Goal: Task Accomplishment & Management: Manage account settings

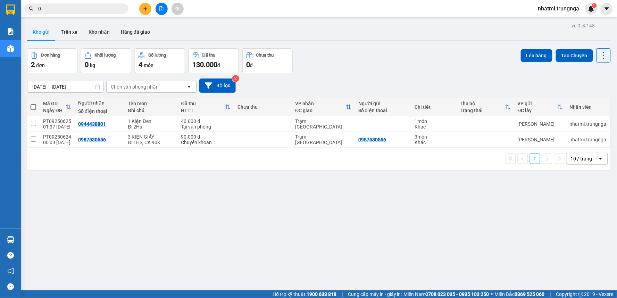
scroll to position [32, 0]
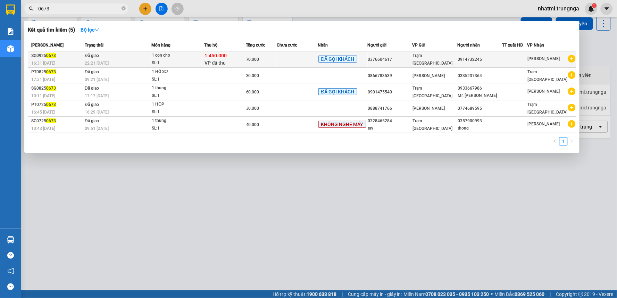
type input "0673"
click at [222, 58] on span "1.450.000" at bounding box center [216, 56] width 22 height 6
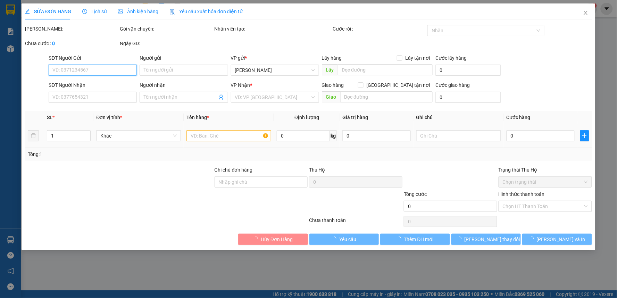
type input "0376604617"
type input "0914732245"
type input "1.450.000"
type input "70.000"
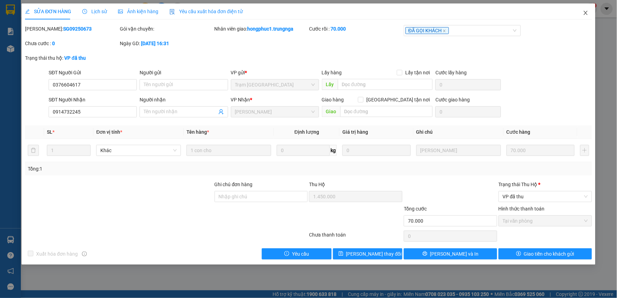
click at [588, 12] on icon "close" at bounding box center [586, 13] width 6 height 6
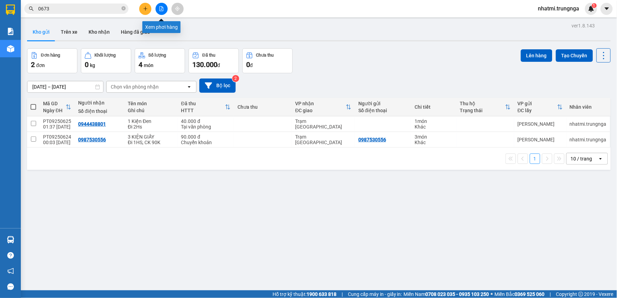
click at [152, 11] on div at bounding box center [161, 9] width 52 height 12
click at [148, 10] on icon "plus" at bounding box center [145, 8] width 5 height 5
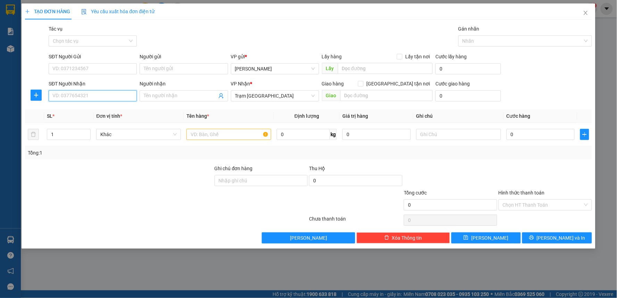
click at [101, 94] on input "SĐT Người Nhận" at bounding box center [93, 95] width 88 height 11
click at [76, 109] on div "0817350148" at bounding box center [93, 110] width 80 height 8
type input "0817350148"
type input "40.000"
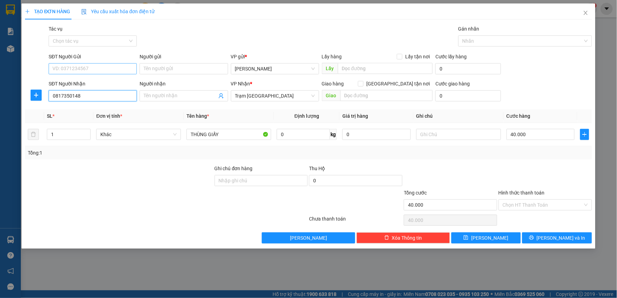
type input "0817350148"
click at [95, 68] on input "SĐT Người Gửi" at bounding box center [93, 68] width 88 height 11
click at [96, 85] on div "0946622647" at bounding box center [93, 83] width 80 height 8
type input "0946622647"
click at [527, 208] on input "Hình thức thanh toán" at bounding box center [543, 205] width 80 height 10
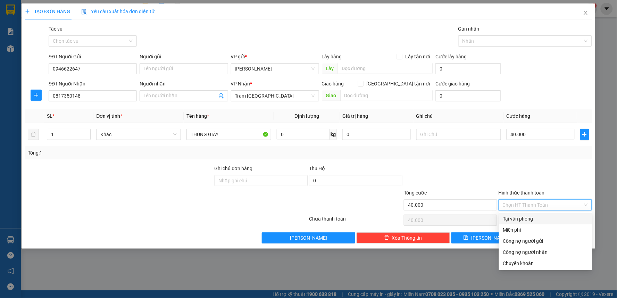
click at [525, 223] on div "Tại văn phòng" at bounding box center [545, 218] width 93 height 11
type input "0"
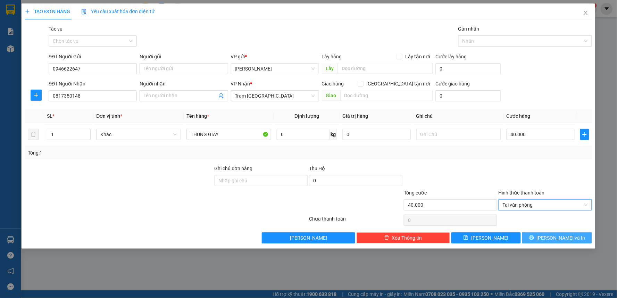
click at [565, 240] on span "[PERSON_NAME] và In" at bounding box center [561, 238] width 49 height 8
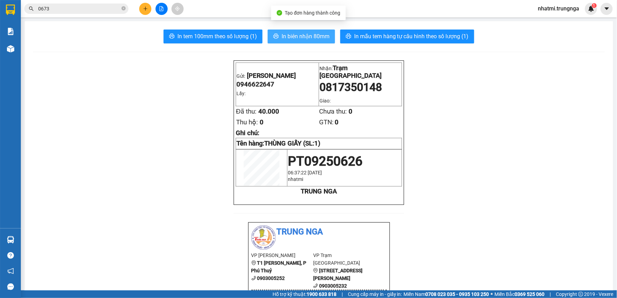
click at [287, 39] on span "In biên nhận 80mm" at bounding box center [306, 36] width 48 height 9
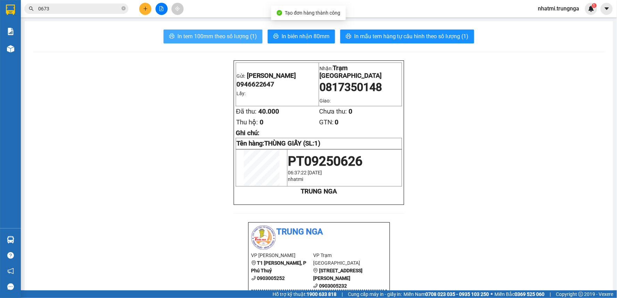
click at [232, 35] on span "In tem 100mm theo số lượng (1)" at bounding box center [217, 36] width 80 height 9
click at [18, 53] on section "Kết quả tìm kiếm ( 5 ) Bộ lọc Mã ĐH Trạng thái Món hàng Thu hộ Tổng cước Chưa c…" at bounding box center [308, 149] width 617 height 298
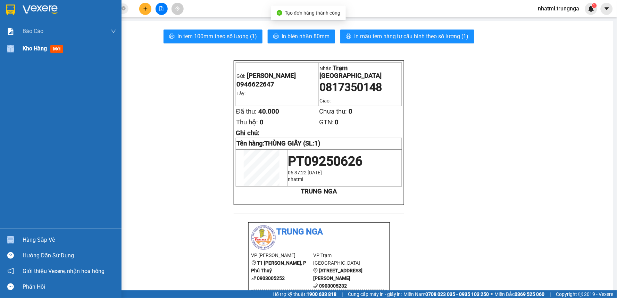
click at [26, 47] on span "Kho hàng" at bounding box center [35, 48] width 24 height 7
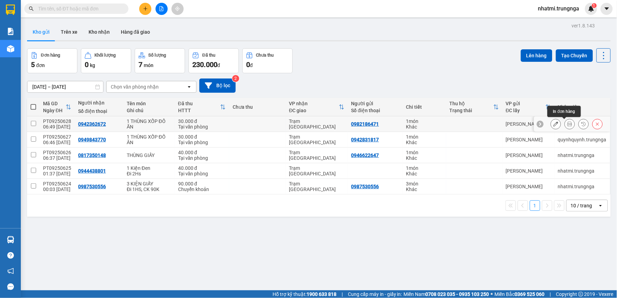
click at [568, 123] on icon at bounding box center [570, 124] width 5 height 5
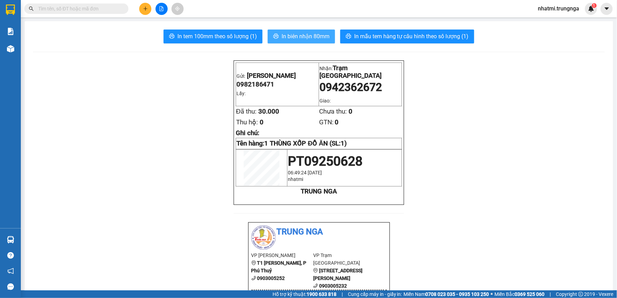
click at [322, 35] on span "In biên nhận 80mm" at bounding box center [306, 36] width 48 height 9
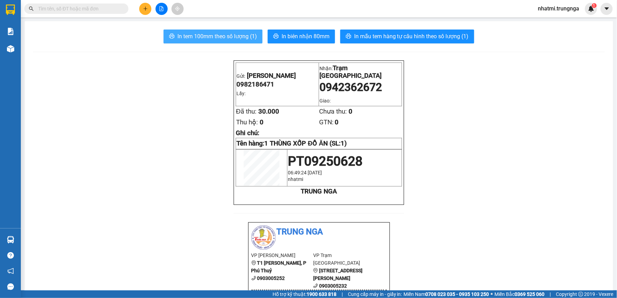
click at [251, 39] on span "In tem 100mm theo số lượng (1)" at bounding box center [217, 36] width 80 height 9
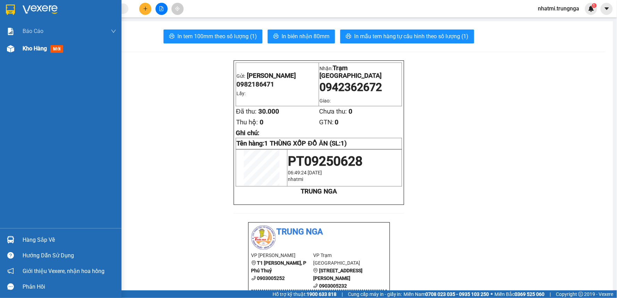
click at [44, 53] on div "Kho hàng mới" at bounding box center [70, 48] width 94 height 17
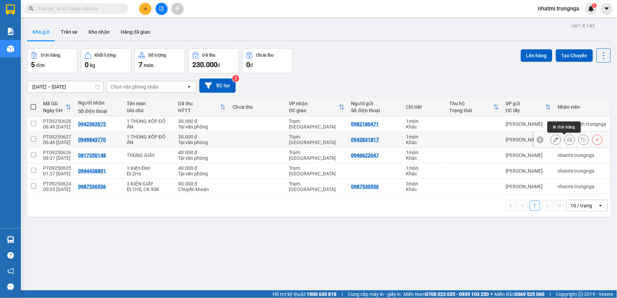
click at [565, 140] on button at bounding box center [570, 140] width 10 height 12
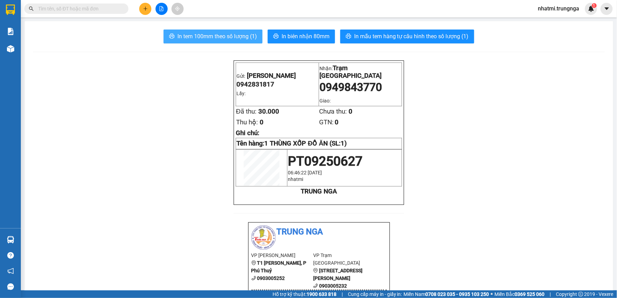
click at [228, 36] on span "In tem 100mm theo số lượng (1)" at bounding box center [217, 36] width 80 height 9
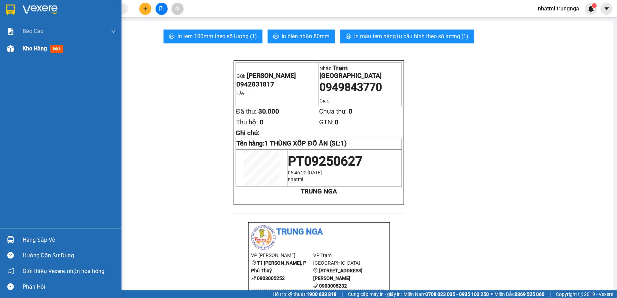
click at [13, 50] on img at bounding box center [10, 48] width 7 height 7
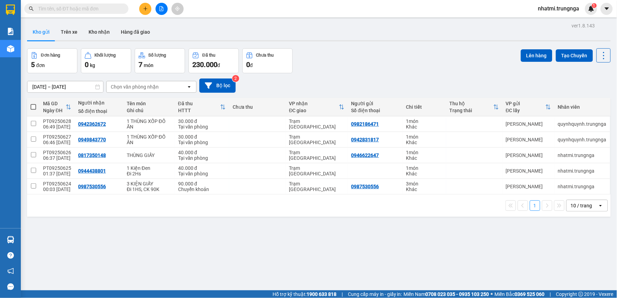
click at [77, 9] on input "text" at bounding box center [79, 9] width 82 height 8
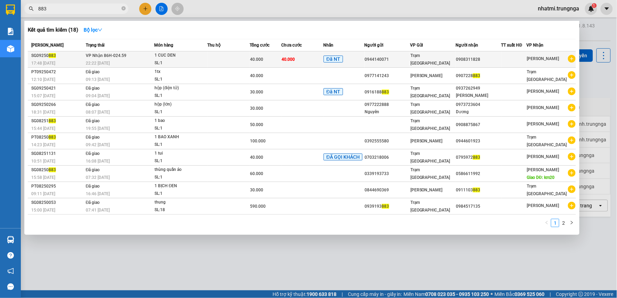
type input "883"
click at [379, 58] on div "0944140071" at bounding box center [387, 59] width 45 height 7
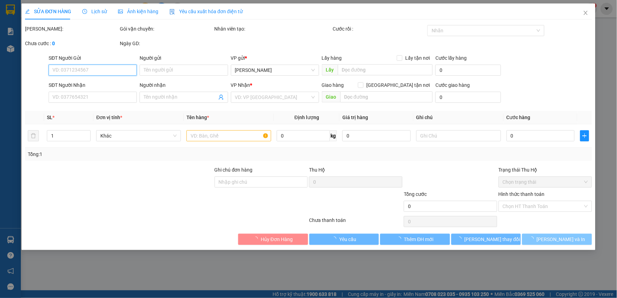
type input "0944140071"
type input "0908311828"
type input "40.000"
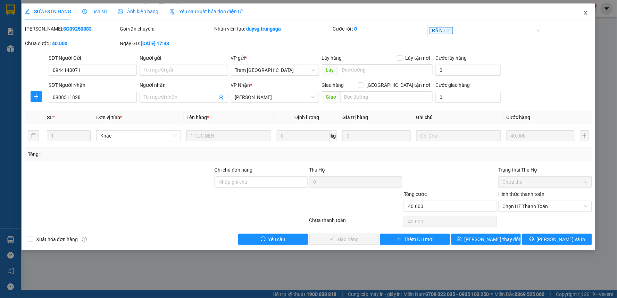
click at [588, 14] on icon "close" at bounding box center [586, 13] width 6 height 6
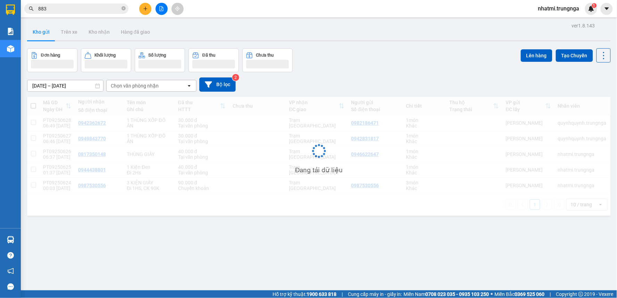
click at [84, 11] on input "883" at bounding box center [79, 9] width 82 height 8
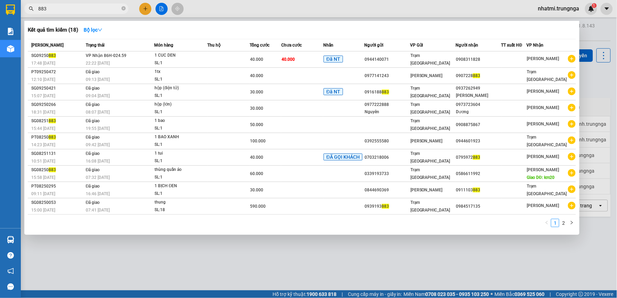
click at [84, 11] on input "883" at bounding box center [79, 9] width 82 height 8
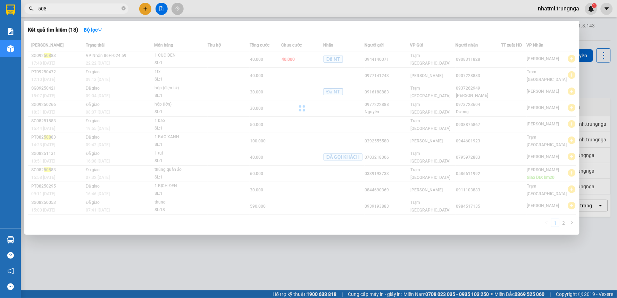
click at [80, 8] on input "508" at bounding box center [79, 9] width 82 height 8
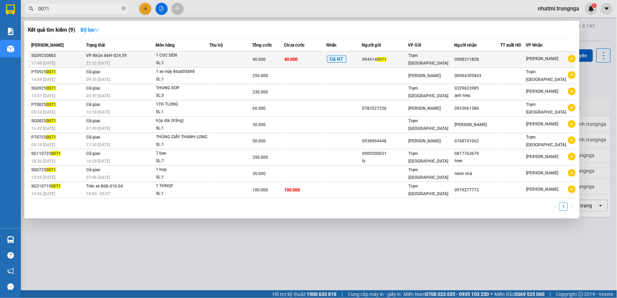
type input "0071"
click at [244, 54] on td at bounding box center [230, 59] width 43 height 16
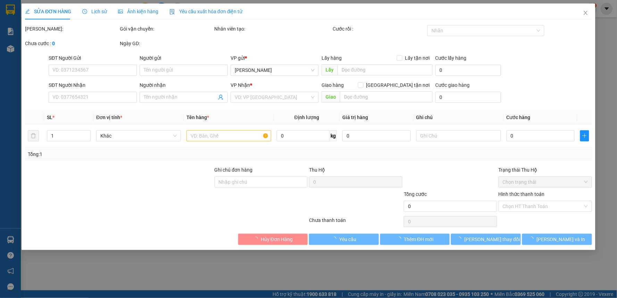
type input "0944140071"
type input "0908311828"
type input "40.000"
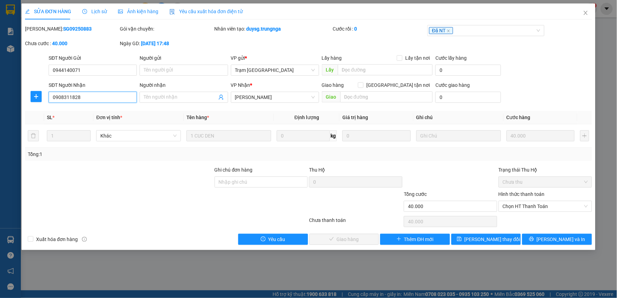
click at [91, 99] on input "0908311828" at bounding box center [93, 97] width 88 height 11
click at [120, 81] on div "SĐT Người Nhận" at bounding box center [93, 85] width 88 height 8
click at [161, 190] on form "Ghi chú đơn hàng Thu Hộ 0 Trạng thái Thu Hộ Chưa thu Tổng cước 40.000 Hình thức…" at bounding box center [308, 190] width 567 height 49
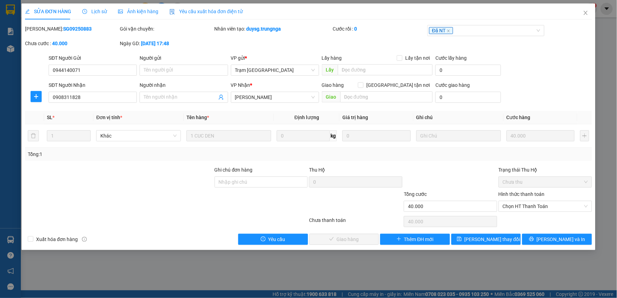
click at [562, 224] on div "Chọn HT Thanh Toán" at bounding box center [545, 222] width 95 height 14
click at [554, 237] on span "[PERSON_NAME] và In" at bounding box center [561, 240] width 49 height 8
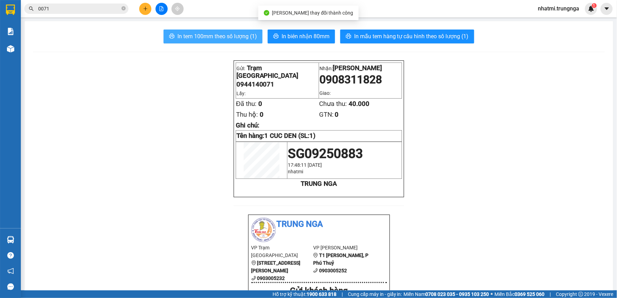
click at [209, 36] on span "In tem 100mm theo số lượng (1)" at bounding box center [217, 36] width 80 height 9
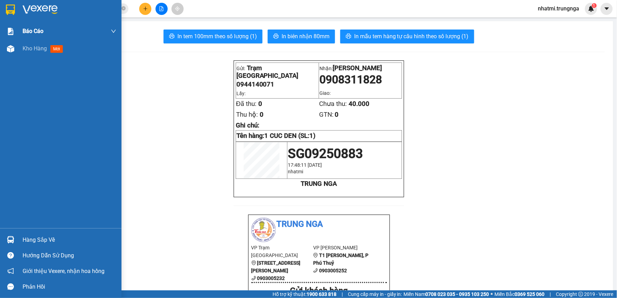
click at [28, 51] on span "Kho hàng" at bounding box center [35, 48] width 24 height 7
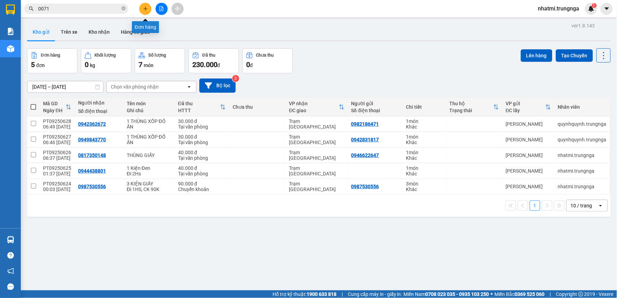
click at [144, 10] on icon "plus" at bounding box center [145, 8] width 5 height 5
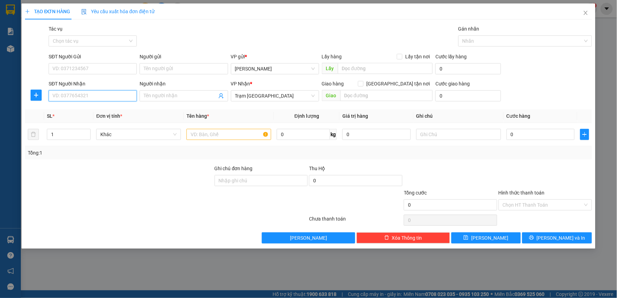
click at [80, 96] on input "SĐT Người Nhận" at bounding box center [93, 95] width 88 height 11
type input "0903703035"
click at [77, 68] on input "SĐT Người Gửi" at bounding box center [93, 68] width 88 height 11
type input "0918935925"
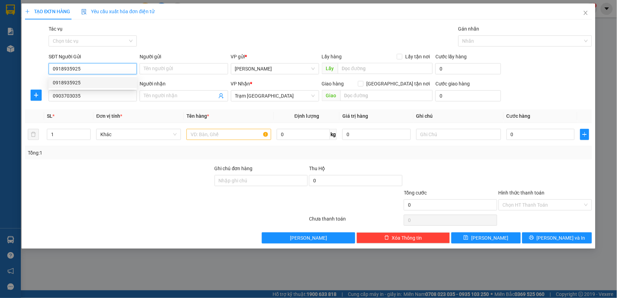
click at [82, 84] on div "0918935925" at bounding box center [93, 83] width 80 height 8
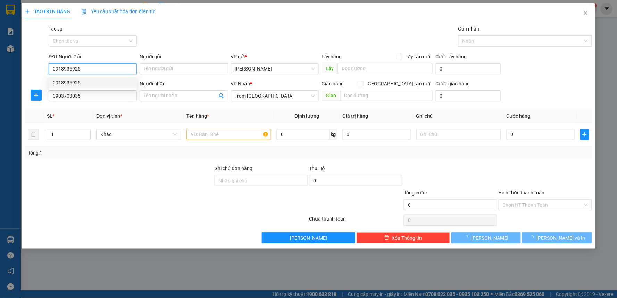
type input "60.000"
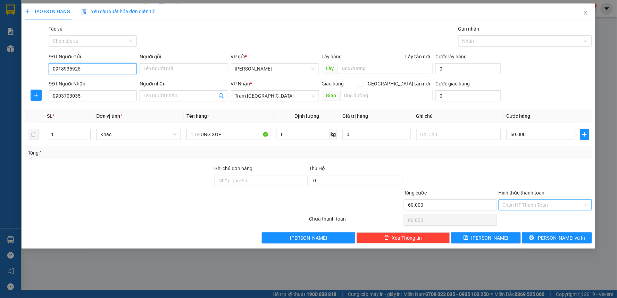
type input "0918935925"
click at [519, 206] on input "Hình thức thanh toán" at bounding box center [543, 205] width 80 height 10
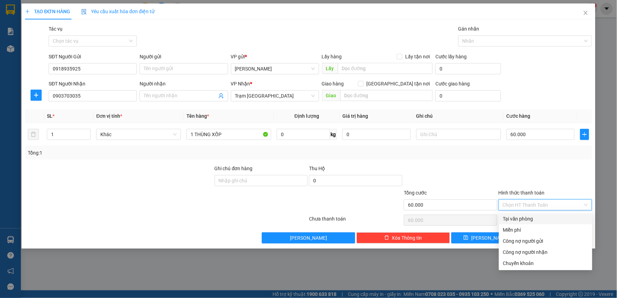
click at [520, 220] on div "Tại văn phòng" at bounding box center [545, 219] width 85 height 8
type input "0"
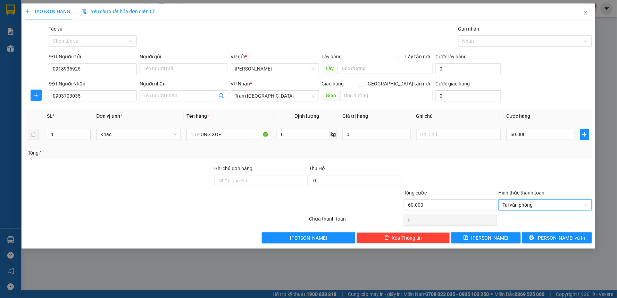
click at [533, 140] on div "60.000" at bounding box center [541, 134] width 68 height 14
click at [536, 136] on input "60.000" at bounding box center [541, 134] width 68 height 11
type input "4"
type input "40"
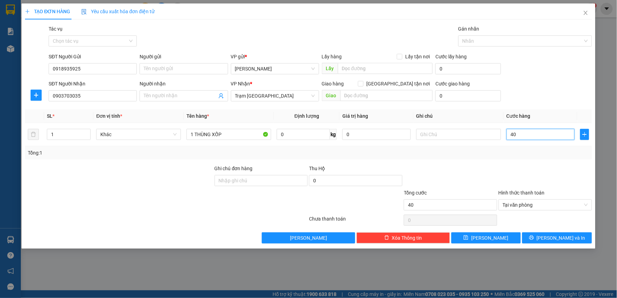
type input "40"
type input "40.000"
click at [491, 177] on div at bounding box center [450, 177] width 95 height 24
click at [543, 241] on button "[PERSON_NAME] và In" at bounding box center [557, 237] width 70 height 11
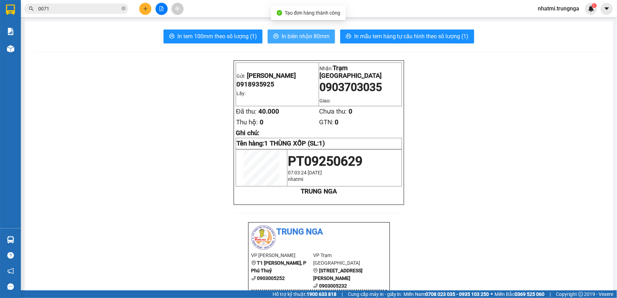
click at [297, 37] on span "In biên nhận 80mm" at bounding box center [306, 36] width 48 height 9
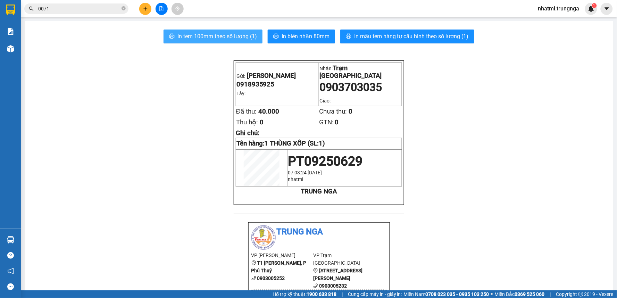
click at [206, 35] on span "In tem 100mm theo số lượng (1)" at bounding box center [217, 36] width 80 height 9
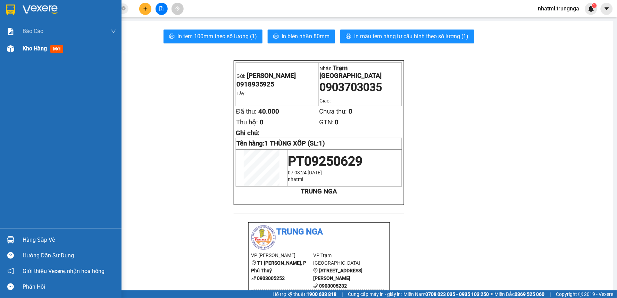
click at [44, 46] on span "Kho hàng" at bounding box center [35, 48] width 24 height 7
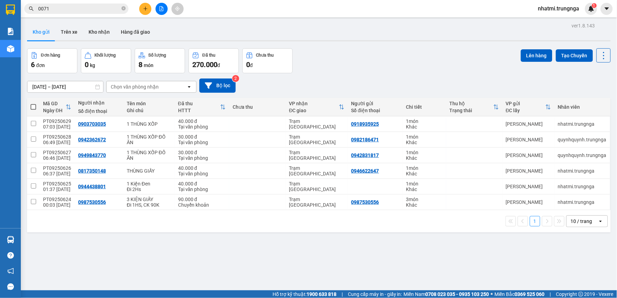
click at [574, 7] on span "nhatmi.trungnga" at bounding box center [559, 8] width 52 height 9
click at [544, 21] on span "Đăng xuất" at bounding box center [562, 22] width 38 height 8
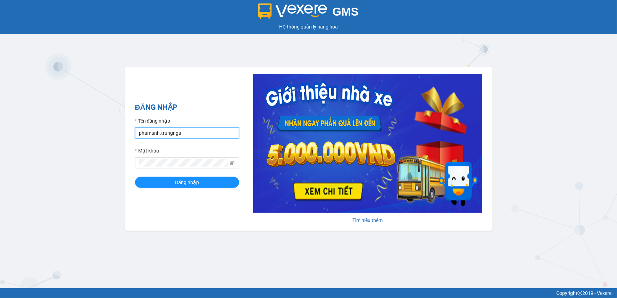
click at [140, 135] on input "phamanh.trungnga" at bounding box center [187, 132] width 104 height 11
type input "kimhoan.trungnga"
click at [135, 177] on button "Đăng nhập" at bounding box center [187, 182] width 104 height 11
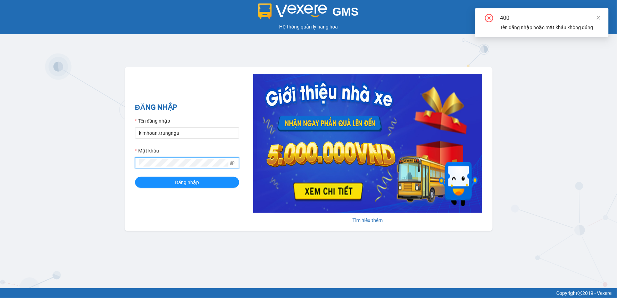
click at [101, 161] on div "GMS Hệ thống [PERSON_NAME] hàng [PERSON_NAME] NHẬP Tên đăng nhập kimhoan.trungn…" at bounding box center [308, 144] width 617 height 288
click at [135, 177] on button "Đăng nhập" at bounding box center [187, 182] width 104 height 11
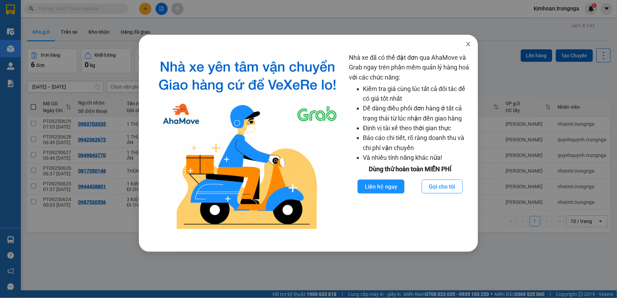
click at [470, 46] on icon "close" at bounding box center [469, 44] width 6 height 6
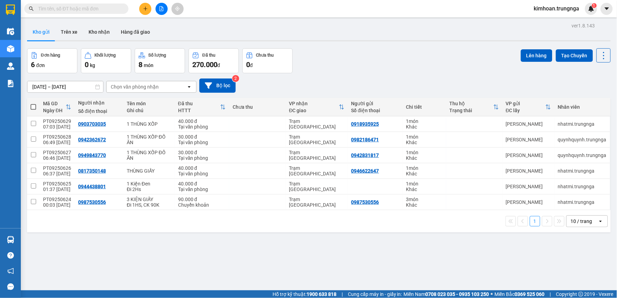
click at [585, 221] on div "10 / trang" at bounding box center [582, 221] width 22 height 7
click at [578, 208] on span "100 / trang" at bounding box center [579, 206] width 25 height 7
click at [143, 11] on button at bounding box center [145, 9] width 12 height 12
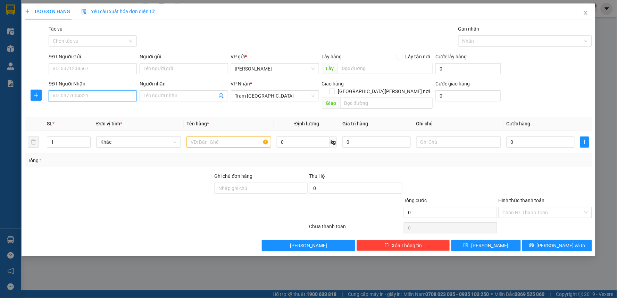
click at [86, 96] on input "SĐT Người Nhận" at bounding box center [93, 95] width 88 height 11
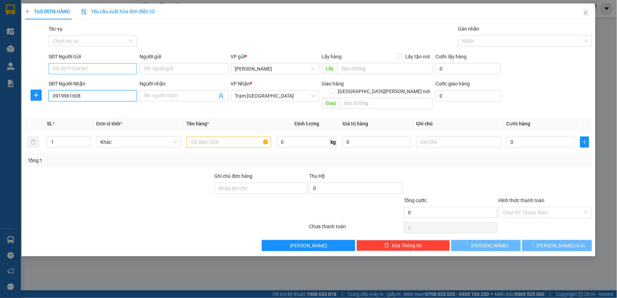
type input "0919961608"
click at [95, 70] on input "SĐT Người Gửi" at bounding box center [93, 68] width 88 height 11
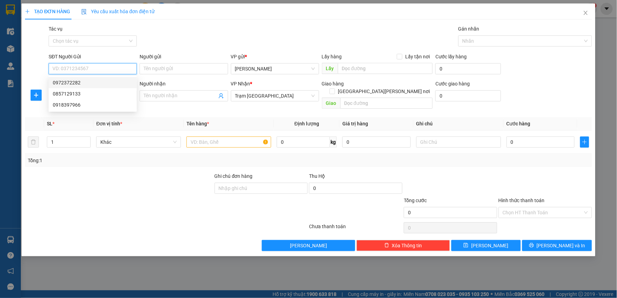
click at [58, 81] on div "0972372282" at bounding box center [93, 83] width 80 height 8
type input "0972372282"
type input "60.000"
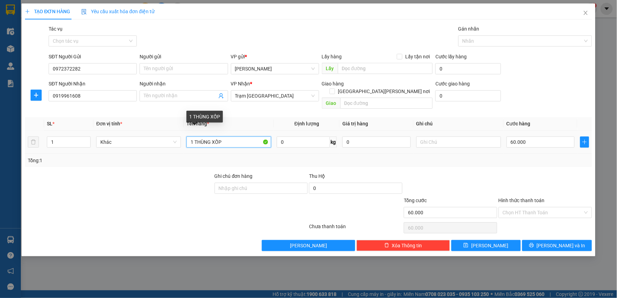
drag, startPoint x: 217, startPoint y: 131, endPoint x: 195, endPoint y: 132, distance: 22.6
click at [195, 137] on input "1 THÙNG XỐP" at bounding box center [229, 142] width 85 height 11
click at [543, 137] on input "60.000" at bounding box center [541, 142] width 68 height 11
click at [244, 137] on input "1 GÓI NHỎ" at bounding box center [229, 142] width 85 height 11
type input "1 GÓI NHỎ (trị giá 2tr)"
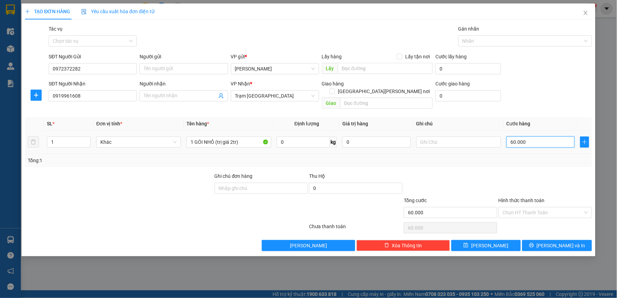
click at [512, 137] on input "60.000" at bounding box center [541, 142] width 68 height 11
type input "6"
type input "60"
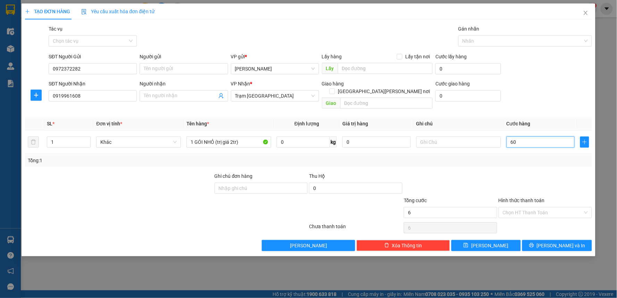
type input "60"
type input "6"
type input "0"
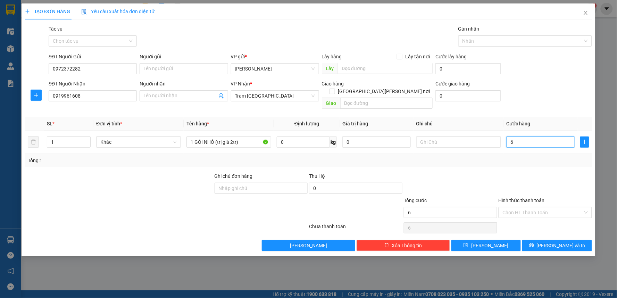
type input "0"
type input "6"
type input "06"
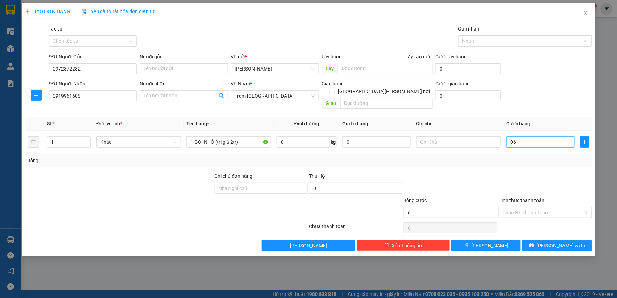
type input "60"
type input "060"
type input "60.000"
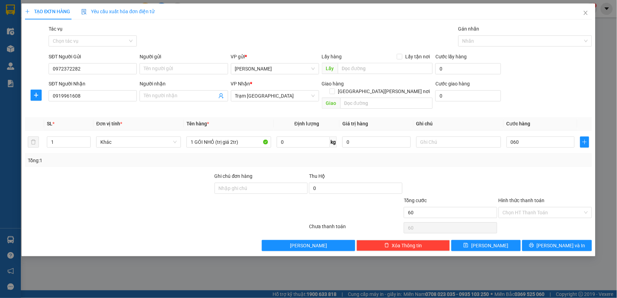
type input "60.000"
click at [534, 157] on div "Tổng: 1" at bounding box center [308, 160] width 567 height 13
click at [516, 137] on input "60.000" at bounding box center [541, 142] width 68 height 11
type input "5"
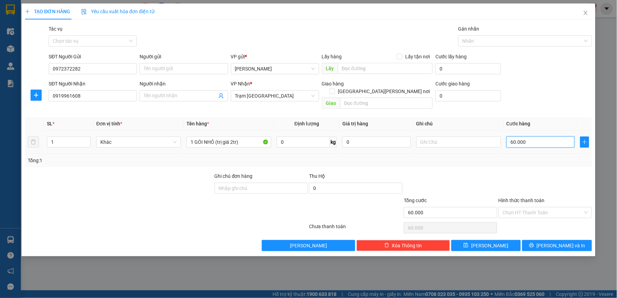
type input "5"
type input "50"
type input "50.000"
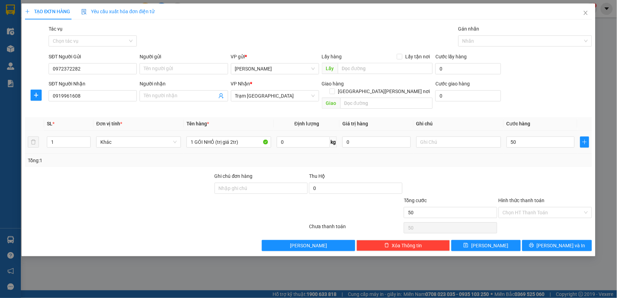
type input "50.000"
click at [469, 157] on div "Tổng: 1" at bounding box center [309, 161] width 562 height 8
click at [540, 209] on input "Hình thức thanh toán" at bounding box center [543, 212] width 80 height 10
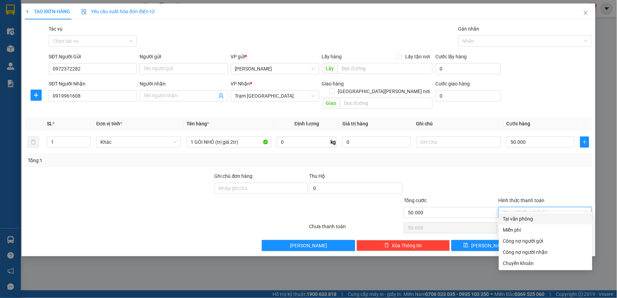
click at [537, 218] on div "Tại văn phòng" at bounding box center [545, 219] width 85 height 8
type input "0"
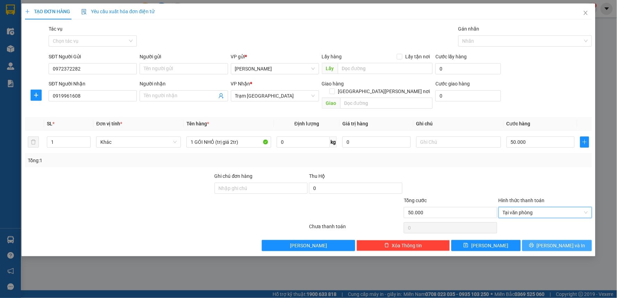
click at [534, 243] on icon "printer" at bounding box center [531, 245] width 5 height 5
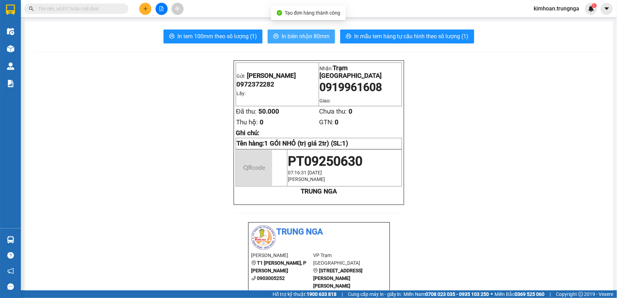
click at [329, 36] on button "In biên nhận 80mm" at bounding box center [301, 37] width 67 height 14
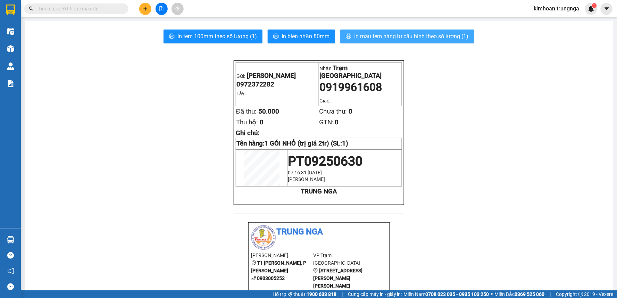
click at [359, 35] on span "In mẫu tem hàng tự cấu hình theo số lượng (1)" at bounding box center [411, 36] width 115 height 9
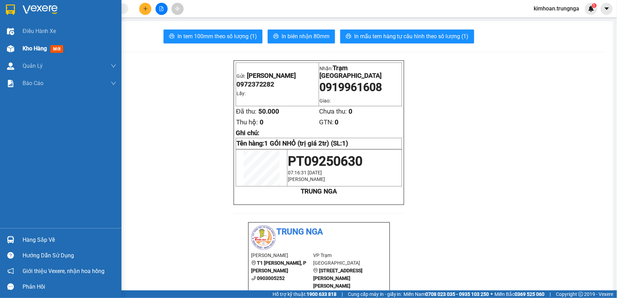
click at [30, 52] on span "Kho hàng" at bounding box center [35, 48] width 24 height 7
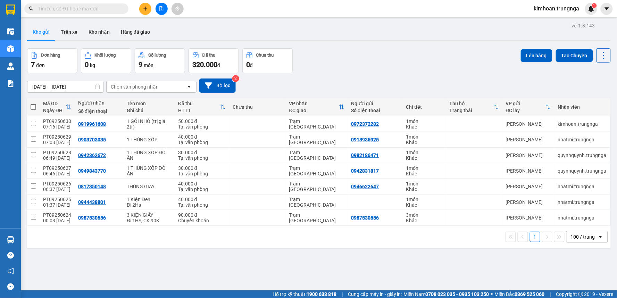
click at [108, 13] on span at bounding box center [76, 8] width 104 height 10
click at [109, 10] on input "text" at bounding box center [79, 9] width 82 height 8
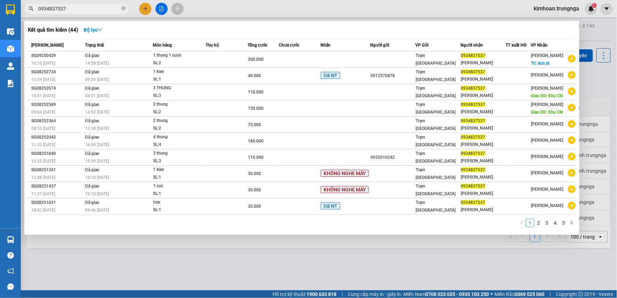
type input "0934837537"
click at [287, 11] on div at bounding box center [308, 149] width 617 height 298
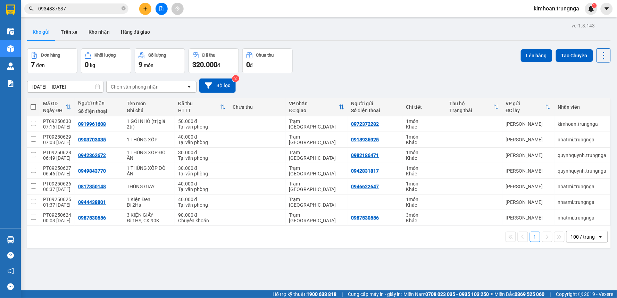
click at [32, 107] on span at bounding box center [34, 107] width 6 height 6
click at [33, 104] on input "checkbox" at bounding box center [33, 104] width 0 height 0
checkbox input "true"
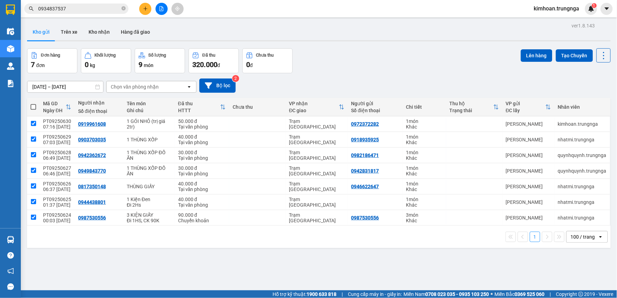
checkbox input "true"
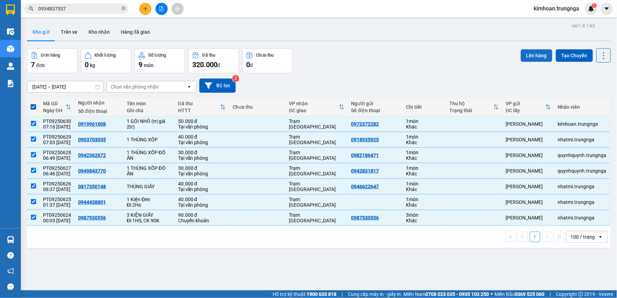
click at [522, 52] on button "Lên hàng" at bounding box center [537, 55] width 32 height 13
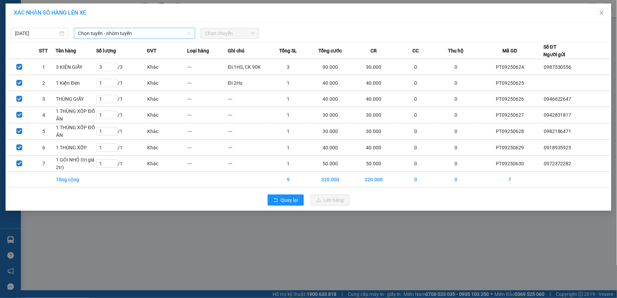
click at [145, 35] on span "Chọn tuyến - nhóm tuyến" at bounding box center [134, 33] width 113 height 10
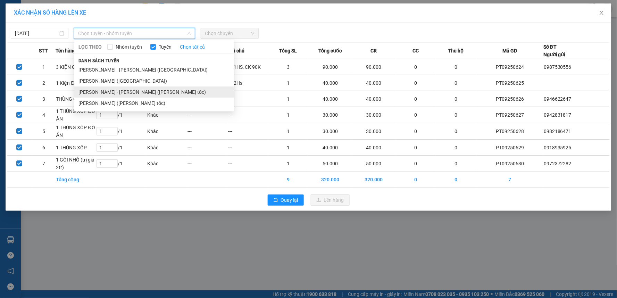
click at [117, 91] on li "[PERSON_NAME] - [PERSON_NAME] ([PERSON_NAME] tốc)" at bounding box center [154, 91] width 160 height 11
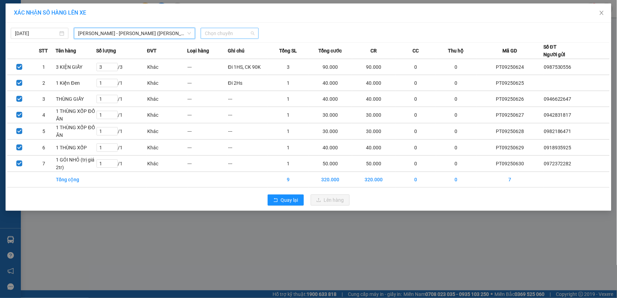
click at [226, 36] on span "Chọn chuyến" at bounding box center [229, 33] width 49 height 10
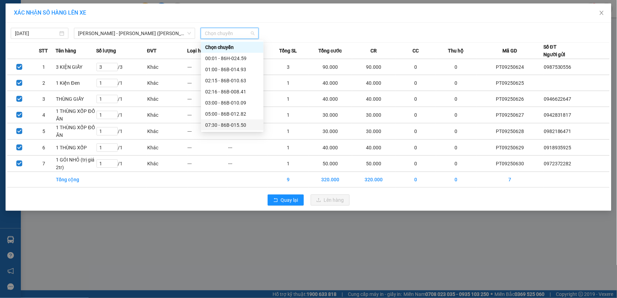
click at [222, 124] on div "07:30 - 86B-015.50" at bounding box center [232, 125] width 54 height 8
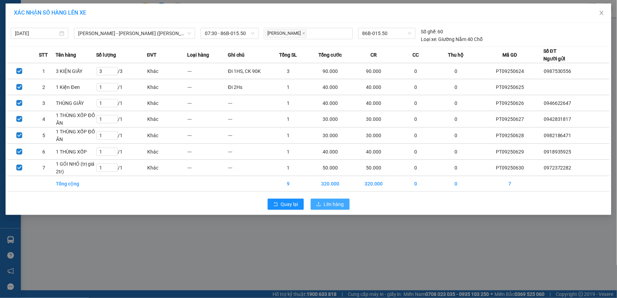
click at [327, 203] on span "Lên hàng" at bounding box center [334, 204] width 20 height 8
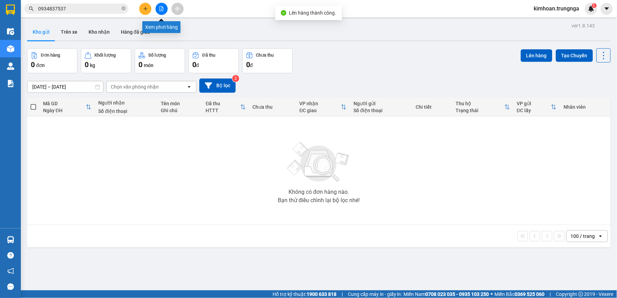
click at [160, 5] on button at bounding box center [162, 9] width 12 height 12
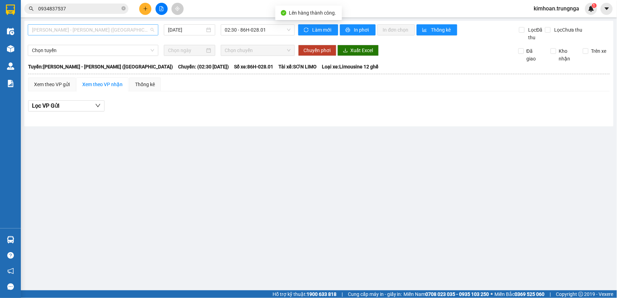
click at [100, 35] on div "[PERSON_NAME] - [PERSON_NAME] ([GEOGRAPHIC_DATA])" at bounding box center [93, 29] width 131 height 11
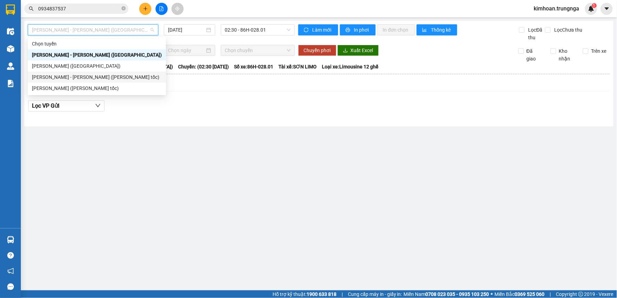
click at [98, 74] on div "[PERSON_NAME] - [PERSON_NAME] ([PERSON_NAME] tốc)" at bounding box center [97, 77] width 130 height 8
type input "[DATE]"
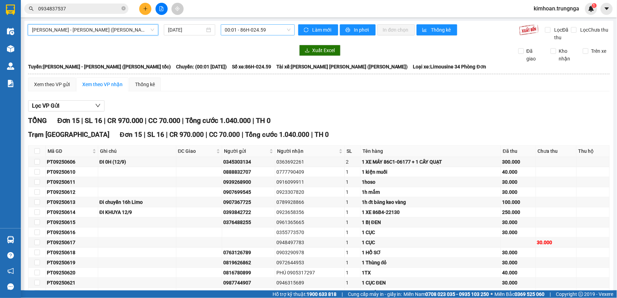
click at [244, 31] on span "00:01 - 86H-024.59" at bounding box center [258, 30] width 66 height 10
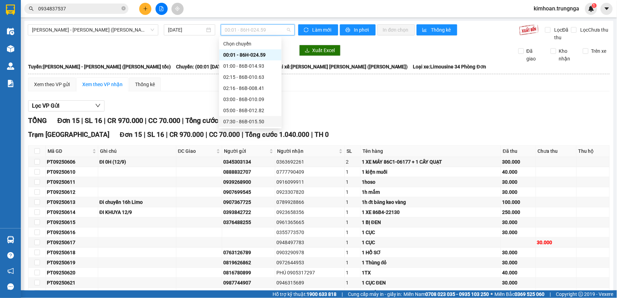
click at [233, 122] on div "07:30 - 86B-015.50" at bounding box center [250, 122] width 54 height 8
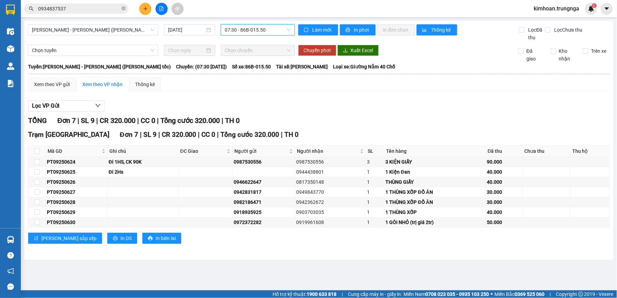
click at [92, 233] on div "Trạm [GEOGRAPHIC_DATA] 7 | SL 9 | CR 320.000 | CC 0 | [PERSON_NAME] 320.000 | T…" at bounding box center [319, 189] width 582 height 119
click at [108, 238] on div "[PERSON_NAME] sắp xếp In DS In biên lai" at bounding box center [319, 238] width 582 height 11
click at [121, 238] on span "In DS" at bounding box center [126, 238] width 11 height 8
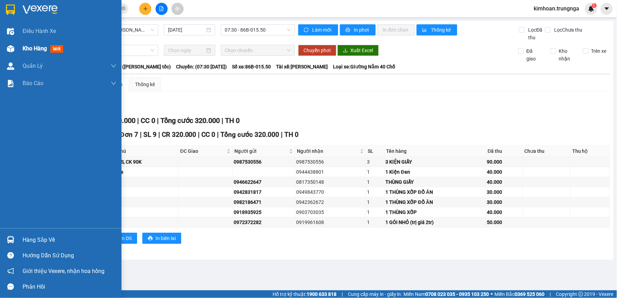
click at [8, 47] on img at bounding box center [10, 48] width 7 height 7
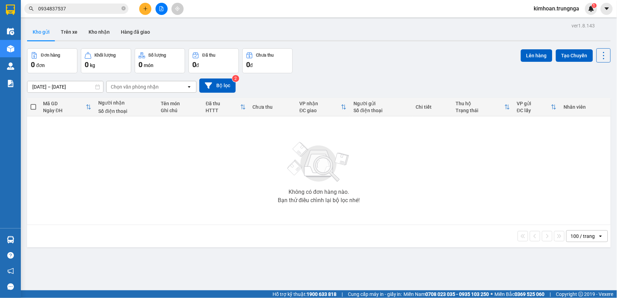
click at [145, 11] on button at bounding box center [145, 9] width 12 height 12
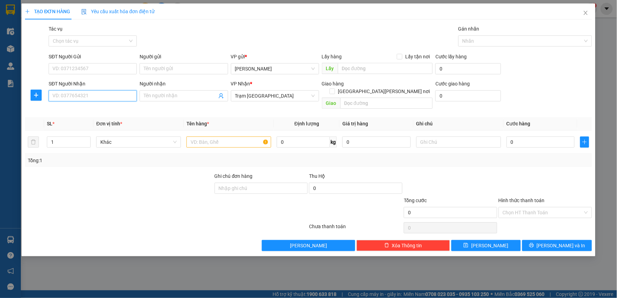
click at [94, 99] on input "SĐT Người Nhận" at bounding box center [93, 95] width 88 height 11
click at [99, 97] on input "SĐT Người Nhận" at bounding box center [93, 95] width 88 height 11
click at [79, 99] on input "SĐT Người Nhận" at bounding box center [93, 95] width 88 height 11
type input "0374139541"
click at [110, 71] on input "SĐT Người Gửi" at bounding box center [93, 68] width 88 height 11
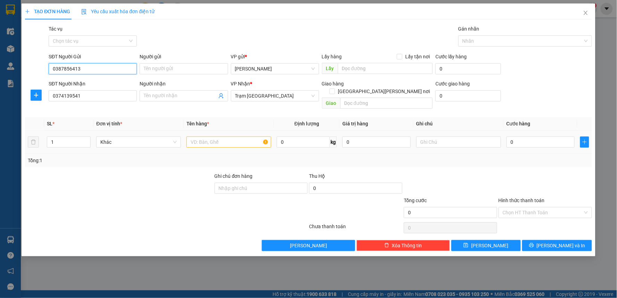
type input "0387856413"
click at [247, 137] on input "text" at bounding box center [229, 142] width 85 height 11
type input "1 THÙNG XỐP"
click at [545, 137] on input "0" at bounding box center [541, 142] width 68 height 11
type input "3"
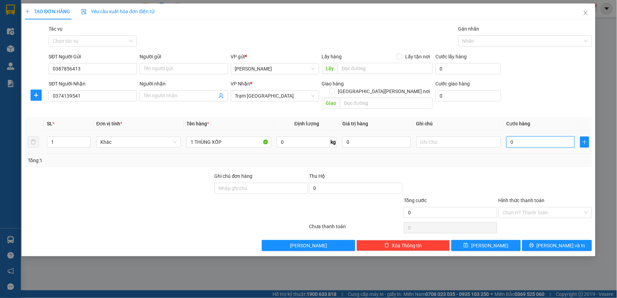
type input "3"
type input "30"
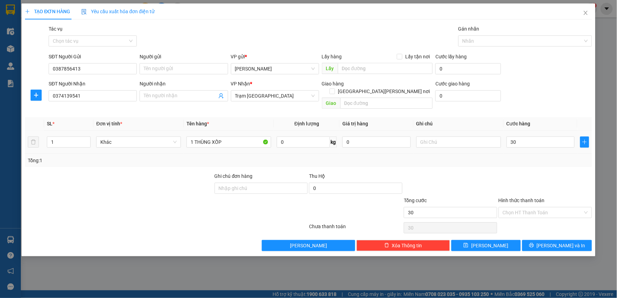
type input "30.000"
click at [523, 172] on div at bounding box center [545, 184] width 95 height 24
click at [522, 207] on input "Hình thức thanh toán" at bounding box center [543, 212] width 80 height 10
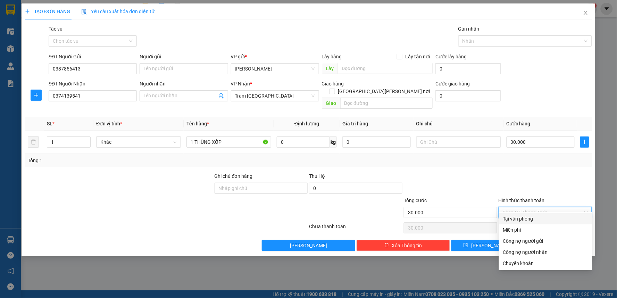
click at [528, 221] on div "Tại văn phòng" at bounding box center [545, 219] width 85 height 8
type input "0"
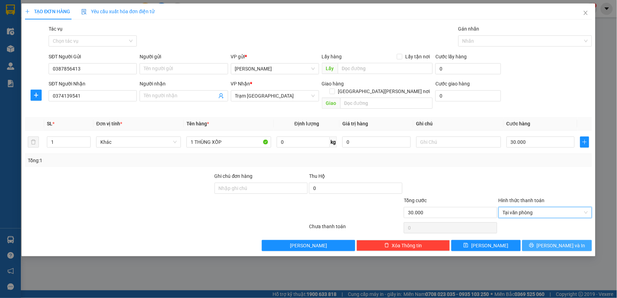
click at [554, 242] on span "[PERSON_NAME] và In" at bounding box center [561, 246] width 49 height 8
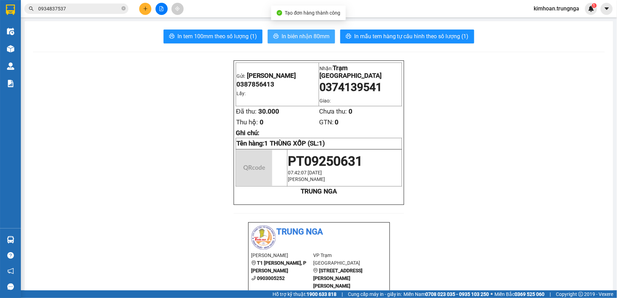
click at [276, 40] on button "In biên nhận 80mm" at bounding box center [301, 37] width 67 height 14
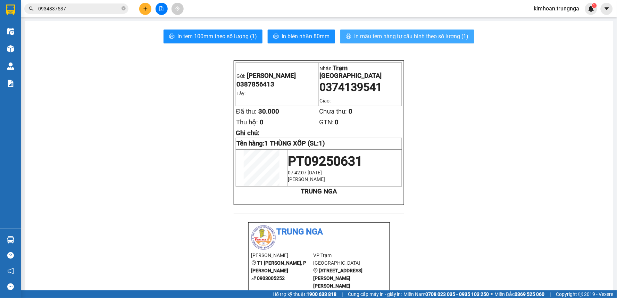
click at [377, 35] on span "In mẫu tem hàng tự cấu hình theo số lượng (1)" at bounding box center [411, 36] width 115 height 9
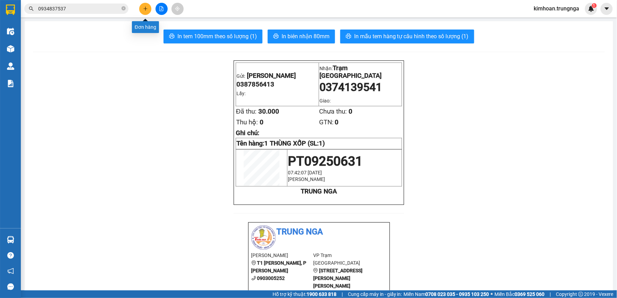
click at [143, 9] on icon "plus" at bounding box center [145, 8] width 5 height 5
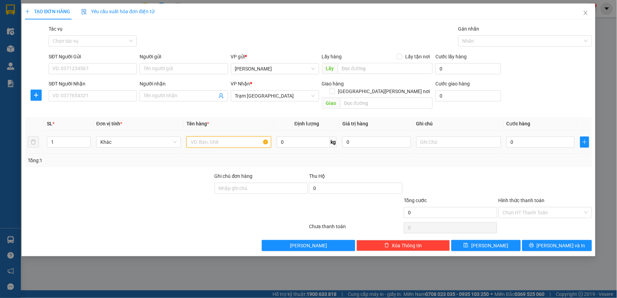
click at [196, 137] on input "text" at bounding box center [229, 142] width 85 height 11
type input "1 KIỆN ĐỒ ĂN"
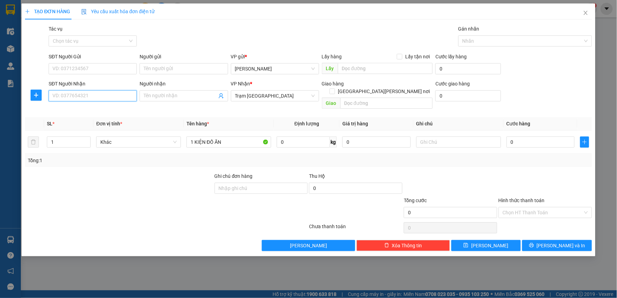
click at [121, 96] on input "SĐT Người Nhận" at bounding box center [93, 95] width 88 height 11
type input "0949944866"
click at [120, 76] on div "SĐT Người Gửi VD: 0371234567" at bounding box center [93, 65] width 88 height 24
click at [122, 74] on input "SĐT Người Gửi" at bounding box center [93, 68] width 88 height 11
click at [617, 92] on div "TẠO ĐƠN HÀNG Yêu cầu xuất [PERSON_NAME] điện tử Transit Pickup Surcharge Ids Tr…" at bounding box center [308, 149] width 617 height 298
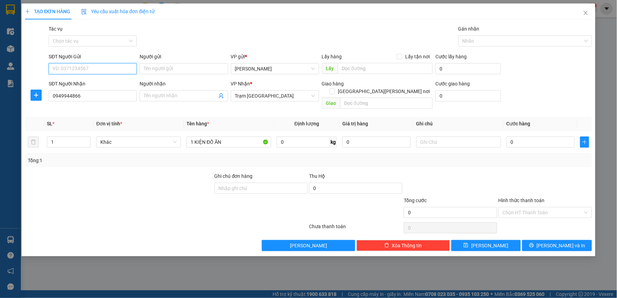
click at [121, 69] on input "SĐT Người Gửi" at bounding box center [93, 68] width 88 height 11
type input "0329089589"
click at [511, 137] on input "0" at bounding box center [541, 142] width 68 height 11
type input "5"
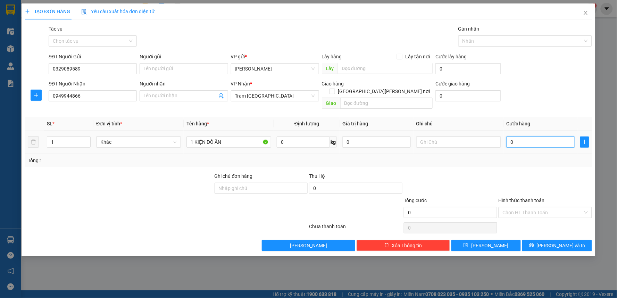
type input "5"
type input "50"
type input "50.000"
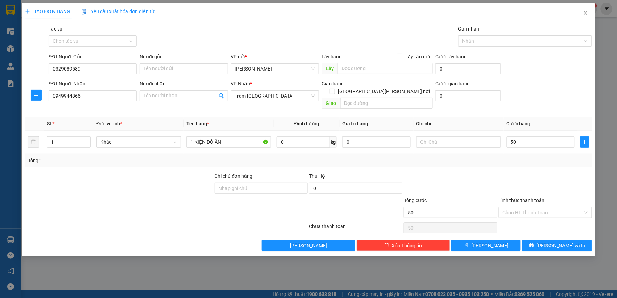
type input "50.000"
click at [492, 159] on div "Tổng: 1" at bounding box center [308, 160] width 567 height 13
click at [523, 207] on input "Hình thức thanh toán" at bounding box center [543, 212] width 80 height 10
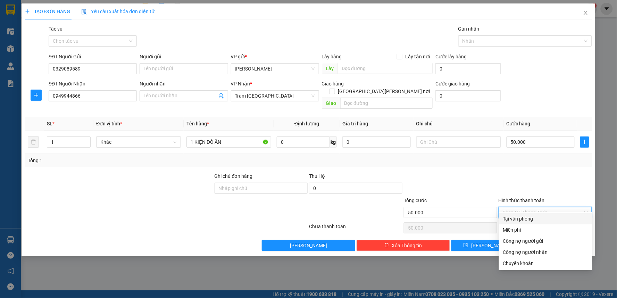
click at [522, 217] on div "Tại văn phòng" at bounding box center [545, 219] width 85 height 8
type input "0"
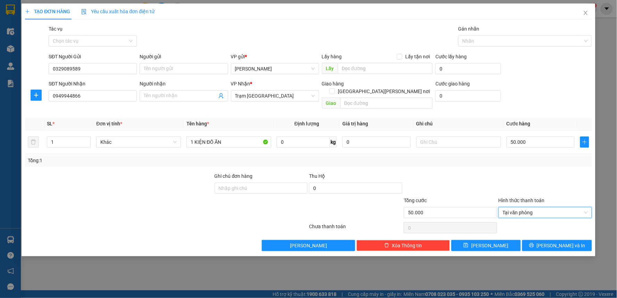
click at [543, 231] on div "Transit Pickup Surcharge Ids Transit Deliver Surcharge Ids Transit Deliver Surc…" at bounding box center [308, 138] width 567 height 226
click at [534, 243] on icon "printer" at bounding box center [531, 245] width 5 height 5
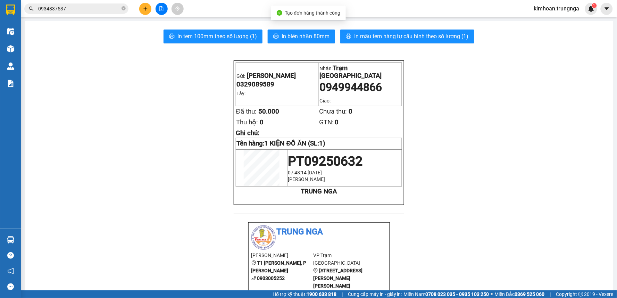
click at [279, 41] on button "In biên nhận 80mm" at bounding box center [301, 37] width 67 height 14
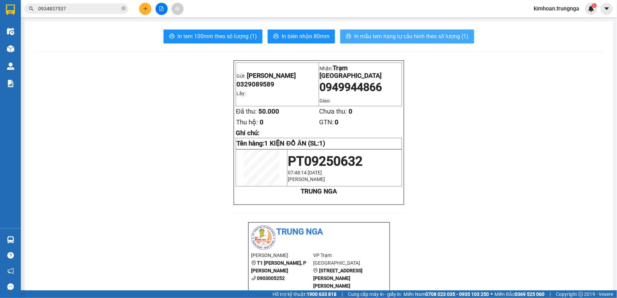
click at [407, 36] on span "In mẫu tem hàng tự cấu hình theo số lượng (1)" at bounding box center [411, 36] width 115 height 9
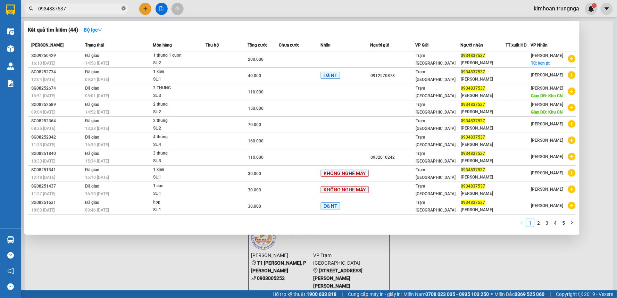
click at [122, 9] on icon "close-circle" at bounding box center [124, 8] width 4 height 4
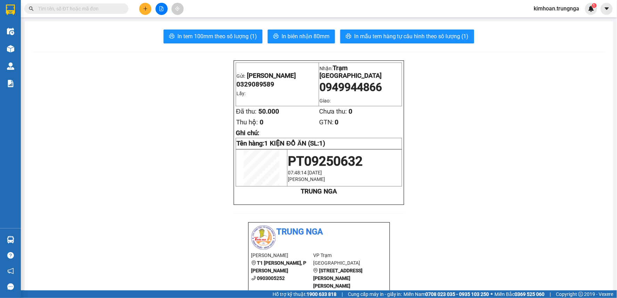
click at [77, 11] on input "text" at bounding box center [79, 9] width 82 height 8
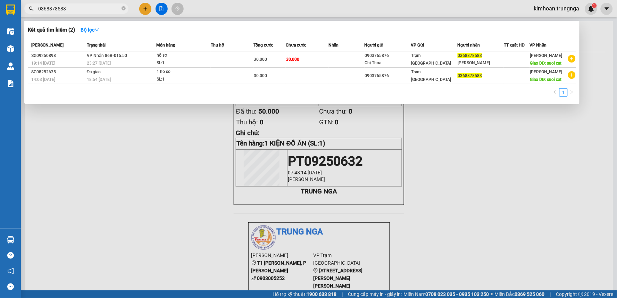
type input "0368878583"
click at [50, 231] on div at bounding box center [308, 149] width 617 height 298
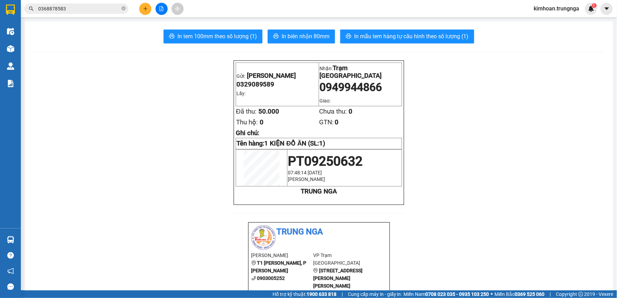
click at [101, 6] on input "0368878583" at bounding box center [79, 9] width 82 height 8
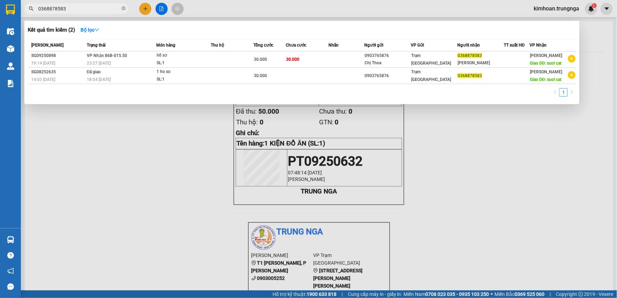
click at [138, 151] on div at bounding box center [308, 149] width 617 height 298
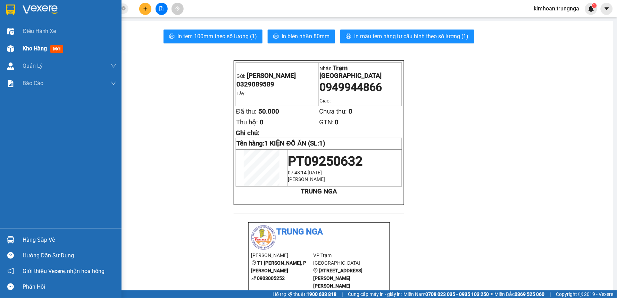
click at [20, 47] on div "Kho hàng mới" at bounding box center [61, 48] width 122 height 17
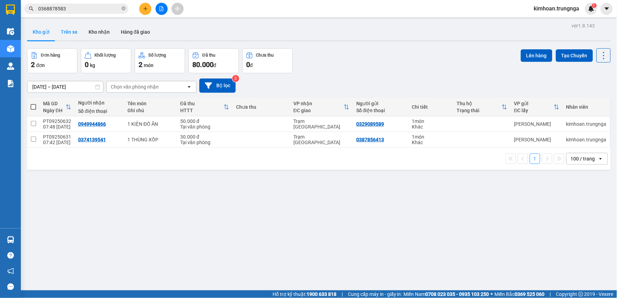
click at [76, 36] on button "Trên xe" at bounding box center [69, 32] width 28 height 17
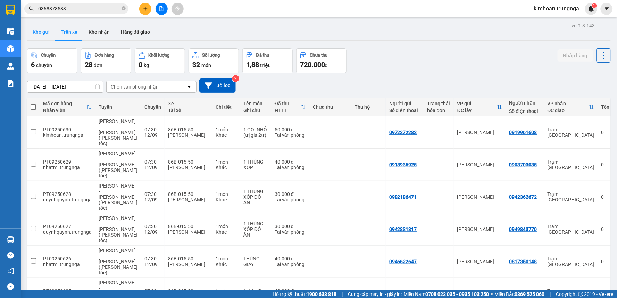
click at [44, 33] on button "Kho gửi" at bounding box center [41, 32] width 28 height 17
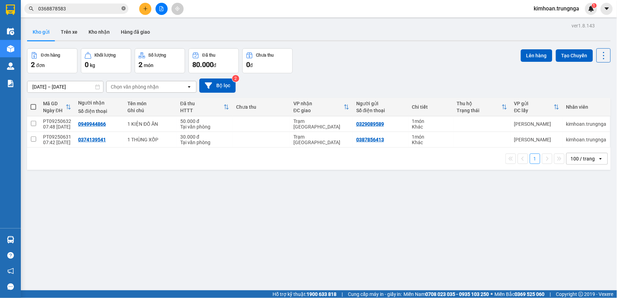
click at [122, 9] on icon "close-circle" at bounding box center [124, 8] width 4 height 4
click at [99, 9] on input "text" at bounding box center [79, 9] width 82 height 8
click at [89, 6] on input "text" at bounding box center [79, 9] width 82 height 8
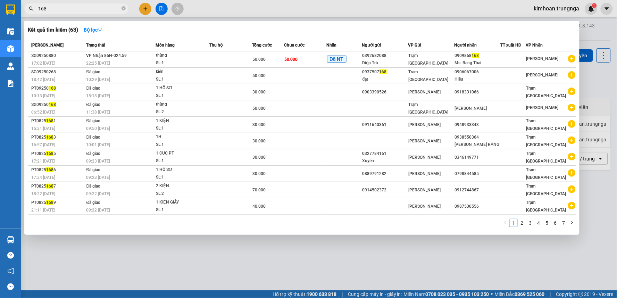
type input "168"
click at [142, 11] on div at bounding box center [308, 149] width 617 height 298
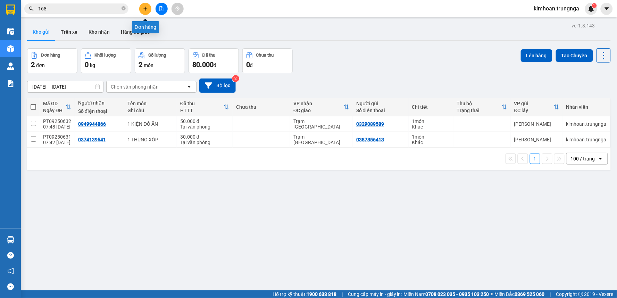
click at [142, 11] on button at bounding box center [145, 9] width 12 height 12
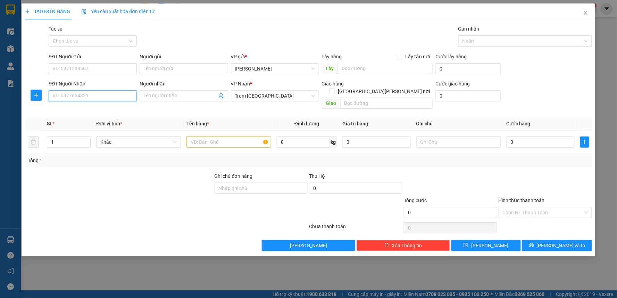
click at [81, 94] on input "SĐT Người Nhận" at bounding box center [93, 95] width 88 height 11
type input "0973023788"
click at [94, 66] on input "SĐT Người Gửi" at bounding box center [93, 68] width 88 height 11
type input "0903494669"
click at [225, 137] on input "text" at bounding box center [229, 142] width 85 height 11
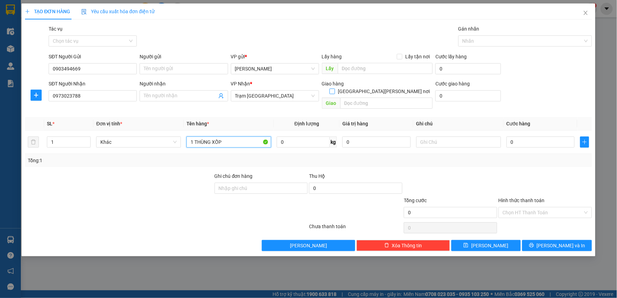
type input "1 THÙNG XỐP"
click at [397, 88] on label "[GEOGRAPHIC_DATA][PERSON_NAME] nơi" at bounding box center [381, 92] width 103 height 8
click at [334, 89] on input "[GEOGRAPHIC_DATA][PERSON_NAME] nơi" at bounding box center [332, 91] width 5 height 5
checkbox input "true"
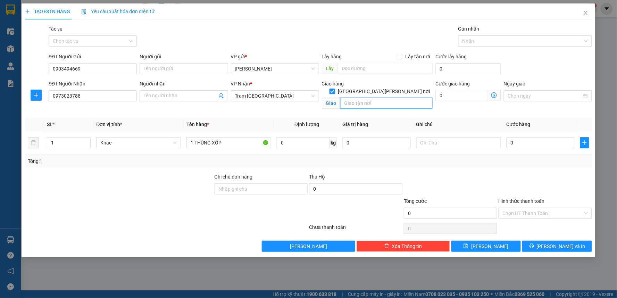
click at [369, 98] on input "text" at bounding box center [386, 103] width 93 height 11
drag, startPoint x: 401, startPoint y: 98, endPoint x: 374, endPoint y: 98, distance: 27.1
click at [374, 98] on input "261 [GEOGRAPHIC_DATA], [GEOGRAPHIC_DATA], [PERSON_NAME]" at bounding box center [386, 103] width 93 height 11
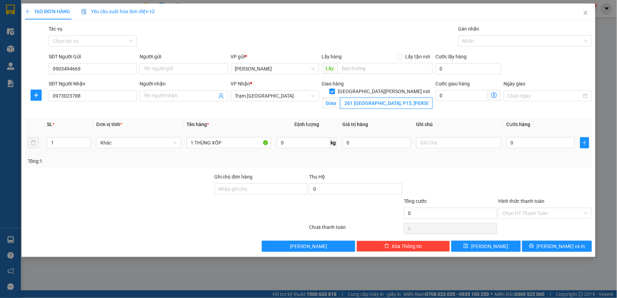
type input "261 [GEOGRAPHIC_DATA], P15, [PERSON_NAME]"
click at [443, 149] on div at bounding box center [458, 143] width 85 height 14
click at [450, 147] on input "text" at bounding box center [458, 142] width 85 height 11
type input "Tận Nơi"
click at [457, 96] on input "0" at bounding box center [462, 95] width 52 height 11
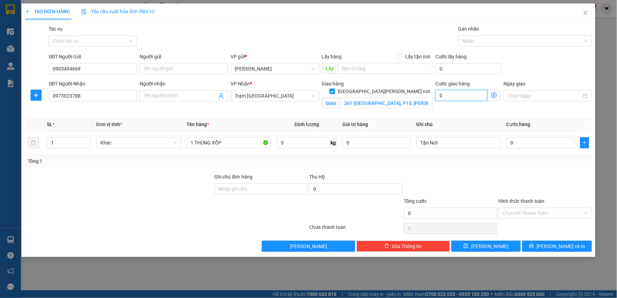
type input "1"
type input "10"
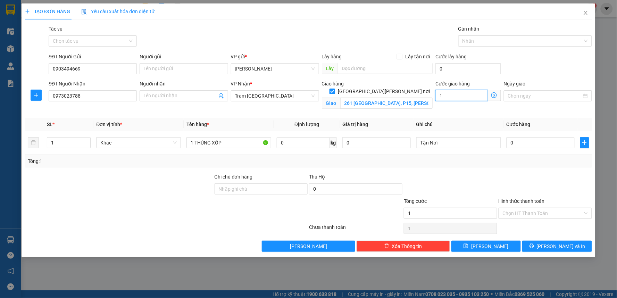
type input "10"
type input "100"
type input "100.000"
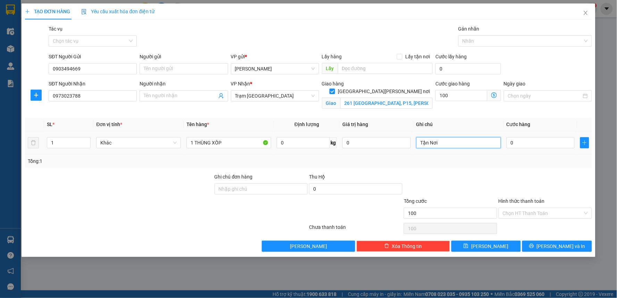
type input "100.000"
click at [469, 144] on input "Tận Nơi" at bounding box center [458, 142] width 85 height 11
type input "Tận Nơi 100k"
click at [528, 147] on input "0" at bounding box center [541, 142] width 68 height 11
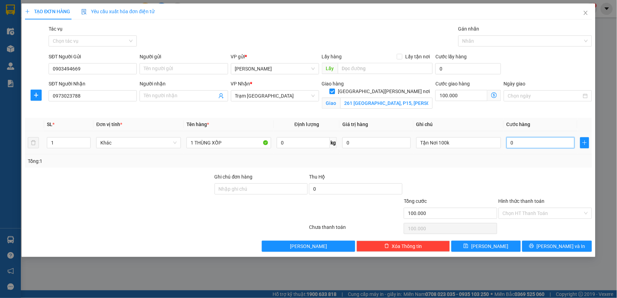
type input "4"
type input "100.004"
type input "40"
type input "100.040"
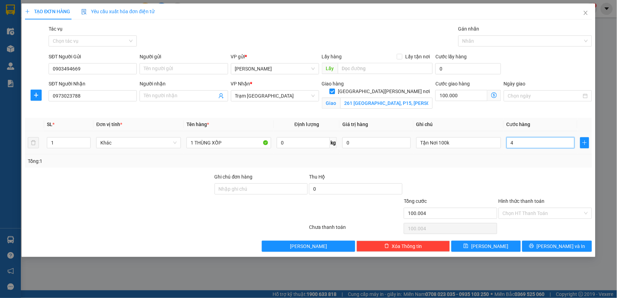
type input "100.040"
type input "40.000"
type input "140.000"
click at [520, 158] on div "Tổng: 1" at bounding box center [309, 161] width 562 height 8
click at [540, 215] on input "Hình thức thanh toán" at bounding box center [543, 213] width 80 height 10
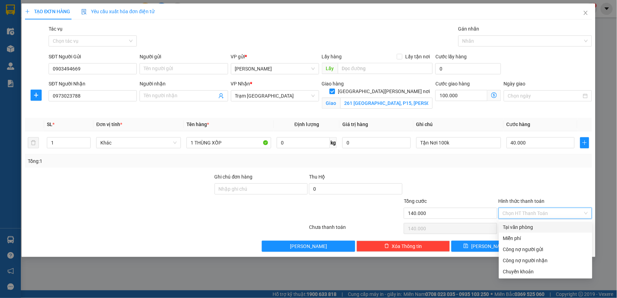
click at [542, 225] on div "Tại văn phòng" at bounding box center [545, 227] width 85 height 8
type input "0"
click at [524, 223] on div "Tại văn phòng" at bounding box center [545, 227] width 93 height 11
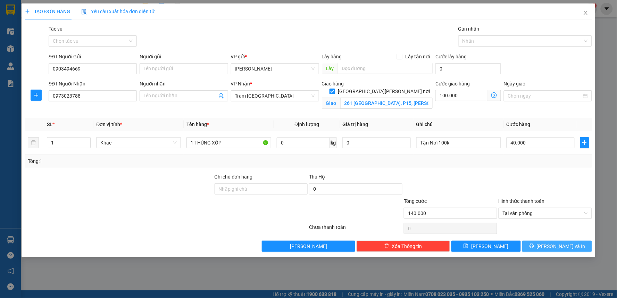
click at [560, 247] on span "[PERSON_NAME] và In" at bounding box center [561, 246] width 49 height 8
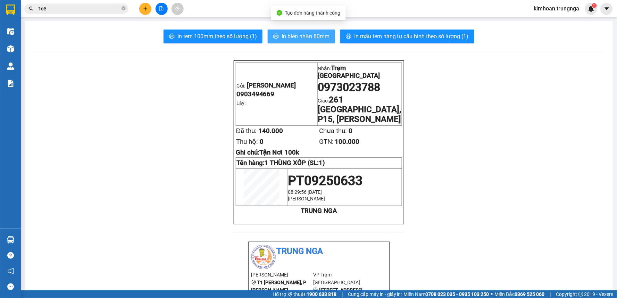
click at [318, 36] on span "In biên nhận 80mm" at bounding box center [306, 36] width 48 height 9
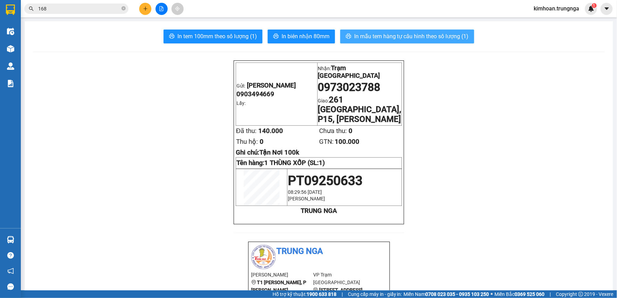
click at [391, 39] on span "In mẫu tem hàng tự cấu hình theo số lượng (1)" at bounding box center [411, 36] width 115 height 9
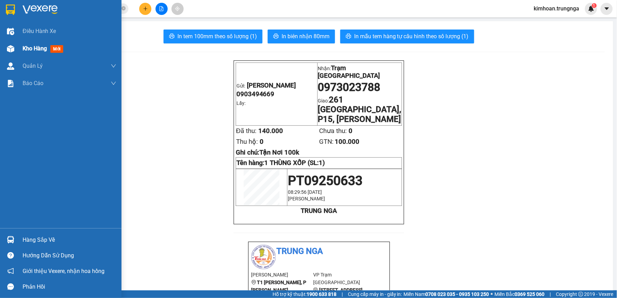
click at [21, 43] on div "Kho hàng mới" at bounding box center [61, 48] width 122 height 17
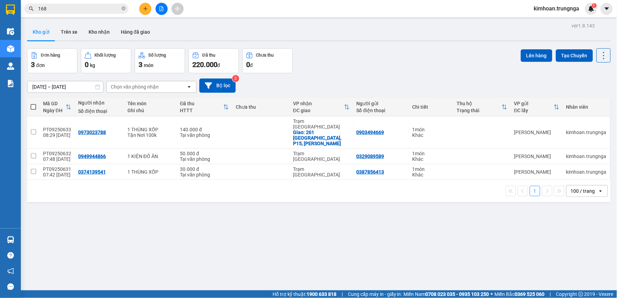
click at [144, 11] on icon "plus" at bounding box center [145, 8] width 5 height 5
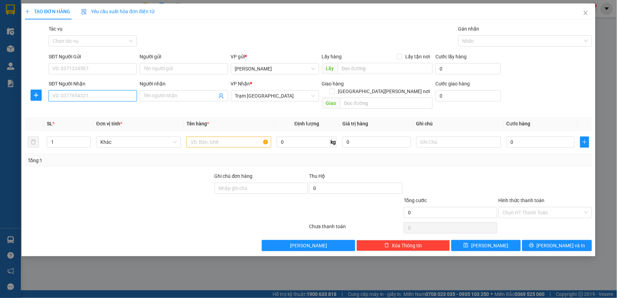
click at [111, 97] on input "SĐT Người Nhận" at bounding box center [93, 95] width 88 height 11
type input "0355193635"
click at [228, 137] on input "text" at bounding box center [229, 142] width 85 height 11
type input "1 THÙNG"
click at [85, 64] on input "SĐT Người Gửi" at bounding box center [93, 68] width 88 height 11
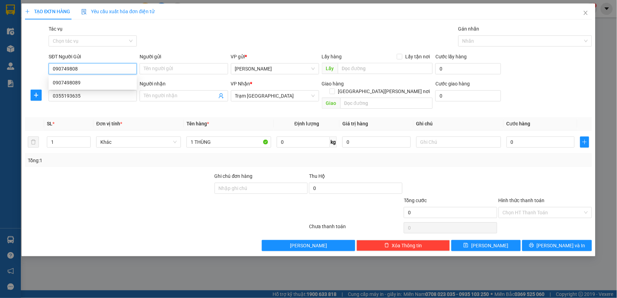
type input "0907498089"
click at [73, 82] on div "0907498089" at bounding box center [93, 83] width 80 height 8
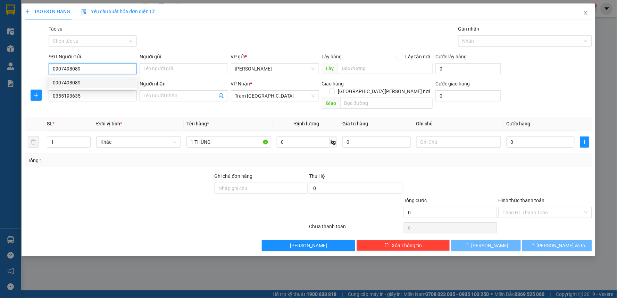
type input "50.000"
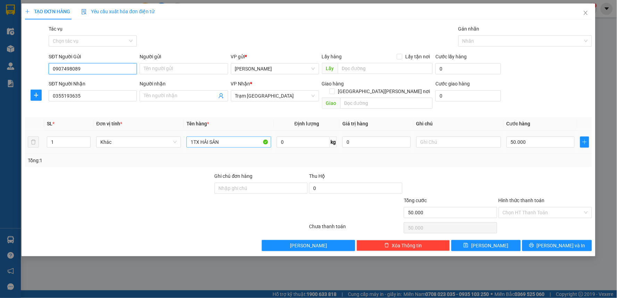
type input "0907498089"
drag, startPoint x: 229, startPoint y: 131, endPoint x: 195, endPoint y: 132, distance: 34.8
click at [195, 137] on input "1TX HẢI SẢN" at bounding box center [229, 142] width 85 height 11
type input "1 THÙNG XỐP"
click at [506, 133] on td "50.000" at bounding box center [541, 142] width 74 height 23
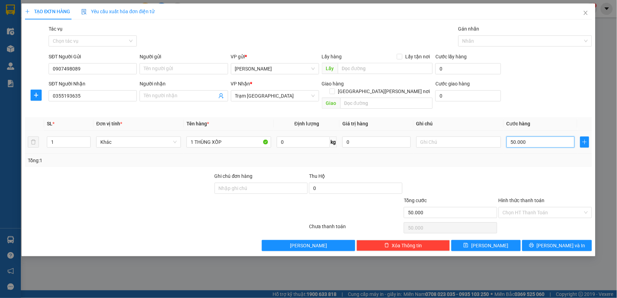
click at [529, 137] on input "50.000" at bounding box center [541, 142] width 68 height 11
type input "4"
type input "40"
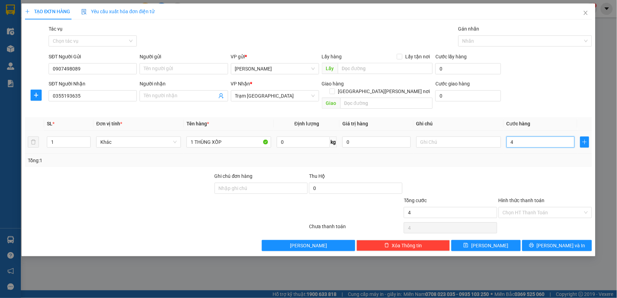
type input "40"
type input "40.000"
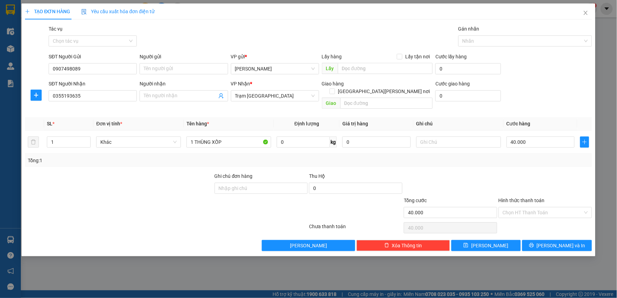
click at [493, 157] on div "Tổng: 1" at bounding box center [309, 161] width 562 height 8
click at [532, 207] on input "Hình thức thanh toán" at bounding box center [543, 212] width 80 height 10
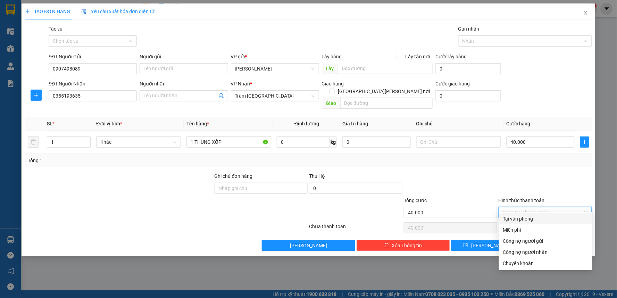
click at [527, 219] on div "Tại văn phòng" at bounding box center [545, 219] width 85 height 8
type input "0"
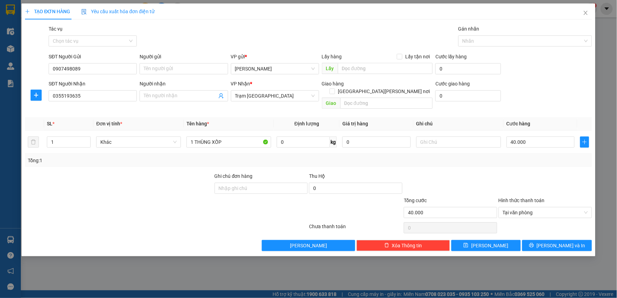
click at [551, 245] on div "TẠO ĐƠN HÀNG Yêu cầu xuất [PERSON_NAME] điện tử Transit Pickup Surcharge Ids Tr…" at bounding box center [309, 129] width 574 height 253
click at [561, 242] on span "[PERSON_NAME] và In" at bounding box center [561, 246] width 49 height 8
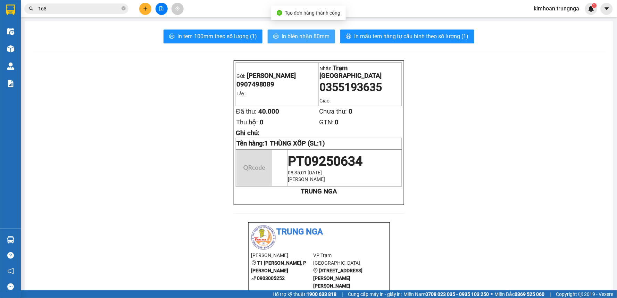
click at [276, 33] on button "In biên nhận 80mm" at bounding box center [301, 37] width 67 height 14
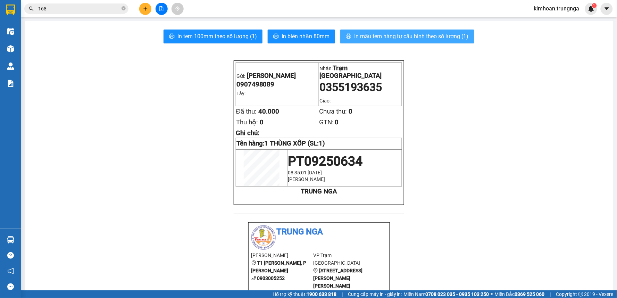
click at [438, 39] on span "In mẫu tem hàng tự cấu hình theo số lượng (1)" at bounding box center [411, 36] width 115 height 9
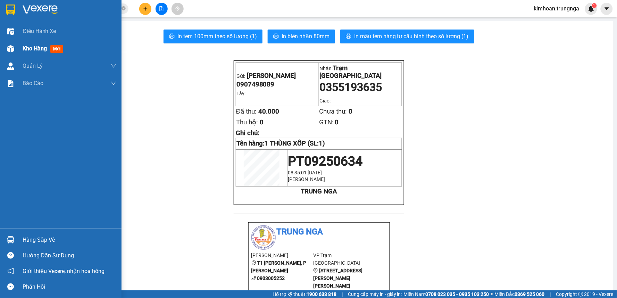
click at [16, 46] on div at bounding box center [11, 49] width 12 height 12
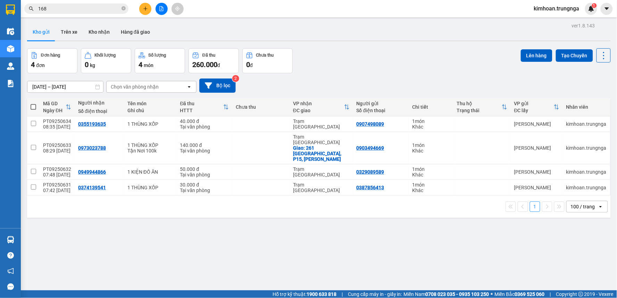
click at [264, 235] on div "ver 1.8.143 Kho gửi Trên xe [PERSON_NAME] Hàng đã [PERSON_NAME] hàng 4 đơn [PER…" at bounding box center [318, 170] width 589 height 298
click at [123, 10] on icon "close-circle" at bounding box center [124, 8] width 4 height 4
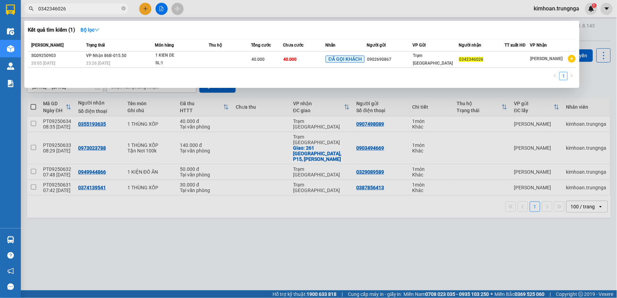
type input "0342346026"
click at [175, 228] on div at bounding box center [308, 149] width 617 height 298
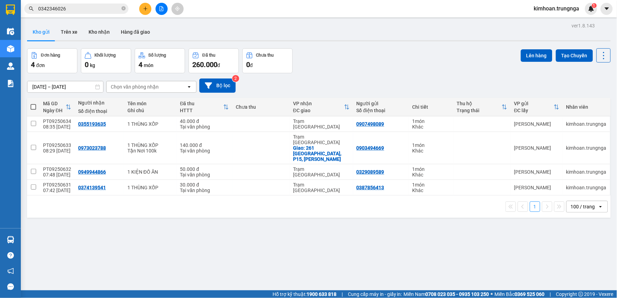
click at [145, 6] on icon "plus" at bounding box center [145, 8] width 5 height 5
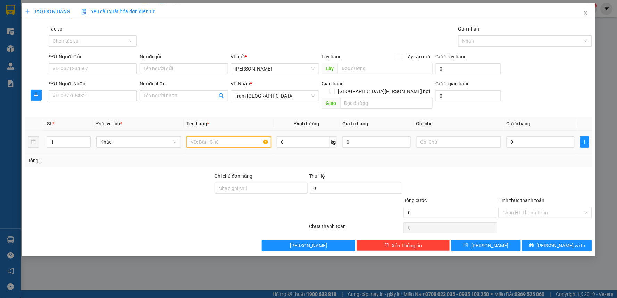
click at [211, 137] on input "text" at bounding box center [229, 142] width 85 height 11
click at [115, 99] on input "SĐT Người Nhận" at bounding box center [93, 95] width 88 height 11
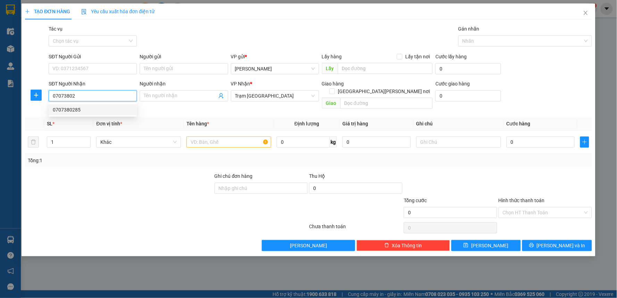
click at [72, 113] on div "0707380285" at bounding box center [93, 110] width 80 height 8
type input "0707380285"
type input "70.000"
type input "0707380285"
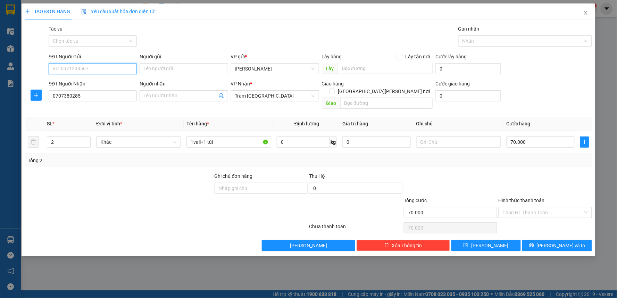
click at [82, 66] on input "SĐT Người Gửi" at bounding box center [93, 68] width 88 height 11
click at [81, 83] on div "0707380285" at bounding box center [93, 83] width 80 height 8
type input "0707380285"
click at [60, 137] on input "2" at bounding box center [68, 142] width 43 height 10
type input "1"
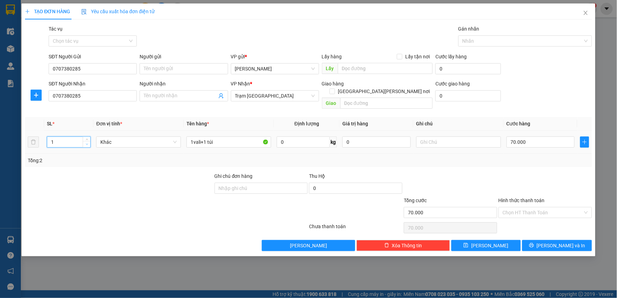
click at [85, 142] on span "down" at bounding box center [87, 144] width 4 height 4
drag, startPoint x: 85, startPoint y: 67, endPoint x: 51, endPoint y: 70, distance: 34.2
click at [51, 70] on input "0707380285" at bounding box center [93, 68] width 88 height 11
type input "0356736436"
drag, startPoint x: 235, startPoint y: 133, endPoint x: 171, endPoint y: 129, distance: 64.8
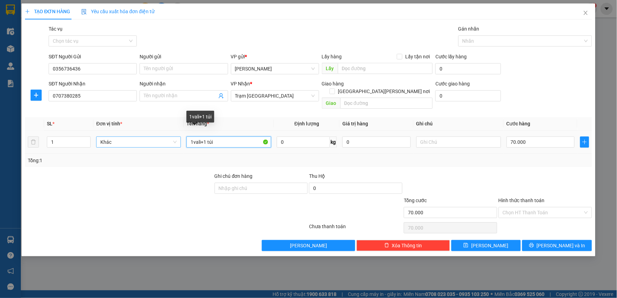
click at [171, 131] on tr "1 Khác 1vali+1 túi 0 kg 0 70.000" at bounding box center [308, 142] width 567 height 23
type input "1 THÙNG GIẤY"
click at [512, 137] on input "70.000" at bounding box center [541, 142] width 68 height 11
type input "4"
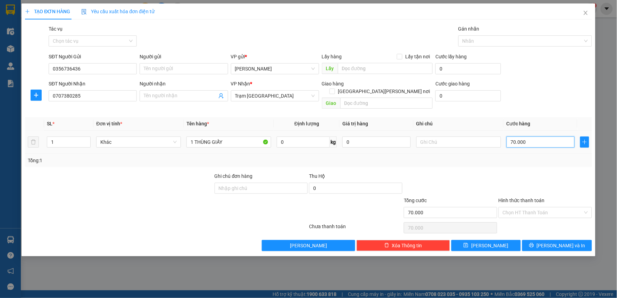
type input "4"
type input "40"
type input "40.000"
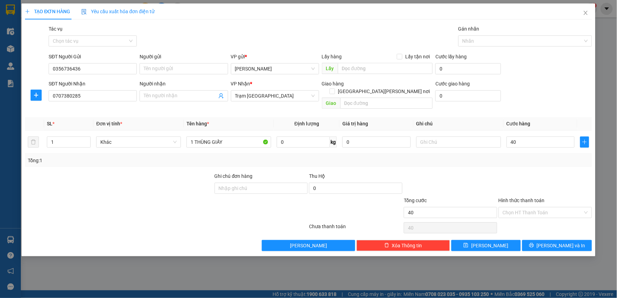
type input "40.000"
click at [500, 160] on div "Transit Pickup Surcharge Ids Transit Deliver Surcharge Ids Transit Deliver Surc…" at bounding box center [308, 138] width 567 height 226
click at [525, 207] on input "Hình thức thanh toán" at bounding box center [543, 212] width 80 height 10
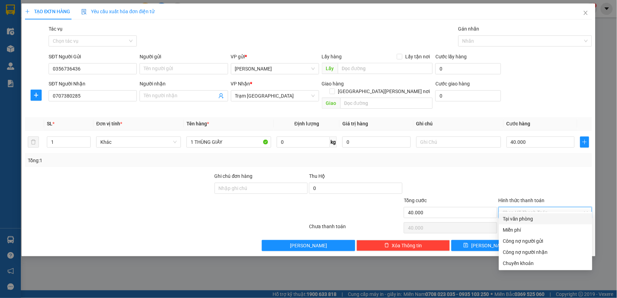
click at [520, 220] on div "Tại văn phòng" at bounding box center [545, 219] width 85 height 8
type input "0"
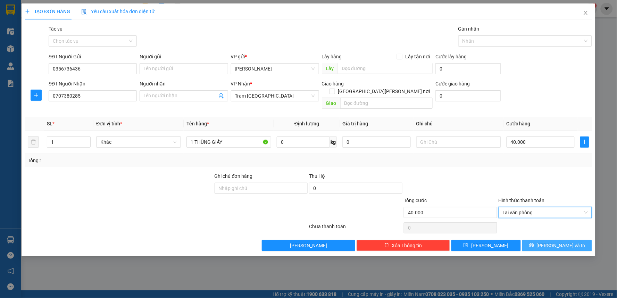
click at [550, 240] on button "[PERSON_NAME] và In" at bounding box center [557, 245] width 70 height 11
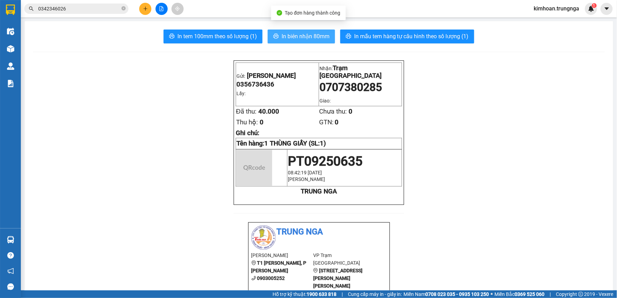
click at [298, 35] on span "In biên nhận 80mm" at bounding box center [306, 36] width 48 height 9
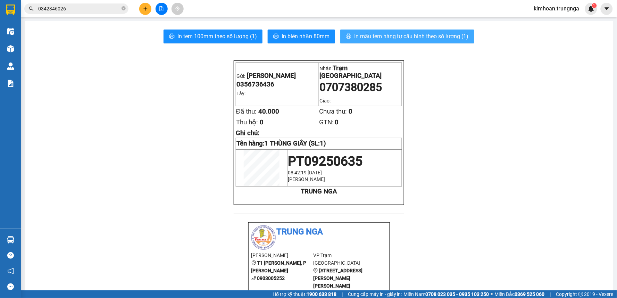
click at [358, 40] on span "In mẫu tem hàng tự cấu hình theo số lượng (1)" at bounding box center [411, 36] width 115 height 9
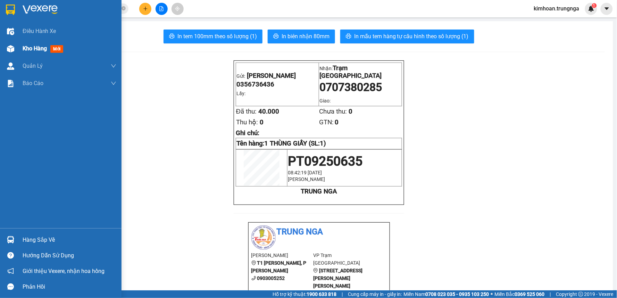
click at [19, 48] on div "Kho hàng mới" at bounding box center [61, 48] width 122 height 17
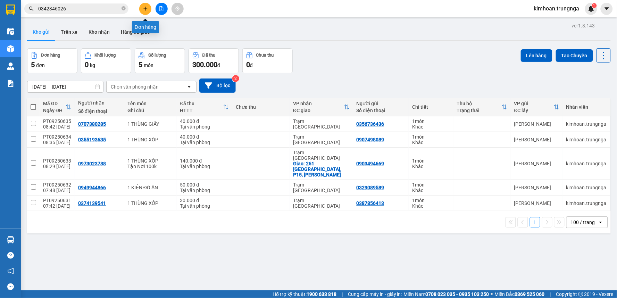
click at [144, 9] on icon "plus" at bounding box center [145, 8] width 5 height 5
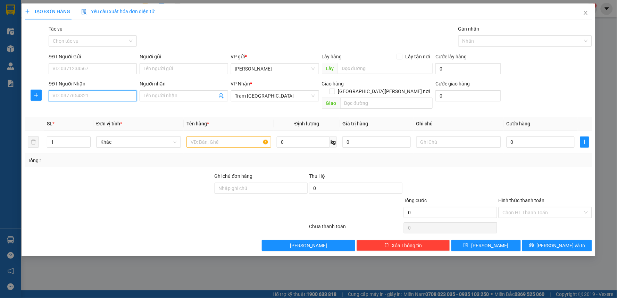
click at [118, 99] on input "SĐT Người Nhận" at bounding box center [93, 95] width 88 height 11
type input "0965631043"
click at [85, 90] on div "SĐT Người Nhận" at bounding box center [93, 85] width 88 height 10
drag, startPoint x: 86, startPoint y: 92, endPoint x: 52, endPoint y: 94, distance: 34.1
click at [52, 94] on input "0965631043" at bounding box center [93, 95] width 88 height 11
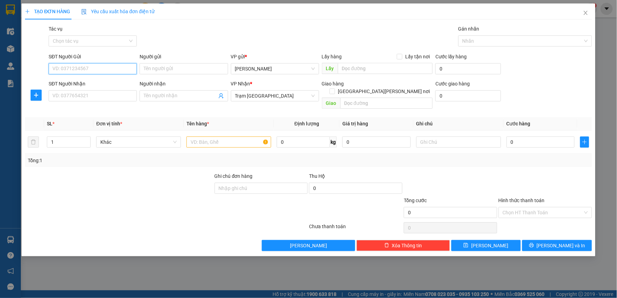
click at [71, 71] on input "SĐT Người Gửi" at bounding box center [93, 68] width 88 height 11
paste input "0965631043"
type input "0965631043"
click at [78, 103] on div "SĐT Người Nhận VD: 0377654321" at bounding box center [93, 92] width 88 height 24
drag, startPoint x: 101, startPoint y: 69, endPoint x: 98, endPoint y: 71, distance: 4.2
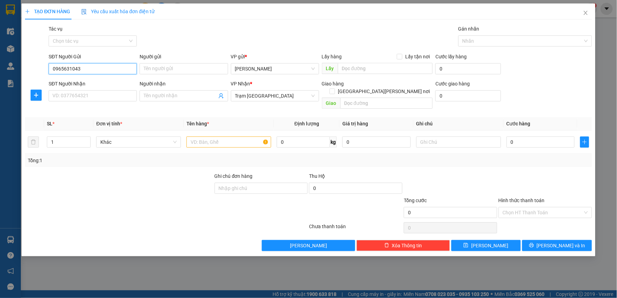
click at [101, 69] on input "0965631043" at bounding box center [93, 68] width 88 height 11
click at [92, 80] on div "0965631043" at bounding box center [93, 83] width 80 height 8
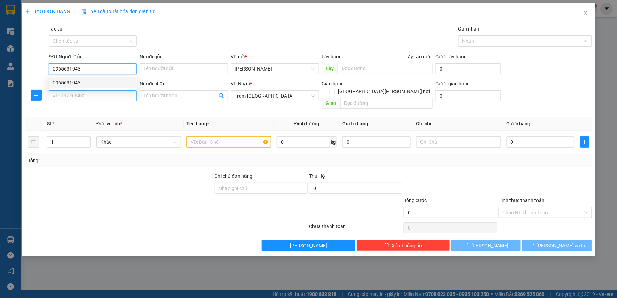
type input "50.000"
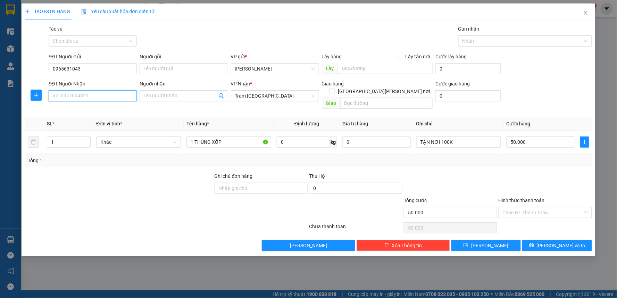
click at [87, 95] on input "SĐT Người Nhận" at bounding box center [93, 95] width 88 height 11
click at [84, 111] on div "0973558088" at bounding box center [93, 110] width 80 height 8
type input "0973558088"
checkbox input "true"
type input "69/68 [PERSON_NAME], [PERSON_NAME]"
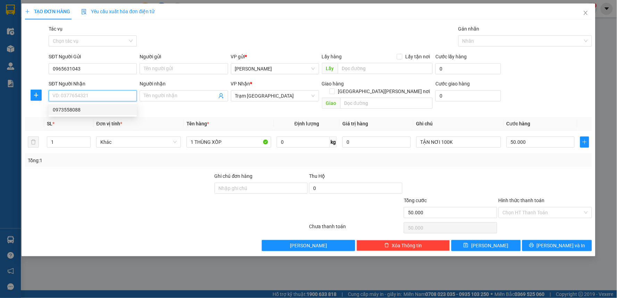
type input "150.000"
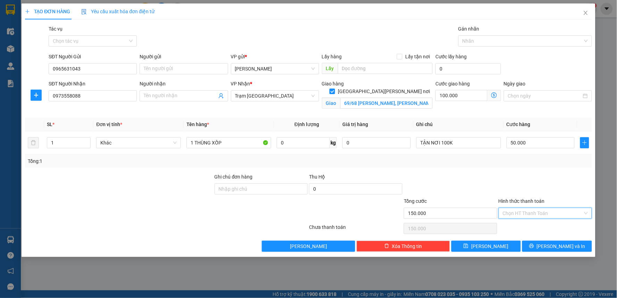
click at [550, 215] on input "Hình thức thanh toán" at bounding box center [543, 213] width 80 height 10
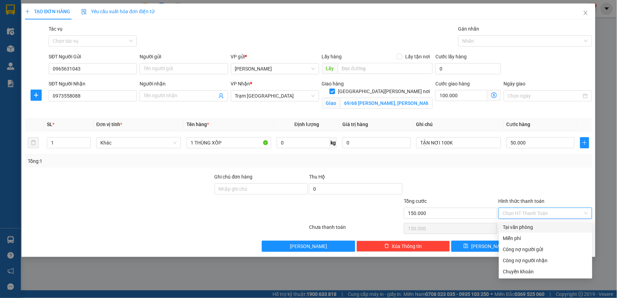
click at [537, 224] on div "Tại văn phòng" at bounding box center [545, 227] width 85 height 8
type input "0"
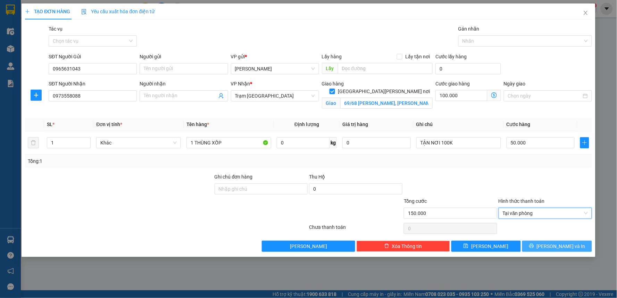
click at [542, 246] on button "[PERSON_NAME] và In" at bounding box center [557, 246] width 70 height 11
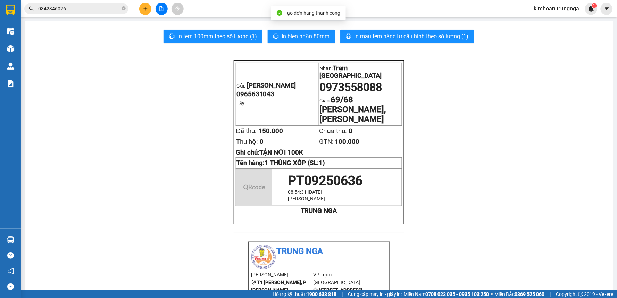
click at [303, 35] on span "In biên nhận 80mm" at bounding box center [306, 36] width 48 height 9
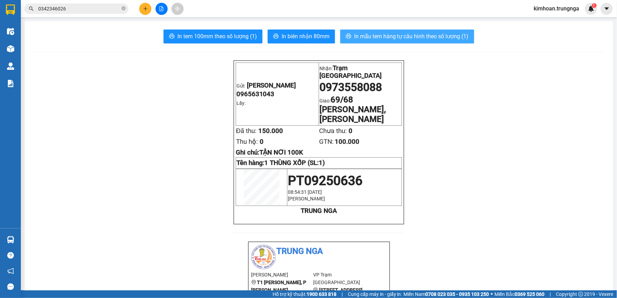
click at [376, 37] on span "In mẫu tem hàng tự cấu hình theo số lượng (1)" at bounding box center [411, 36] width 115 height 9
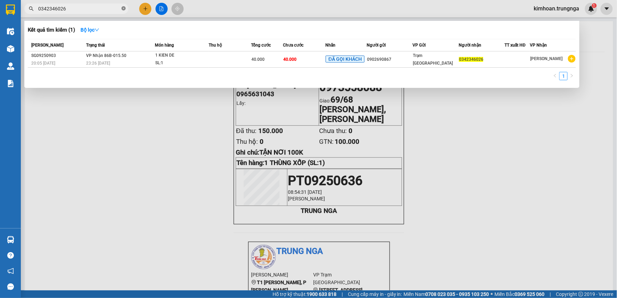
click at [123, 8] on icon "close-circle" at bounding box center [124, 8] width 4 height 4
type input "0949204787"
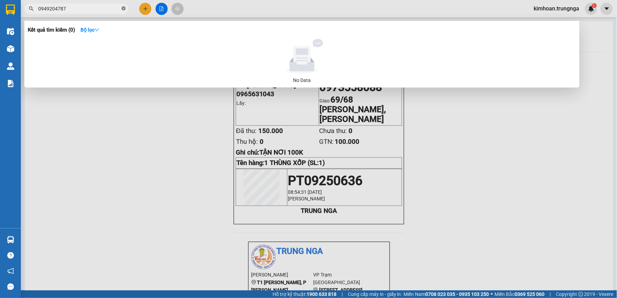
click at [124, 9] on icon "close-circle" at bounding box center [124, 8] width 4 height 4
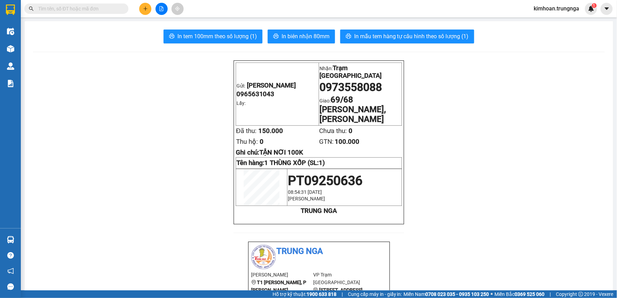
click at [96, 9] on input "text" at bounding box center [79, 9] width 82 height 8
click at [114, 8] on input "text" at bounding box center [79, 9] width 82 height 8
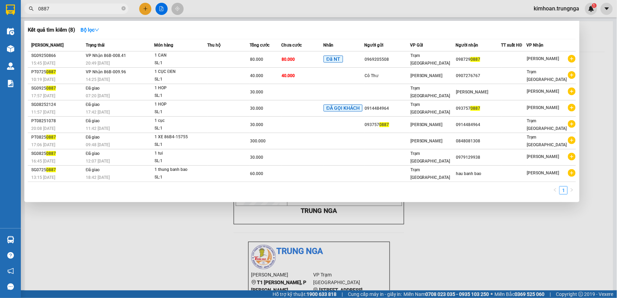
type input "0887"
click at [120, 226] on div at bounding box center [308, 149] width 617 height 298
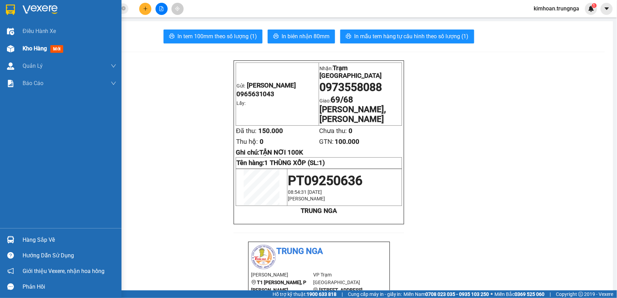
click at [28, 45] on span "Kho hàng" at bounding box center [35, 48] width 24 height 7
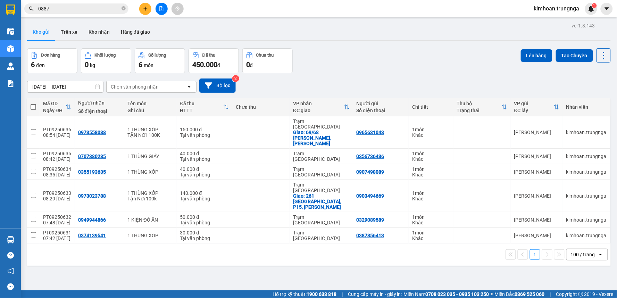
click at [144, 5] on button at bounding box center [145, 9] width 12 height 12
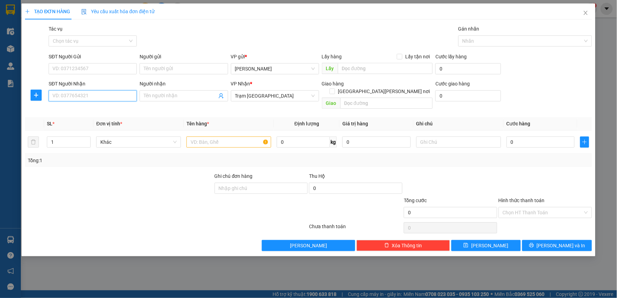
click at [98, 95] on input "SĐT Người Nhận" at bounding box center [93, 95] width 88 height 11
type input "0942960965"
click at [226, 137] on input "text" at bounding box center [229, 142] width 85 height 11
type input "1"
click at [91, 69] on input "SĐT Người Gửi" at bounding box center [93, 68] width 88 height 11
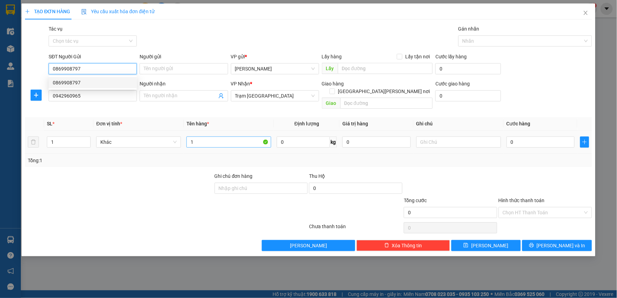
type input "0869908797"
click at [209, 137] on input "1" at bounding box center [229, 142] width 85 height 11
type input "1 THÙNG XỐP"
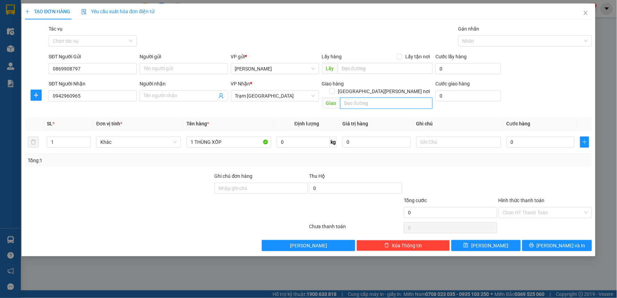
click at [383, 98] on input "text" at bounding box center [386, 103] width 93 height 11
type input "190 [PERSON_NAME], [GEOGRAPHIC_DATA], [PERSON_NAME]"
click at [405, 98] on input "190 [PERSON_NAME], [GEOGRAPHIC_DATA], [PERSON_NAME]" at bounding box center [386, 103] width 93 height 11
click at [451, 96] on input "0" at bounding box center [469, 95] width 66 height 11
type input "1"
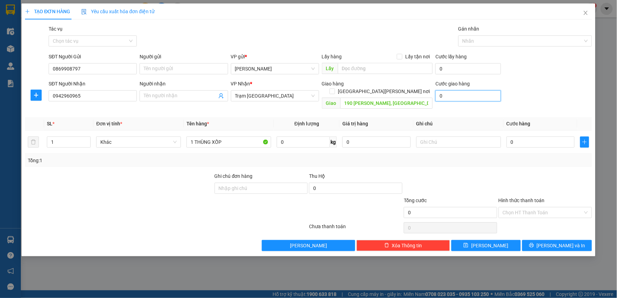
type input "1"
type input "10"
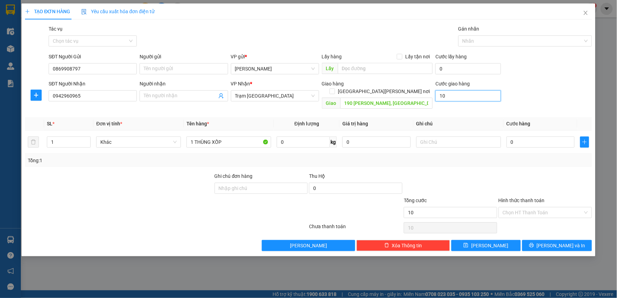
type input "100"
type input "100.000"
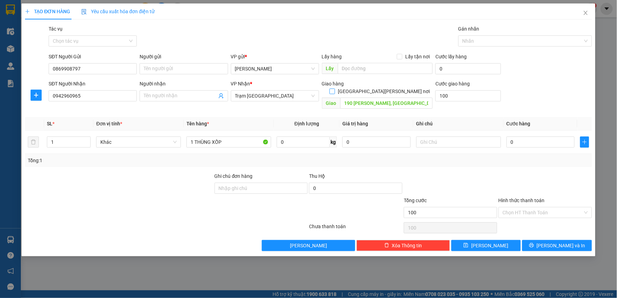
type input "100.000"
click at [400, 88] on label "[GEOGRAPHIC_DATA][PERSON_NAME] nơi" at bounding box center [381, 92] width 103 height 8
click at [334, 89] on input "[GEOGRAPHIC_DATA][PERSON_NAME] nơi" at bounding box center [332, 91] width 5 height 5
checkbox input "true"
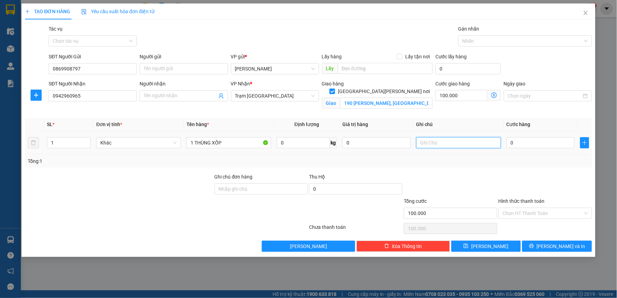
click at [442, 148] on input "text" at bounding box center [458, 142] width 85 height 11
type input "Tận Nơi 100k"
click at [514, 143] on input "0" at bounding box center [541, 142] width 68 height 11
type input "3"
type input "100.003"
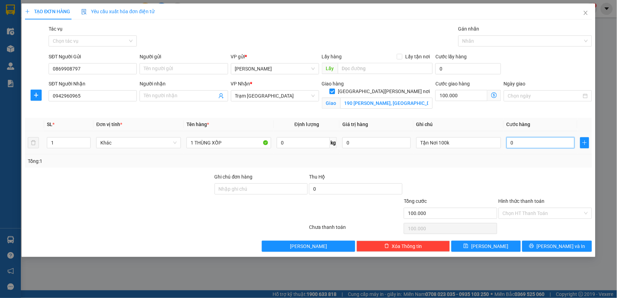
type input "100.003"
type input "30"
type input "100.030"
type input "30.000"
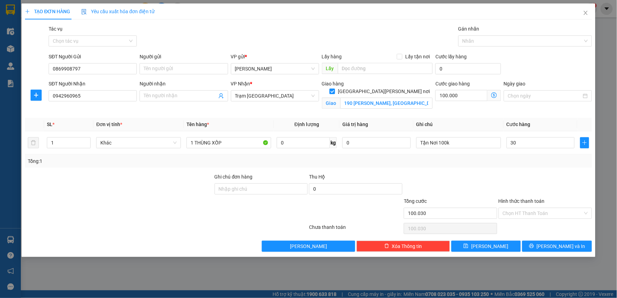
type input "130.000"
click at [505, 169] on div "Transit Pickup Surcharge Ids Transit Deliver Surcharge Ids Transit Deliver Surc…" at bounding box center [308, 138] width 567 height 227
drag, startPoint x: 513, startPoint y: 206, endPoint x: 513, endPoint y: 213, distance: 7.3
click at [513, 207] on div "Hình thức thanh toán" at bounding box center [545, 202] width 93 height 10
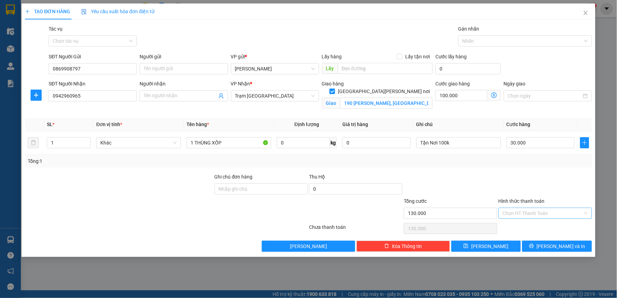
click at [513, 214] on input "Hình thức thanh toán" at bounding box center [543, 213] width 80 height 10
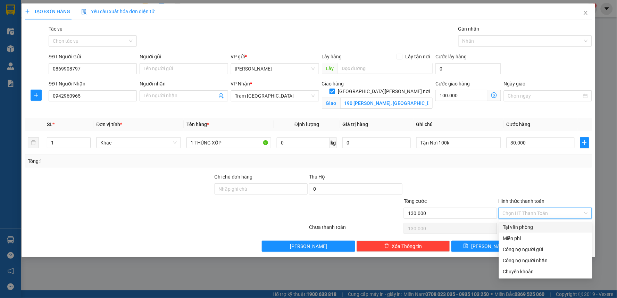
click at [514, 235] on div "Miễn phí" at bounding box center [545, 238] width 85 height 8
type input "0"
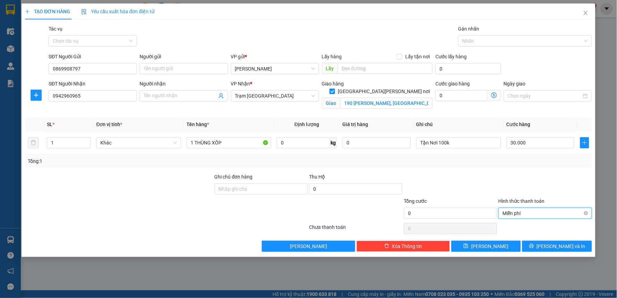
click at [519, 212] on span "Miễn phí" at bounding box center [545, 213] width 85 height 10
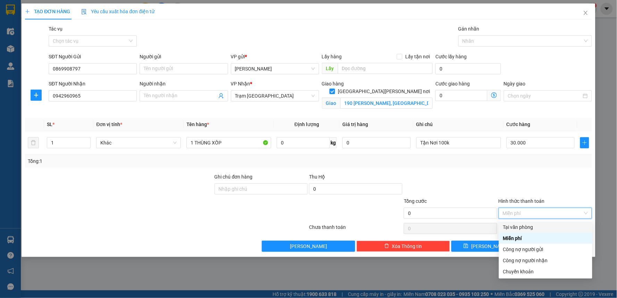
click at [518, 225] on div "Tại văn phòng" at bounding box center [545, 227] width 85 height 8
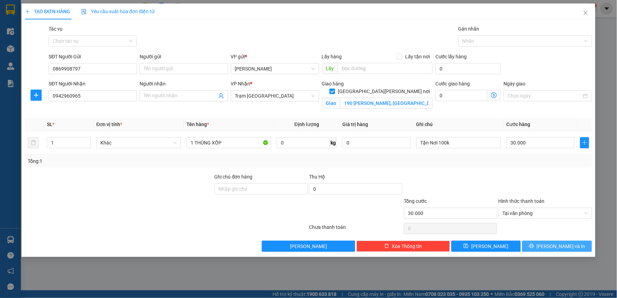
drag, startPoint x: 562, startPoint y: 245, endPoint x: 534, endPoint y: 114, distance: 133.9
click at [536, 126] on div "Transit Pickup Surcharge Ids Transit Deliver Surcharge Ids Transit Deliver Surc…" at bounding box center [308, 138] width 567 height 227
click at [466, 99] on input "0" at bounding box center [462, 95] width 52 height 11
type input "30.001"
type input "1"
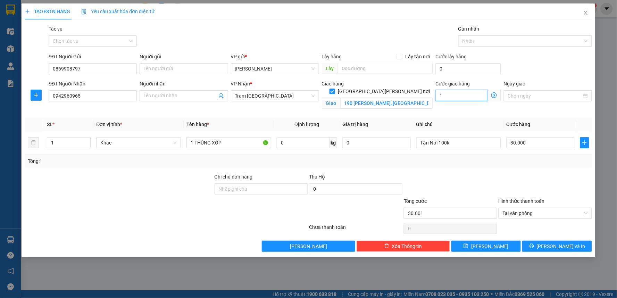
type input "30.010"
type input "10"
type input "30.100"
type input "100"
type input "130.000"
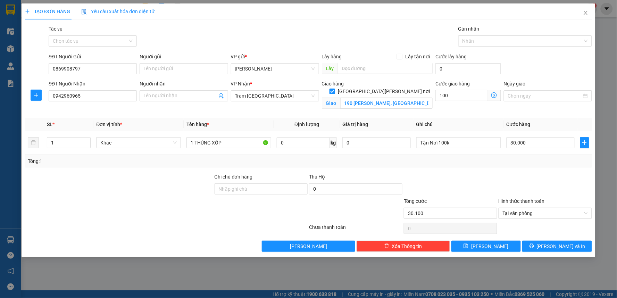
type input "100.000"
click at [439, 164] on div "Tổng: 1" at bounding box center [309, 161] width 562 height 8
click at [542, 246] on button "[PERSON_NAME] và In" at bounding box center [557, 246] width 70 height 11
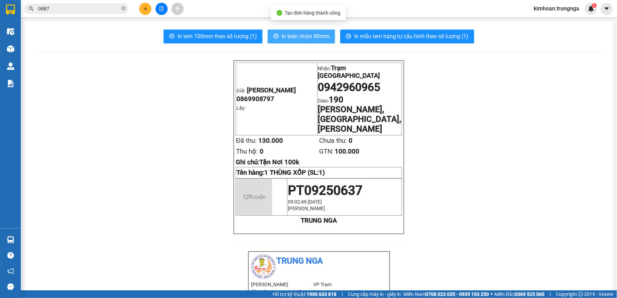
click at [294, 32] on button "In biên nhận 80mm" at bounding box center [301, 37] width 67 height 14
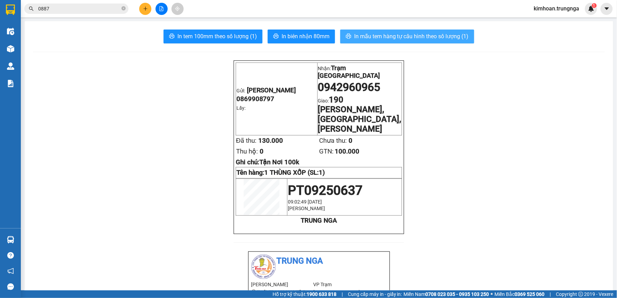
click at [360, 33] on span "In mẫu tem hàng tự cấu hình theo số lượng (1)" at bounding box center [411, 36] width 115 height 9
click at [123, 9] on icon "close-circle" at bounding box center [124, 8] width 4 height 4
click at [105, 11] on input "text" at bounding box center [79, 9] width 82 height 8
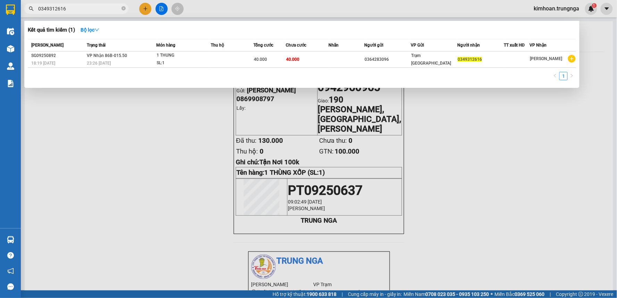
type input "0349312616"
click at [266, 9] on div at bounding box center [308, 149] width 617 height 298
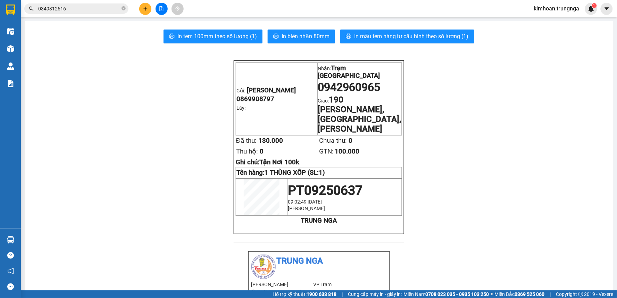
click at [142, 8] on button at bounding box center [145, 9] width 12 height 12
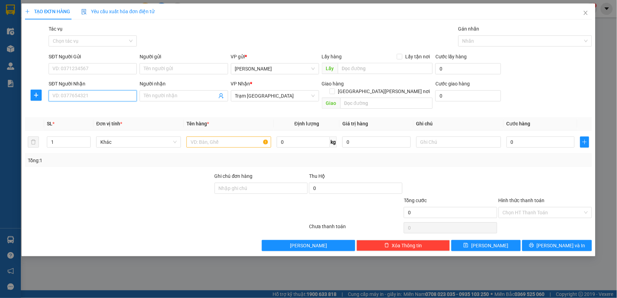
click at [109, 98] on input "SĐT Người Nhận" at bounding box center [93, 95] width 88 height 11
click at [196, 137] on input "text" at bounding box center [229, 142] width 85 height 11
type input "1 GÓI ĐEN THUỐC"
click at [94, 93] on input "SĐT Người Nhận" at bounding box center [93, 95] width 88 height 11
type input "0703645764"
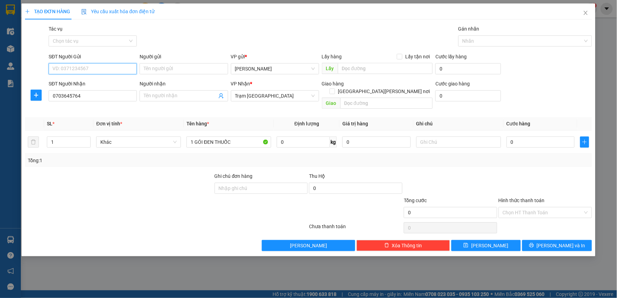
click at [74, 67] on input "SĐT Người Gửi" at bounding box center [93, 68] width 88 height 11
click at [539, 137] on input "0" at bounding box center [541, 142] width 68 height 11
type input "3"
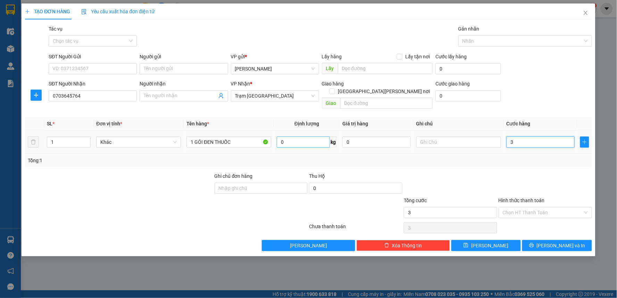
type input "30"
type input "30.000"
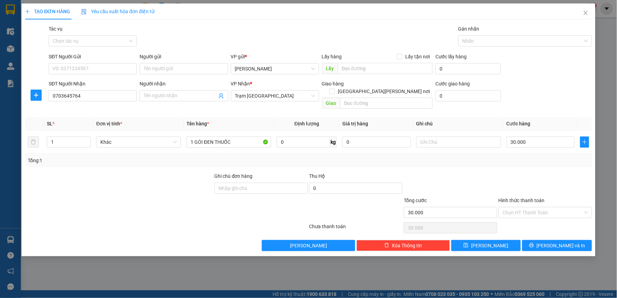
click at [435, 172] on div at bounding box center [450, 184] width 95 height 24
click at [538, 207] on input "Hình thức thanh toán" at bounding box center [543, 212] width 80 height 10
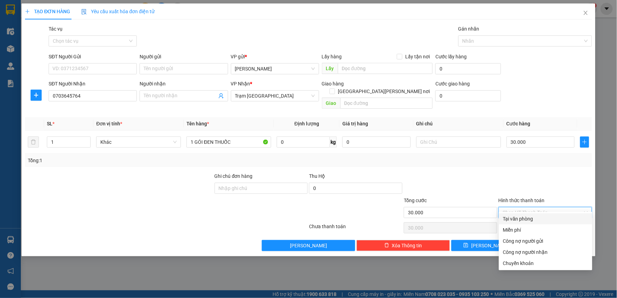
click at [520, 217] on div "Tại văn phòng" at bounding box center [545, 219] width 85 height 8
type input "0"
click at [459, 117] on th "Ghi chú" at bounding box center [459, 124] width 90 height 14
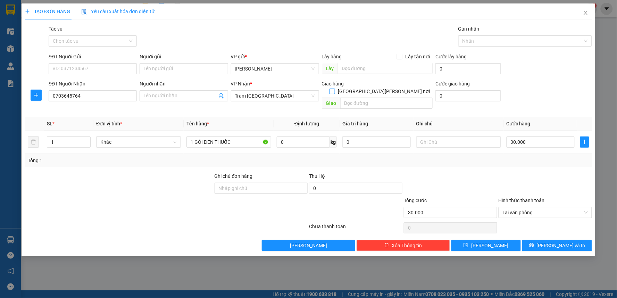
click at [334, 89] on input "[GEOGRAPHIC_DATA][PERSON_NAME] nơi" at bounding box center [332, 91] width 5 height 5
checkbox input "true"
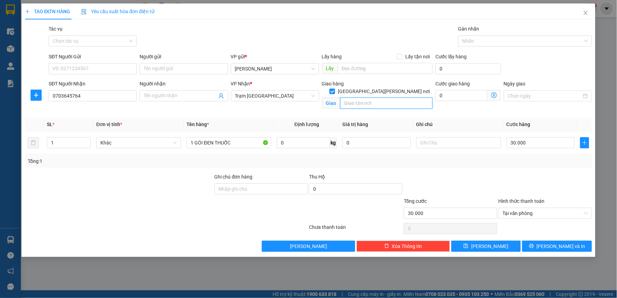
click at [384, 99] on input "text" at bounding box center [386, 103] width 93 height 11
click at [412, 98] on input "6A Thi Sách, [PERSON_NAME], Q1" at bounding box center [386, 103] width 93 height 11
click at [427, 98] on input "6A Thi Sách, [PERSON_NAME], Q1 (White" at bounding box center [386, 103] width 93 height 11
type input "6A Thi Sách, [PERSON_NAME], Q1 ([GEOGRAPHIC_DATA])"
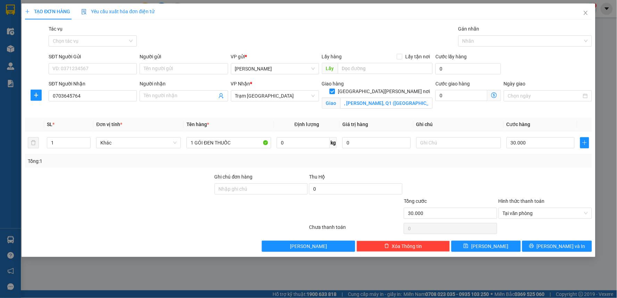
click at [453, 116] on div "Transit Pickup Surcharge Ids Transit Deliver Surcharge Ids Transit Deliver Surc…" at bounding box center [308, 138] width 567 height 227
click at [452, 95] on input "0" at bounding box center [462, 95] width 52 height 11
click at [435, 120] on th "Ghi chú" at bounding box center [459, 125] width 90 height 14
click at [440, 142] on input "text" at bounding box center [458, 142] width 85 height 11
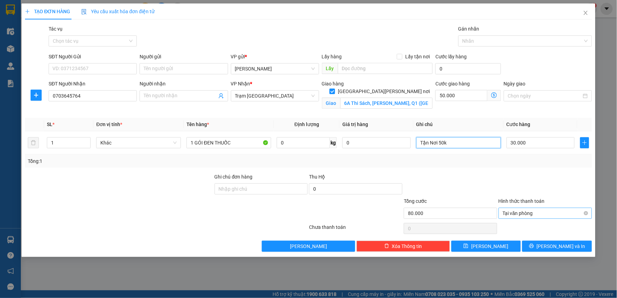
click at [532, 212] on span "Tại văn phòng" at bounding box center [545, 213] width 85 height 10
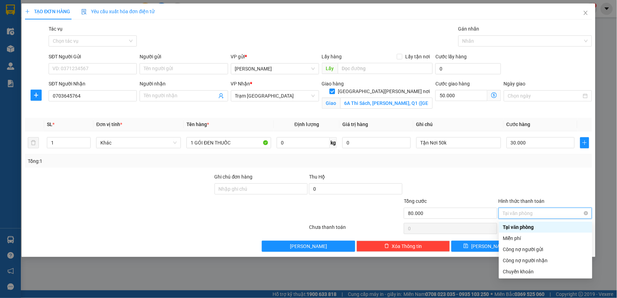
click at [532, 212] on span "Tại văn phòng" at bounding box center [545, 213] width 85 height 10
click at [510, 177] on div at bounding box center [545, 185] width 95 height 24
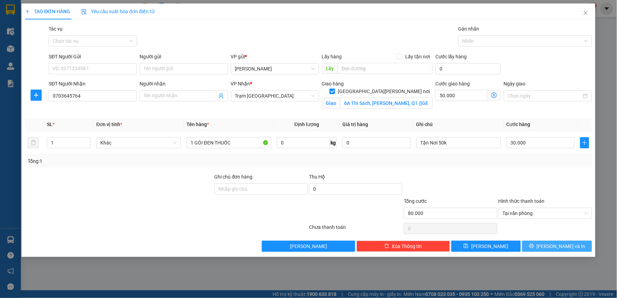
click at [551, 244] on button "[PERSON_NAME] và In" at bounding box center [557, 246] width 70 height 11
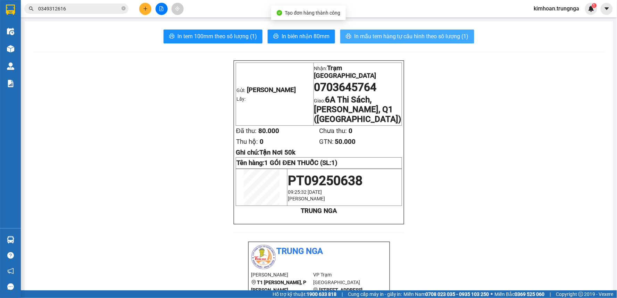
click at [371, 33] on span "In mẫu tem hàng tự cấu hình theo số lượng (1)" at bounding box center [411, 36] width 115 height 9
click at [350, 34] on button "In mẫu tem hàng tự cấu hình theo số lượng (1)" at bounding box center [407, 37] width 134 height 14
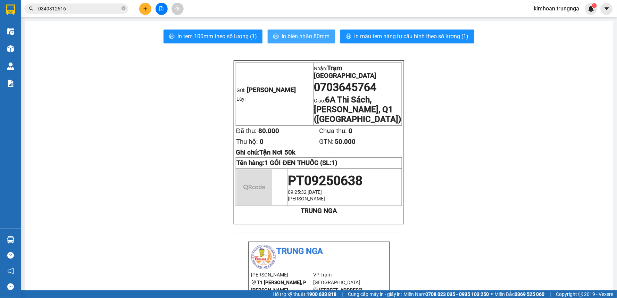
click at [271, 40] on button "In biên nhận 80mm" at bounding box center [301, 37] width 67 height 14
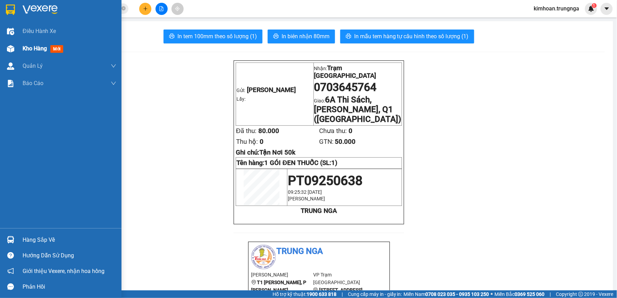
click at [14, 50] on img at bounding box center [10, 48] width 7 height 7
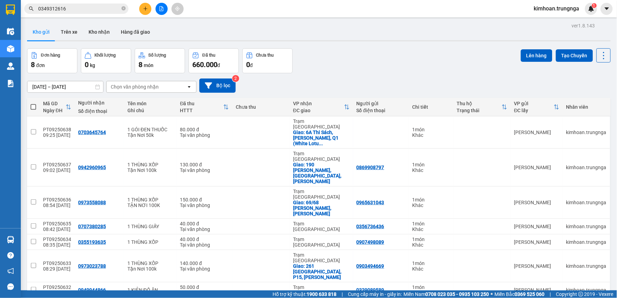
click at [148, 11] on button at bounding box center [145, 9] width 12 height 12
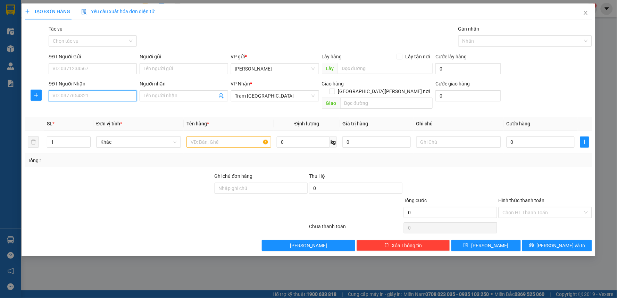
click at [125, 96] on input "SĐT Người Nhận" at bounding box center [93, 95] width 88 height 11
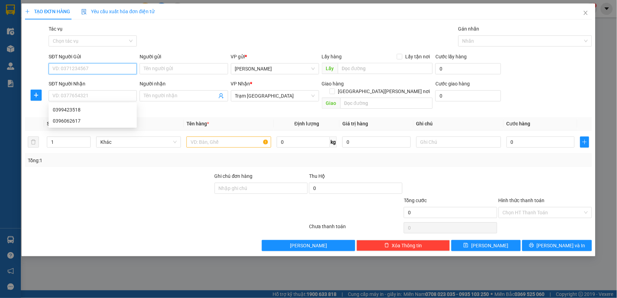
click at [91, 65] on input "SĐT Người Gửi" at bounding box center [93, 68] width 88 height 11
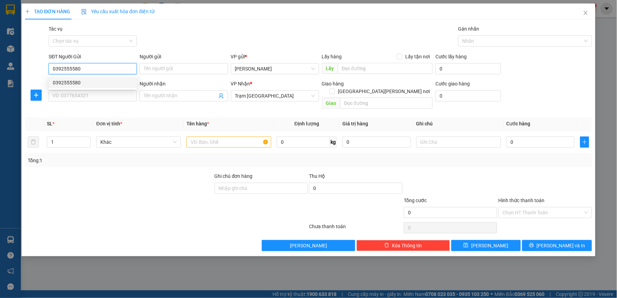
click at [88, 83] on div "0392555580" at bounding box center [93, 83] width 80 height 8
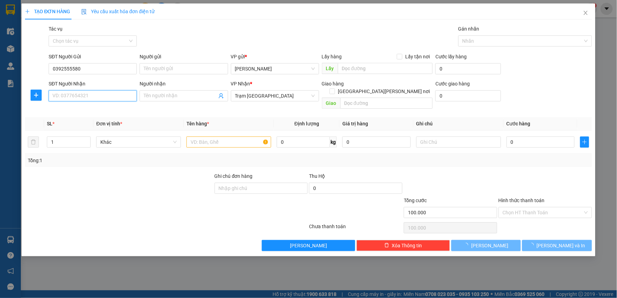
click at [85, 93] on input "SĐT Người Nhận" at bounding box center [93, 95] width 88 height 11
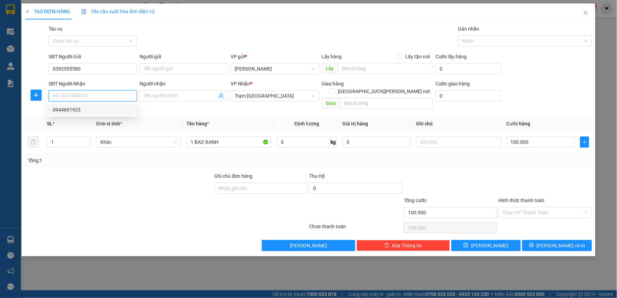
click at [88, 112] on div "0944601923" at bounding box center [93, 110] width 80 height 8
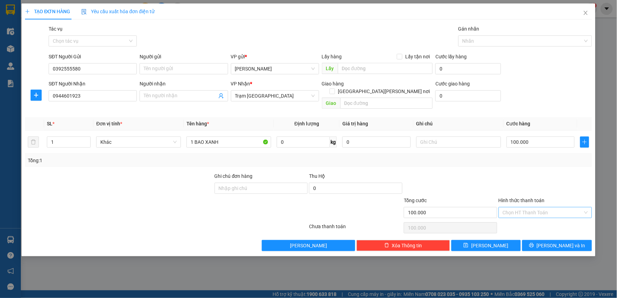
click at [531, 207] on input "Hình thức thanh toán" at bounding box center [543, 212] width 80 height 10
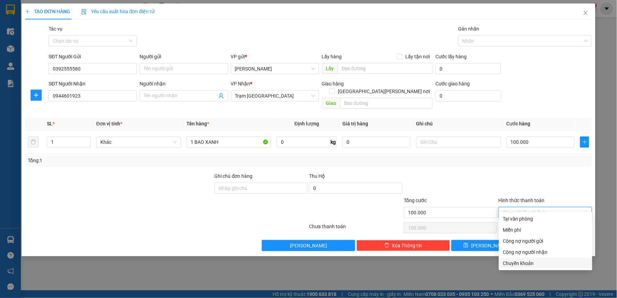
click at [533, 263] on div "Chuyển khoản" at bounding box center [545, 263] width 85 height 8
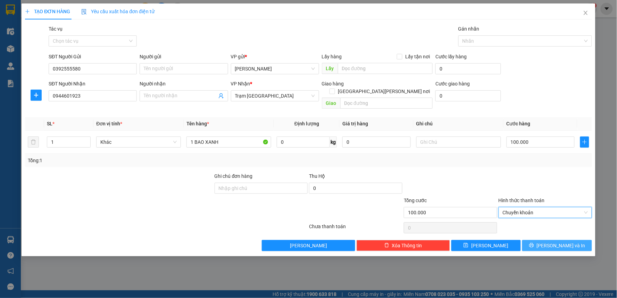
click at [534, 243] on icon "printer" at bounding box center [531, 245] width 5 height 5
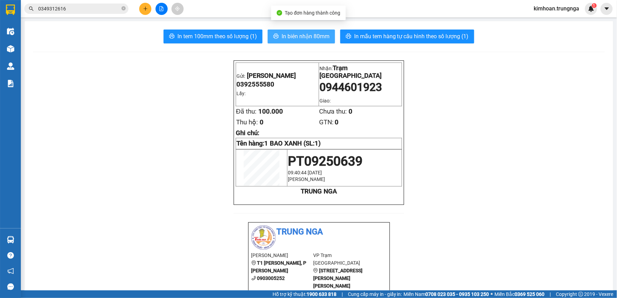
click at [292, 35] on span "In biên nhận 80mm" at bounding box center [306, 36] width 48 height 9
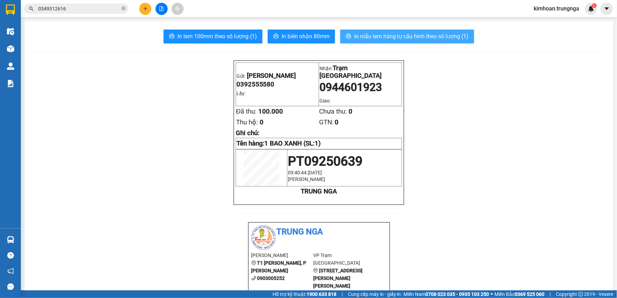
click at [357, 36] on span "In mẫu tem hàng tự cấu hình theo số lượng (1)" at bounding box center [411, 36] width 115 height 9
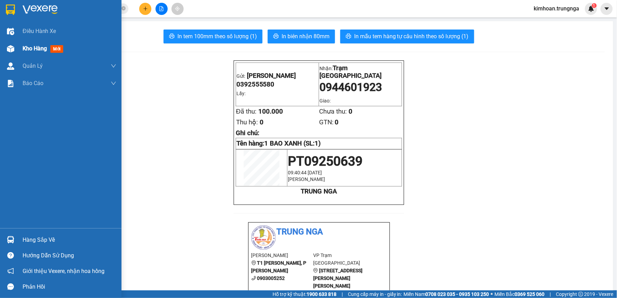
click at [35, 47] on span "Kho hàng" at bounding box center [35, 48] width 24 height 7
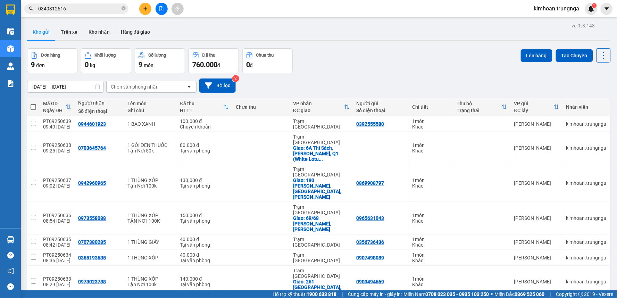
click at [147, 6] on icon "plus" at bounding box center [145, 8] width 5 height 5
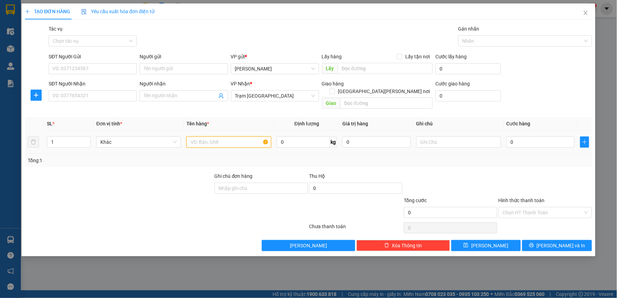
click at [192, 137] on input "text" at bounding box center [229, 142] width 85 height 11
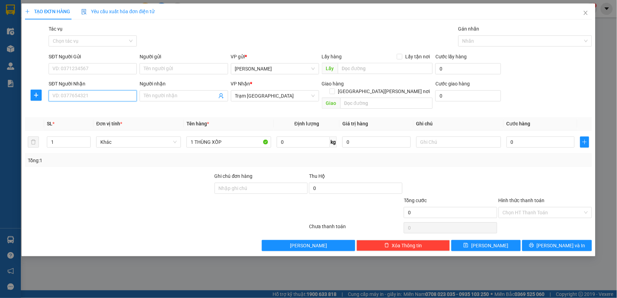
click at [62, 97] on input "SĐT Người Nhận" at bounding box center [93, 95] width 88 height 11
click at [191, 94] on input "Người nhận" at bounding box center [180, 96] width 73 height 8
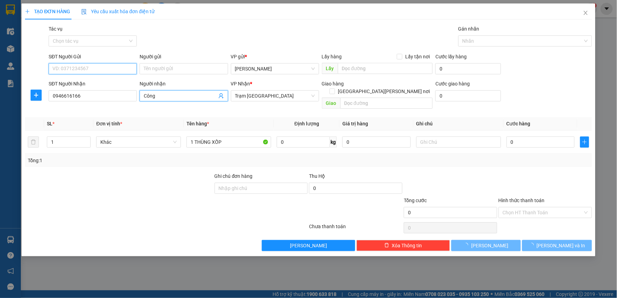
click at [119, 67] on input "SĐT Người Gửi" at bounding box center [93, 68] width 88 height 11
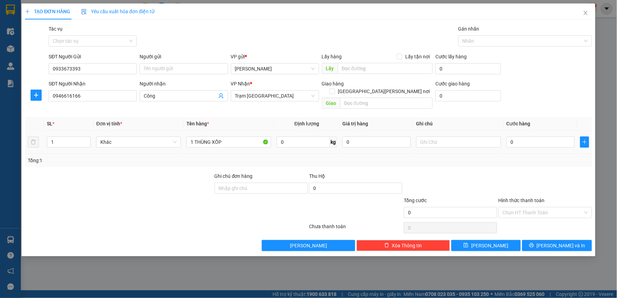
click at [440, 135] on div at bounding box center [458, 142] width 85 height 14
click at [518, 137] on input "0" at bounding box center [541, 142] width 68 height 11
click at [497, 172] on div at bounding box center [450, 184] width 95 height 24
click at [518, 207] on input "Hình thức thanh toán" at bounding box center [543, 212] width 80 height 10
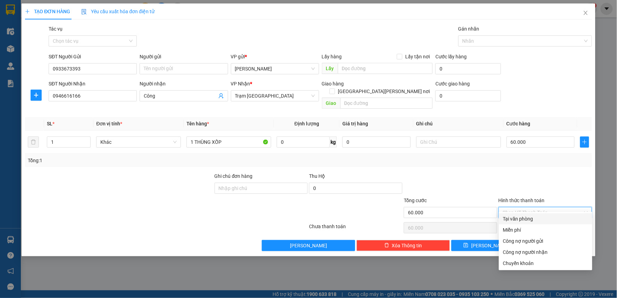
click at [518, 218] on div "Tại văn phòng" at bounding box center [545, 219] width 85 height 8
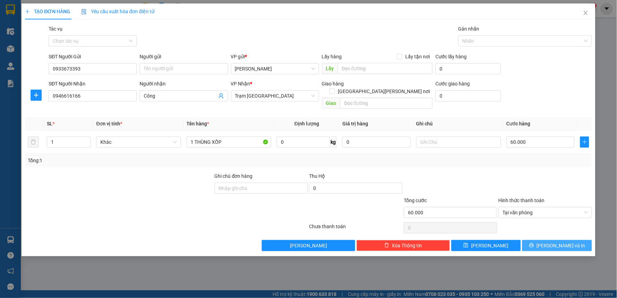
click at [554, 242] on span "[PERSON_NAME] và In" at bounding box center [561, 246] width 49 height 8
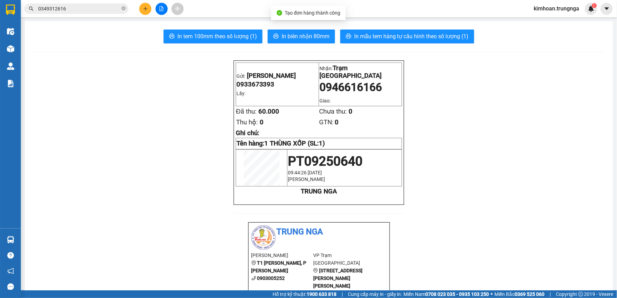
drag, startPoint x: 271, startPoint y: 82, endPoint x: 235, endPoint y: 82, distance: 36.1
click at [237, 82] on span "0933673393" at bounding box center [256, 85] width 38 height 8
click at [304, 35] on span "In biên nhận 80mm" at bounding box center [306, 36] width 48 height 9
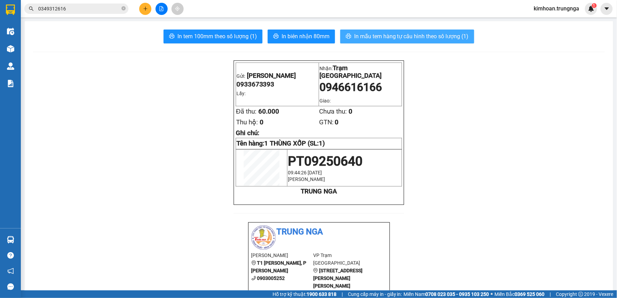
click at [385, 39] on span "In mẫu tem hàng tự cấu hình theo số lượng (1)" at bounding box center [411, 36] width 115 height 9
click at [147, 8] on icon "plus" at bounding box center [145, 8] width 4 height 0
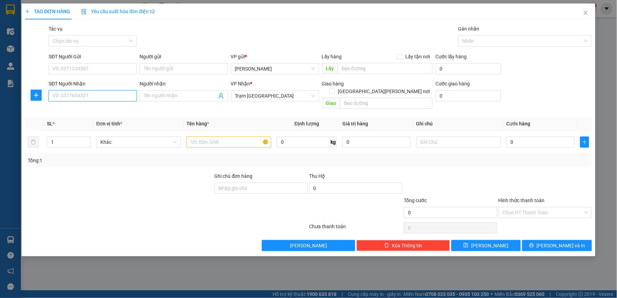
click at [95, 101] on input "SĐT Người Nhận" at bounding box center [93, 95] width 88 height 11
click at [99, 58] on div "SĐT Người Gửi" at bounding box center [93, 57] width 88 height 8
click at [99, 63] on input "SĐT Người Gửi" at bounding box center [93, 68] width 88 height 11
click at [94, 65] on input "SĐT Người Gửi" at bounding box center [93, 68] width 88 height 11
paste input "0933673393"
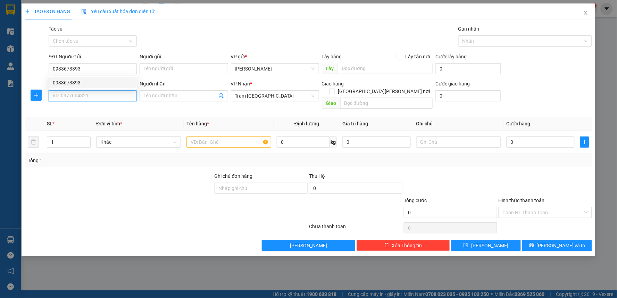
click at [98, 91] on input "SĐT Người Nhận" at bounding box center [93, 95] width 88 height 11
click at [80, 99] on input "SĐT Người Nhận" at bounding box center [93, 95] width 88 height 11
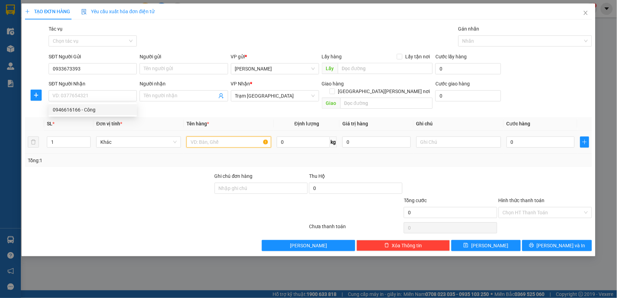
click at [210, 137] on input "text" at bounding box center [229, 142] width 85 height 11
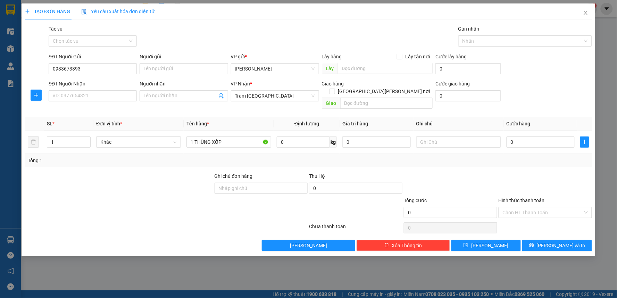
click at [91, 89] on div "SĐT Người Nhận" at bounding box center [93, 85] width 88 height 10
click at [89, 93] on input "SĐT Người Nhận" at bounding box center [93, 95] width 88 height 11
click at [535, 141] on div "0" at bounding box center [541, 142] width 68 height 14
click at [535, 138] on input "0" at bounding box center [541, 142] width 68 height 11
click at [199, 92] on input "Người nhận" at bounding box center [180, 96] width 73 height 8
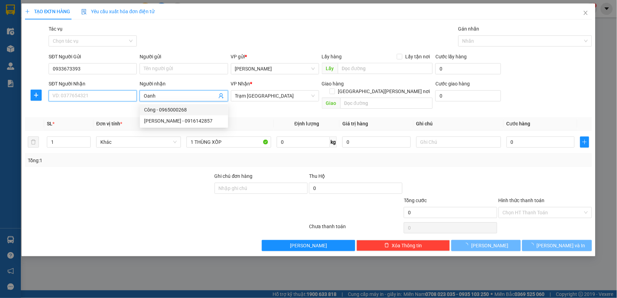
click at [106, 96] on input "SĐT Người Nhận" at bounding box center [93, 95] width 88 height 11
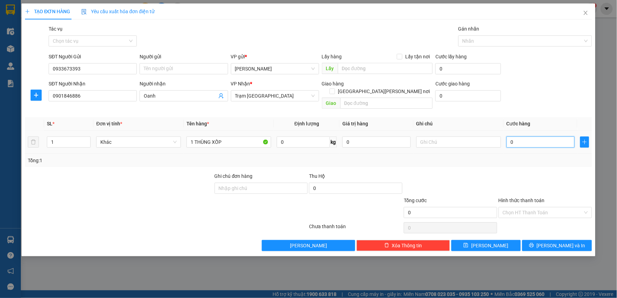
click at [519, 137] on input "0" at bounding box center [541, 142] width 68 height 11
click at [476, 174] on div at bounding box center [450, 184] width 95 height 24
click at [526, 207] on input "Hình thức thanh toán" at bounding box center [543, 212] width 80 height 10
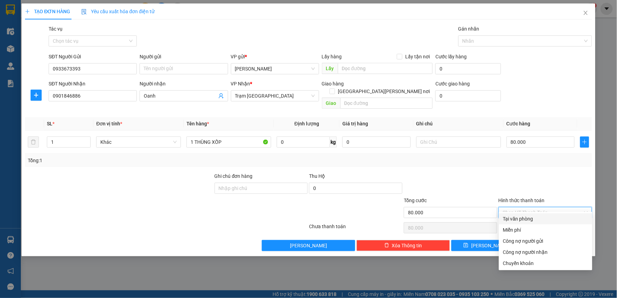
click at [525, 221] on div "Tại văn phòng" at bounding box center [545, 219] width 85 height 8
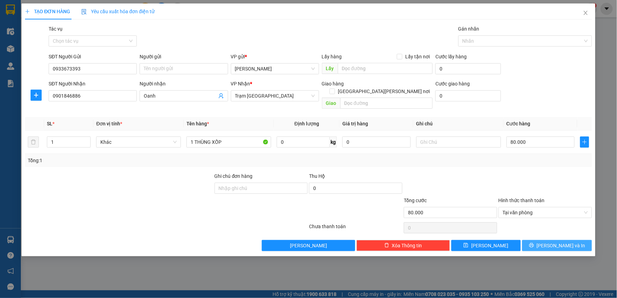
drag, startPoint x: 541, startPoint y: 242, endPoint x: 529, endPoint y: 278, distance: 37.9
click at [529, 278] on div "TẠO ĐƠN HÀNG Yêu cầu xuất [PERSON_NAME] điện tử Transit Pickup Surcharge Ids Tr…" at bounding box center [308, 149] width 617 height 298
click at [442, 137] on input "text" at bounding box center [458, 142] width 85 height 11
click at [539, 240] on button "[PERSON_NAME] và In" at bounding box center [557, 245] width 70 height 11
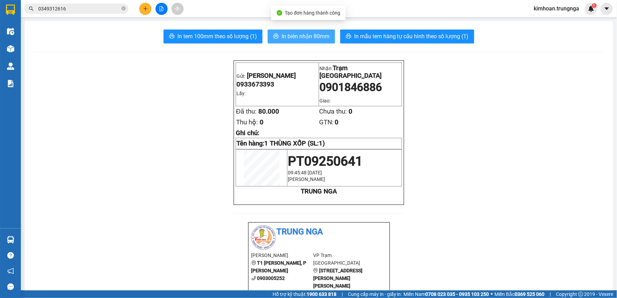
click at [309, 35] on span "In biên nhận 80mm" at bounding box center [306, 36] width 48 height 9
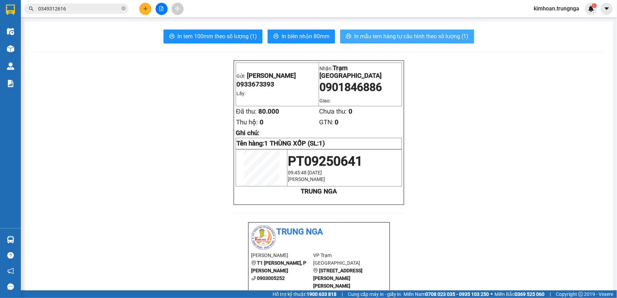
click at [364, 39] on span "In mẫu tem hàng tự cấu hình theo số lượng (1)" at bounding box center [411, 36] width 115 height 9
click at [144, 6] on button at bounding box center [145, 9] width 12 height 12
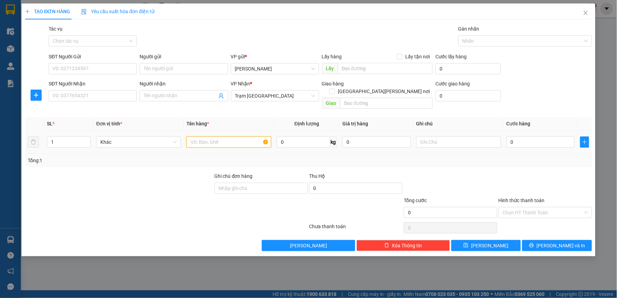
click at [212, 137] on input "text" at bounding box center [229, 142] width 85 height 11
click at [518, 138] on input "0" at bounding box center [541, 142] width 68 height 11
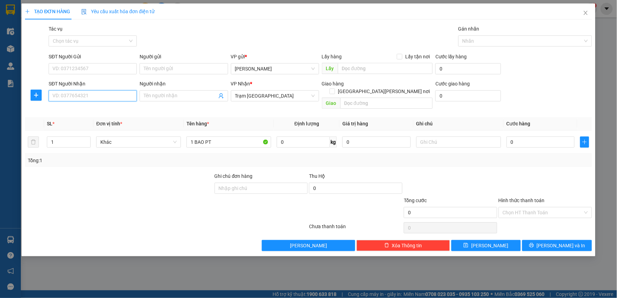
click at [110, 95] on input "SĐT Người Nhận" at bounding box center [93, 95] width 88 height 11
click at [89, 110] on div "0918254533" at bounding box center [93, 110] width 80 height 8
click at [93, 67] on input "SĐT Người Gửi" at bounding box center [93, 68] width 88 height 11
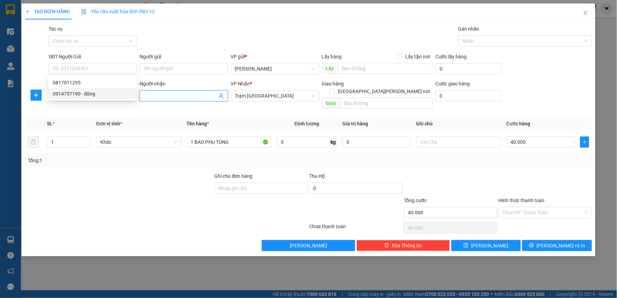
click at [160, 99] on input "Người nhận" at bounding box center [180, 96] width 73 height 8
click at [95, 70] on input "SĐT Người Gửi" at bounding box center [93, 68] width 88 height 11
click at [534, 207] on input "Hình thức thanh toán" at bounding box center [543, 212] width 80 height 10
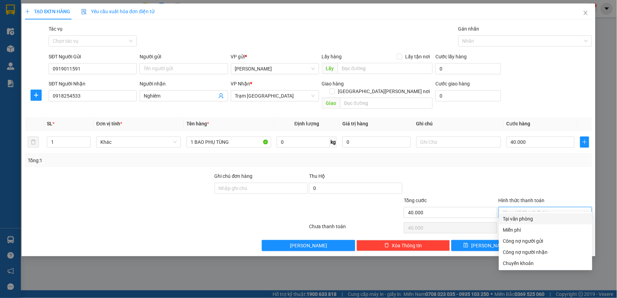
click at [527, 218] on div "Tại văn phòng" at bounding box center [545, 219] width 85 height 8
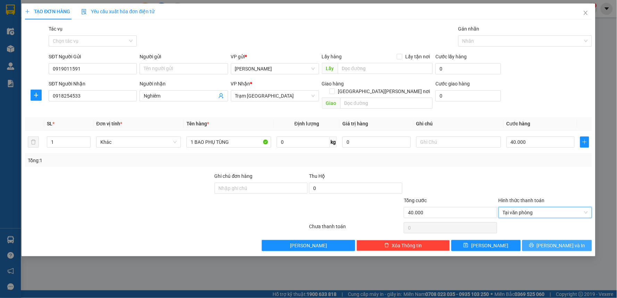
click at [552, 242] on span "[PERSON_NAME] và In" at bounding box center [561, 246] width 49 height 8
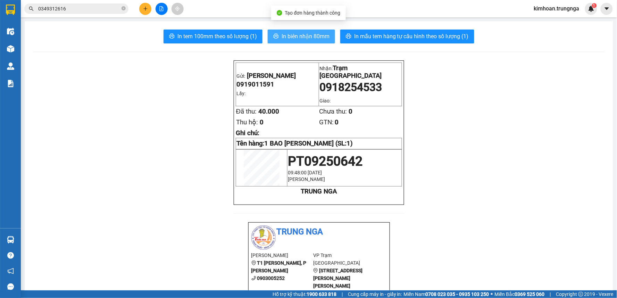
click at [320, 35] on span "In biên nhận 80mm" at bounding box center [306, 36] width 48 height 9
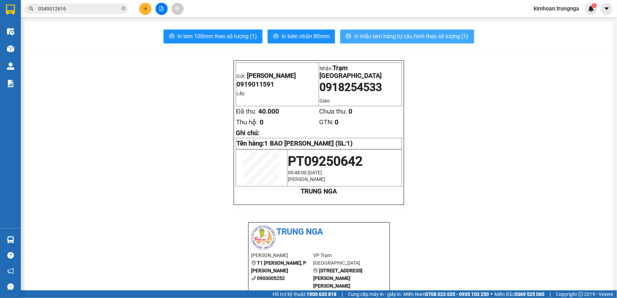
click at [360, 40] on span "In mẫu tem hàng tự cấu hình theo số lượng (1)" at bounding box center [411, 36] width 115 height 9
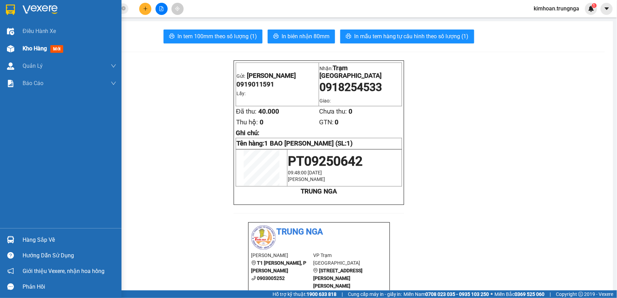
click at [22, 50] on div "Kho hàng mới" at bounding box center [61, 48] width 122 height 17
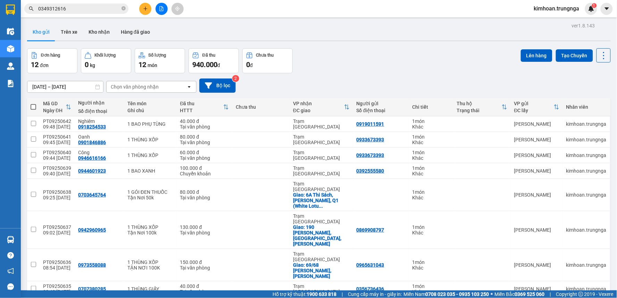
click at [102, 9] on input "0349312616" at bounding box center [79, 9] width 82 height 8
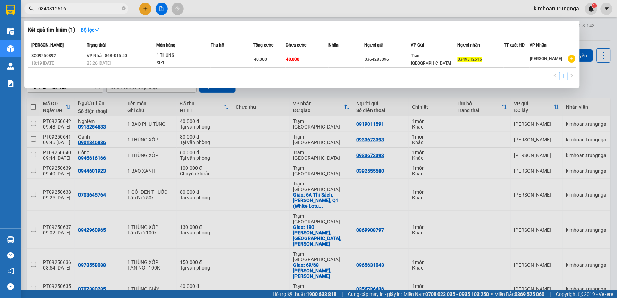
click at [101, 9] on input "0349312616" at bounding box center [79, 9] width 82 height 8
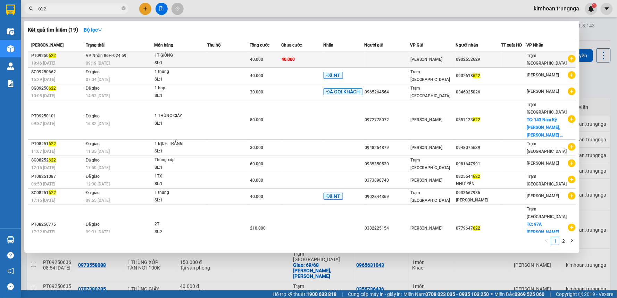
click at [268, 58] on div "40.000" at bounding box center [265, 60] width 31 height 8
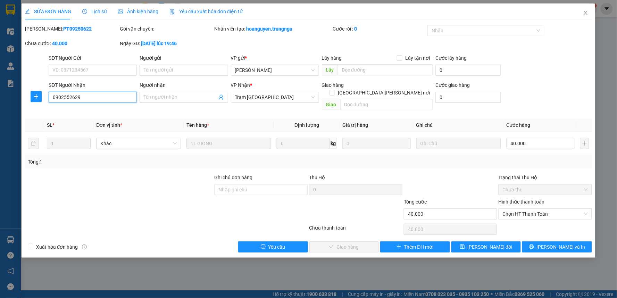
click at [74, 97] on input "0902552629" at bounding box center [93, 97] width 88 height 11
click at [69, 98] on input "0902552629" at bounding box center [93, 97] width 88 height 11
click at [75, 96] on input "0902552629" at bounding box center [93, 97] width 88 height 11
click at [70, 96] on input "0902552629" at bounding box center [93, 97] width 88 height 11
click at [63, 96] on input "0902552629" at bounding box center [93, 97] width 88 height 11
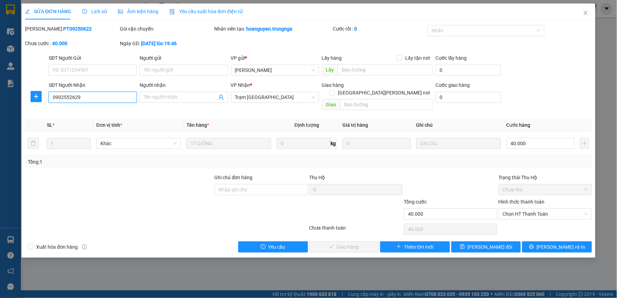
click at [58, 97] on input "0902552629" at bounding box center [93, 97] width 88 height 11
click at [51, 98] on input "0902552629" at bounding box center [93, 97] width 88 height 11
click at [584, 14] on icon "close" at bounding box center [586, 13] width 6 height 6
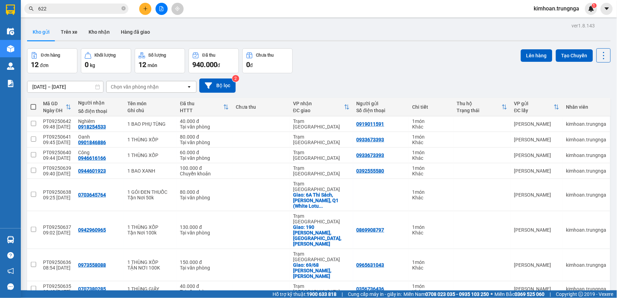
click at [92, 6] on input "622" at bounding box center [79, 9] width 82 height 8
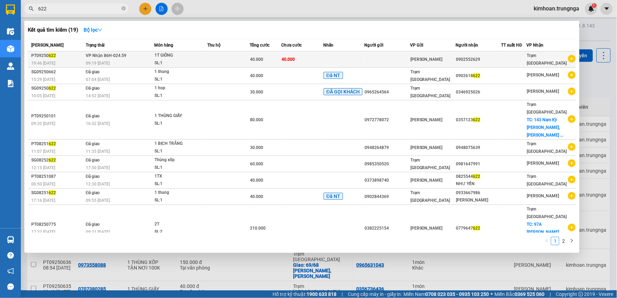
click at [233, 56] on td at bounding box center [229, 59] width 42 height 16
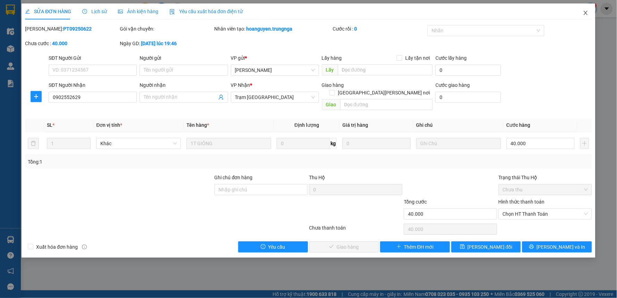
click at [589, 9] on span "Close" at bounding box center [585, 12] width 19 height 19
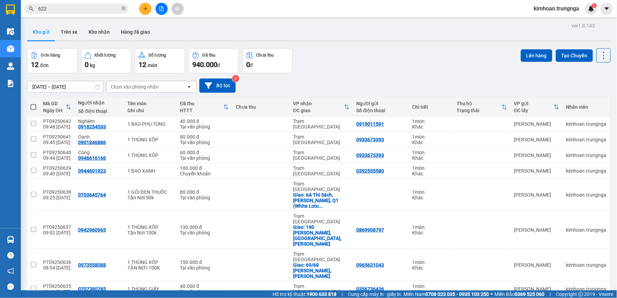
click at [95, 8] on input "622" at bounding box center [79, 9] width 82 height 8
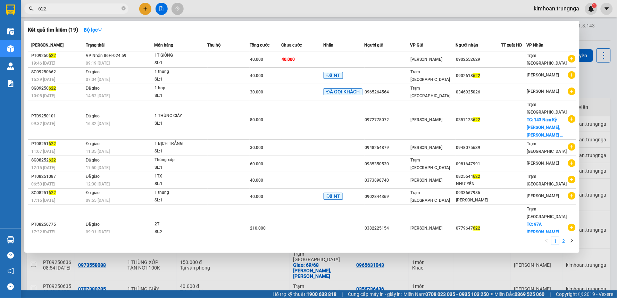
click at [562, 241] on link "2" at bounding box center [564, 241] width 8 height 8
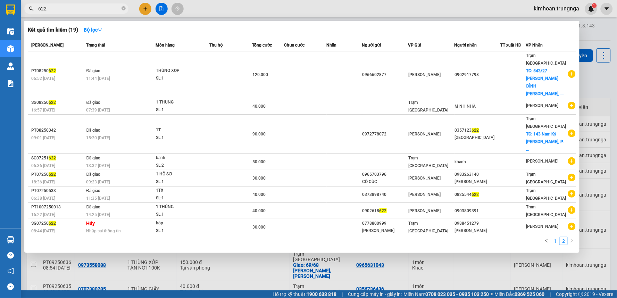
click at [557, 237] on link "1" at bounding box center [556, 241] width 8 height 8
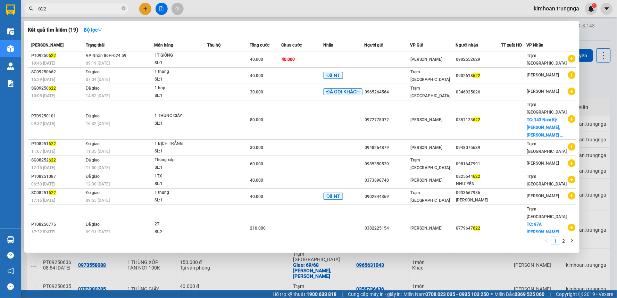
click at [149, 8] on div at bounding box center [308, 149] width 617 height 298
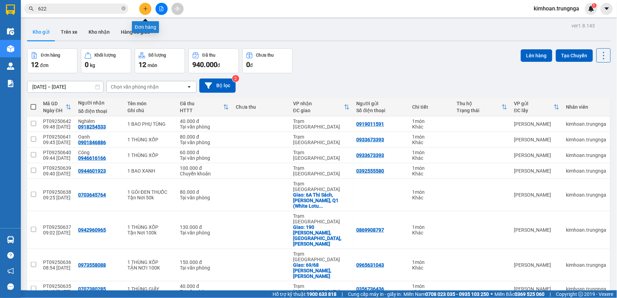
click at [149, 8] on button at bounding box center [145, 9] width 12 height 12
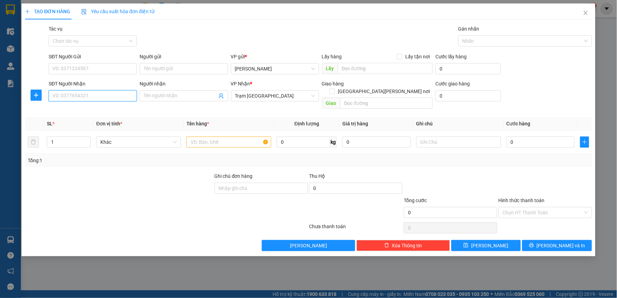
click at [109, 94] on input "SĐT Người Nhận" at bounding box center [93, 95] width 88 height 11
click at [99, 72] on input "SĐT Người Gửi" at bounding box center [93, 68] width 88 height 11
click at [196, 137] on input "text" at bounding box center [229, 142] width 85 height 11
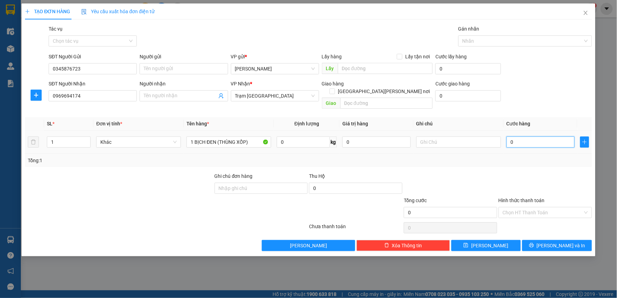
click at [534, 137] on input "0" at bounding box center [541, 142] width 68 height 11
click at [495, 182] on div at bounding box center [450, 184] width 95 height 24
click at [511, 207] on input "Hình thức thanh toán" at bounding box center [543, 212] width 80 height 10
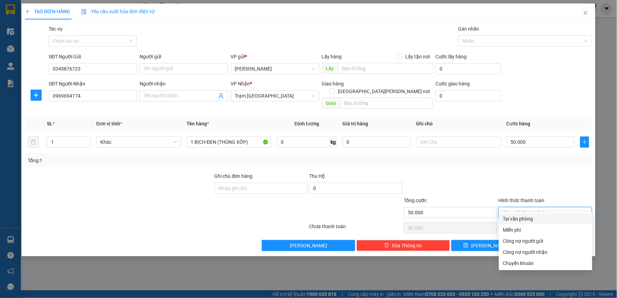
drag, startPoint x: 540, startPoint y: 228, endPoint x: 538, endPoint y: 222, distance: 6.8
click at [538, 222] on div "Tại văn phòng Miễn phí Công nợ người gửi Công nợ người nhận Chuyển khoản" at bounding box center [545, 241] width 93 height 56
click at [531, 220] on div "Tại văn phòng" at bounding box center [545, 219] width 85 height 8
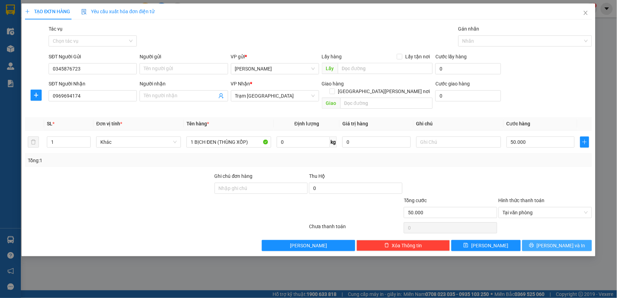
click at [538, 240] on button "[PERSON_NAME] và In" at bounding box center [557, 245] width 70 height 11
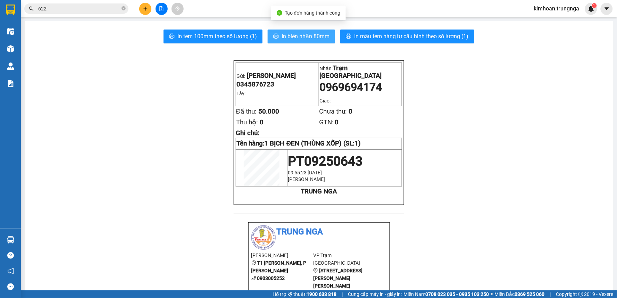
click at [292, 32] on span "In biên nhận 80mm" at bounding box center [306, 36] width 48 height 9
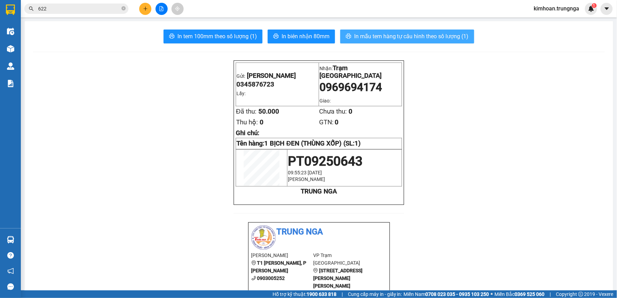
click at [363, 38] on span "In mẫu tem hàng tự cấu hình theo số lượng (1)" at bounding box center [411, 36] width 115 height 9
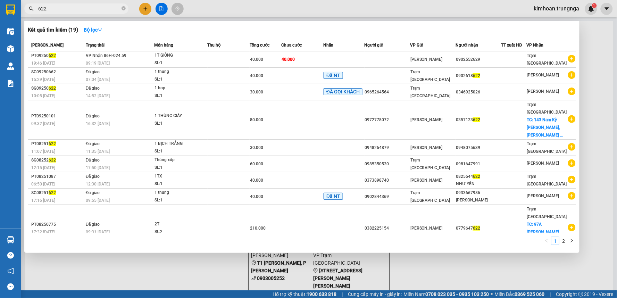
click at [72, 5] on input "622" at bounding box center [79, 9] width 82 height 8
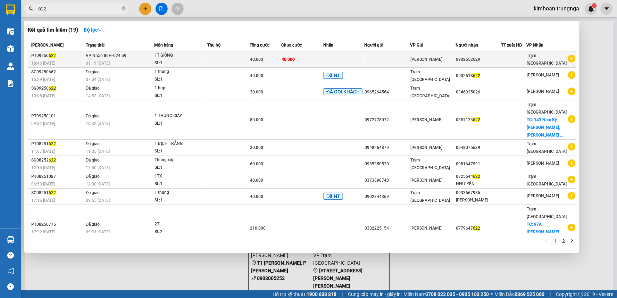
click at [484, 63] on div "0902552629" at bounding box center [478, 59] width 45 height 7
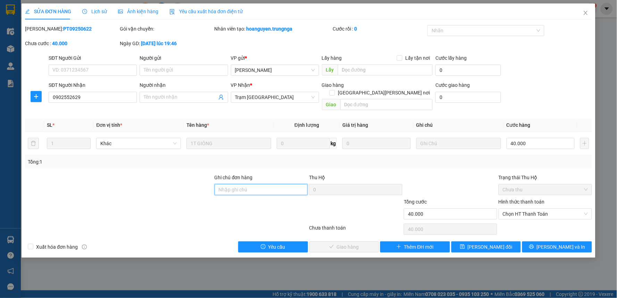
click at [263, 184] on input "Ghi chú đơn hàng" at bounding box center [261, 189] width 93 height 11
click at [498, 243] on span "[PERSON_NAME] đổi" at bounding box center [490, 247] width 45 height 8
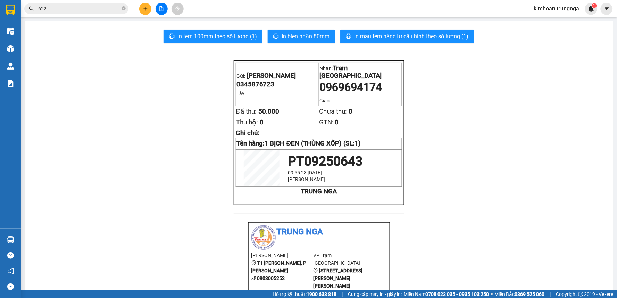
click at [88, 5] on input "622" at bounding box center [79, 9] width 82 height 8
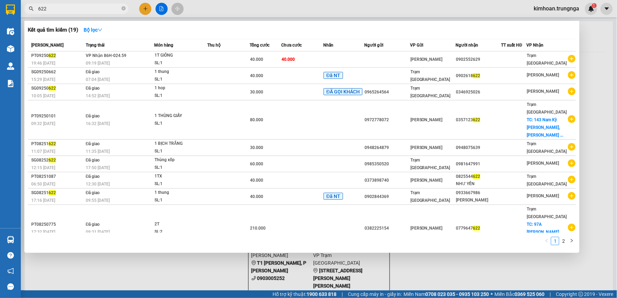
click at [123, 12] on span at bounding box center [124, 9] width 4 height 8
click at [123, 11] on span at bounding box center [124, 9] width 4 height 7
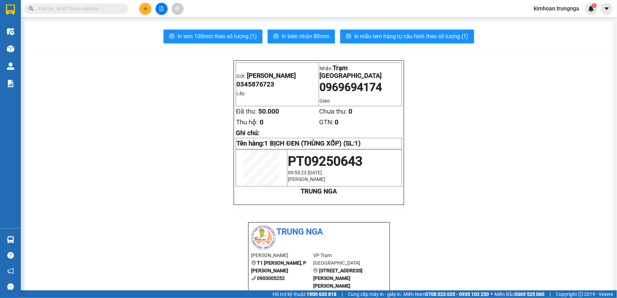
click at [143, 11] on icon "plus" at bounding box center [145, 8] width 5 height 5
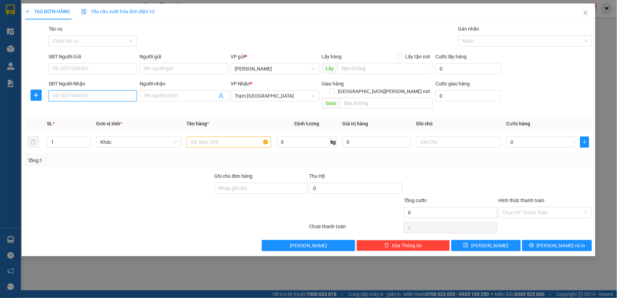
click at [114, 96] on input "SĐT Người Nhận" at bounding box center [93, 95] width 88 height 11
click at [64, 112] on div "0937673161" at bounding box center [93, 110] width 80 height 8
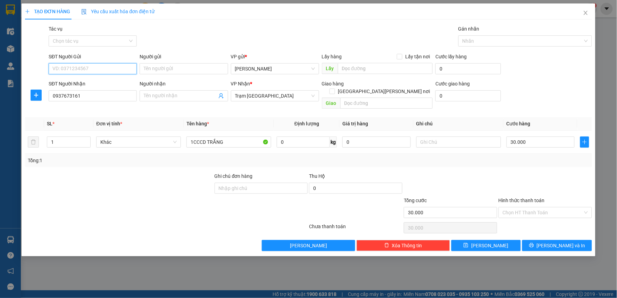
click at [85, 70] on input "SĐT Người Gửi" at bounding box center [93, 68] width 88 height 11
click at [79, 81] on div "0942970092" at bounding box center [93, 83] width 80 height 8
drag, startPoint x: 92, startPoint y: 68, endPoint x: 40, endPoint y: 64, distance: 52.2
click at [40, 64] on div "SĐT Người Gửi 0942970092 0942970092 Người gửi Tên người gửi VP gửi * [PERSON_NA…" at bounding box center [308, 65] width 569 height 24
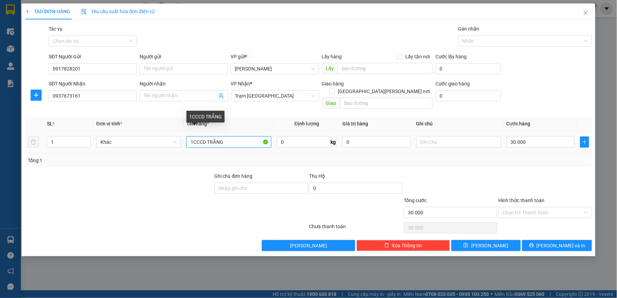
drag, startPoint x: 231, startPoint y: 135, endPoint x: 192, endPoint y: 132, distance: 38.4
click at [192, 137] on input "1CCCD TRẮNG" at bounding box center [229, 142] width 85 height 11
click at [530, 207] on input "Hình thức thanh toán" at bounding box center [543, 212] width 80 height 10
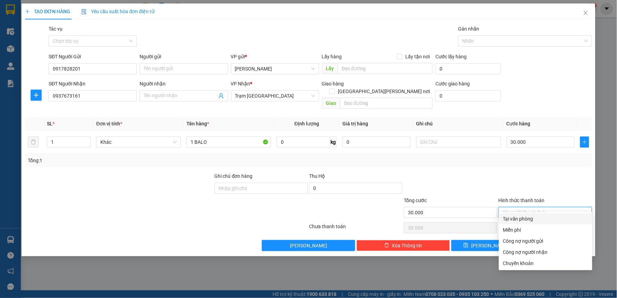
click at [528, 220] on div "Tại văn phòng" at bounding box center [545, 219] width 85 height 8
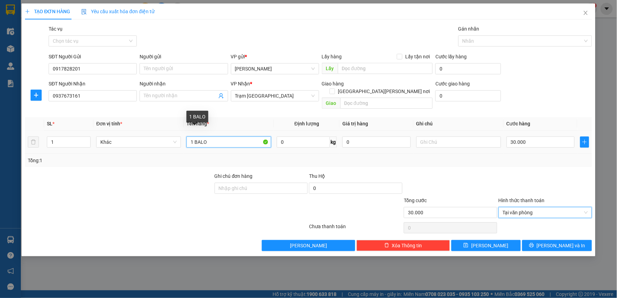
click at [196, 137] on input "1 BALO" at bounding box center [229, 142] width 85 height 11
click at [194, 137] on input "1 BALO" at bounding box center [229, 142] width 85 height 11
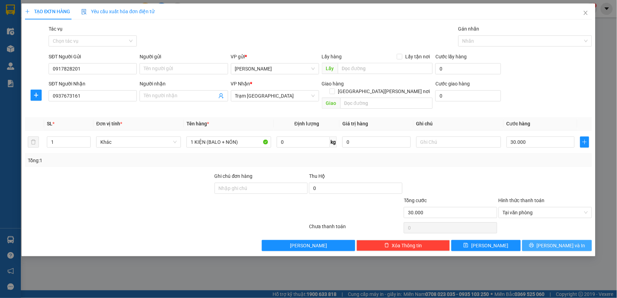
click at [554, 242] on span "[PERSON_NAME] và In" at bounding box center [561, 246] width 49 height 8
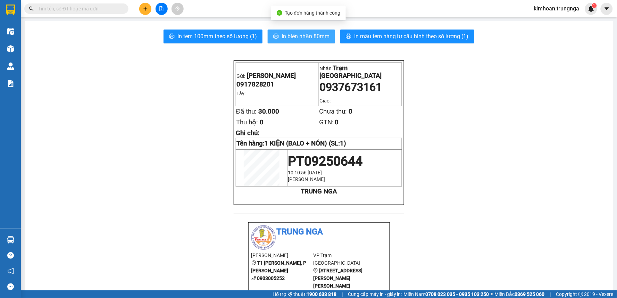
click at [288, 31] on button "In biên nhận 80mm" at bounding box center [301, 37] width 67 height 14
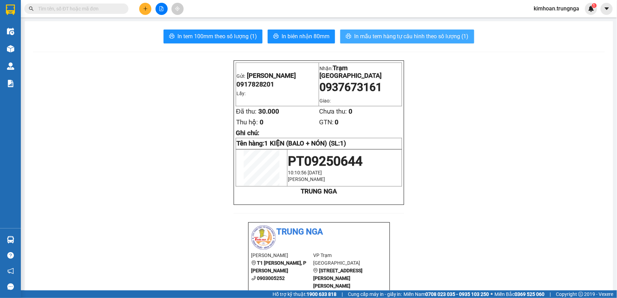
click at [378, 40] on span "In mẫu tem hàng tự cấu hình theo số lượng (1)" at bounding box center [411, 36] width 115 height 9
click at [109, 7] on input "text" at bounding box center [79, 9] width 82 height 8
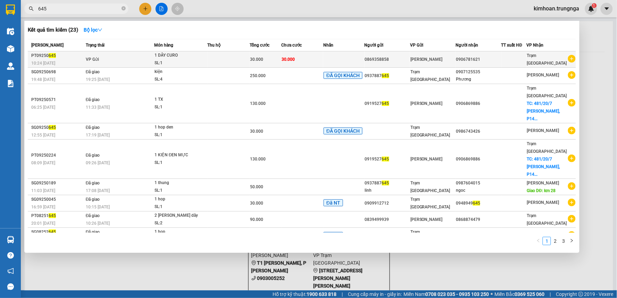
click at [179, 60] on div "SL: 1" at bounding box center [181, 63] width 52 height 8
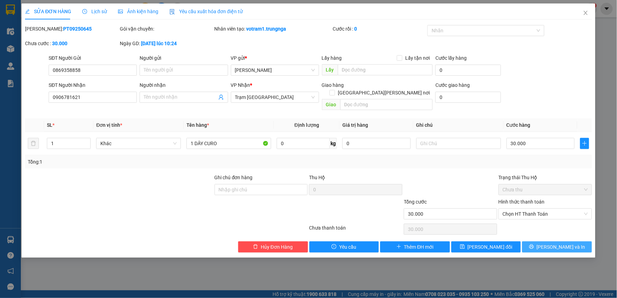
click at [557, 243] on span "[PERSON_NAME] và In" at bounding box center [561, 247] width 49 height 8
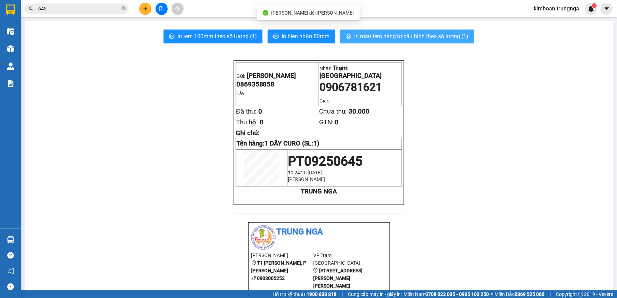
click at [375, 33] on span "In mẫu tem hàng tự cấu hình theo số lượng (1)" at bounding box center [411, 36] width 115 height 9
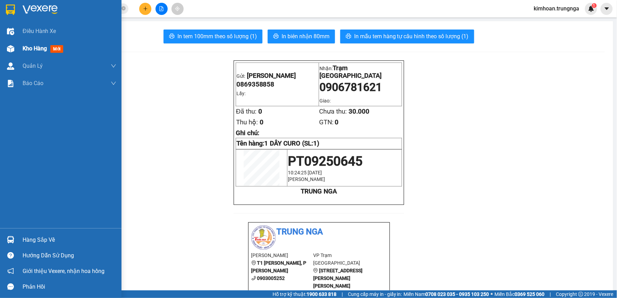
click at [29, 47] on span "Kho hàng" at bounding box center [35, 48] width 24 height 7
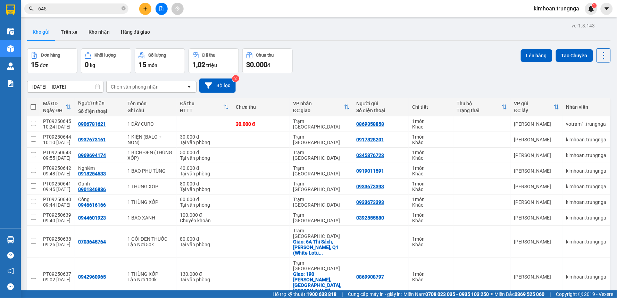
click at [33, 104] on span at bounding box center [34, 107] width 6 height 6
click at [33, 104] on input "checkbox" at bounding box center [33, 104] width 0 height 0
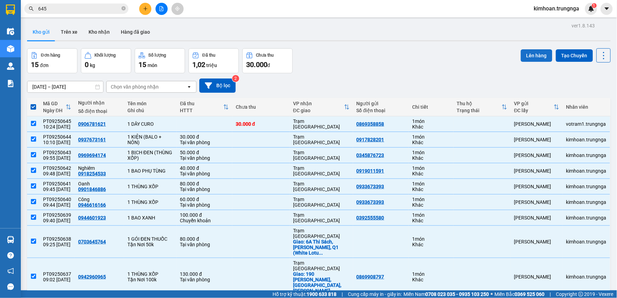
click at [535, 59] on button "Lên hàng" at bounding box center [537, 55] width 32 height 13
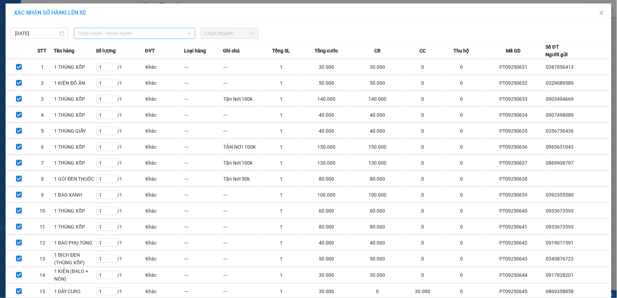
click at [141, 33] on span "Chọn tuyến - nhóm tuyến" at bounding box center [134, 33] width 113 height 10
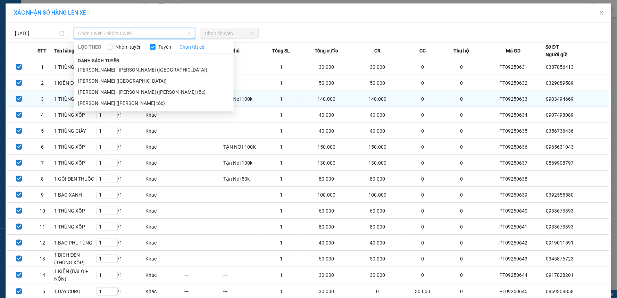
click at [134, 94] on li "[PERSON_NAME] - [PERSON_NAME] ([PERSON_NAME] tốc)" at bounding box center [154, 91] width 160 height 11
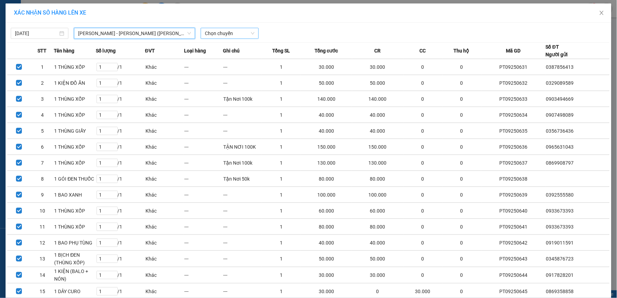
click at [217, 32] on span "Chọn chuyến" at bounding box center [229, 33] width 49 height 10
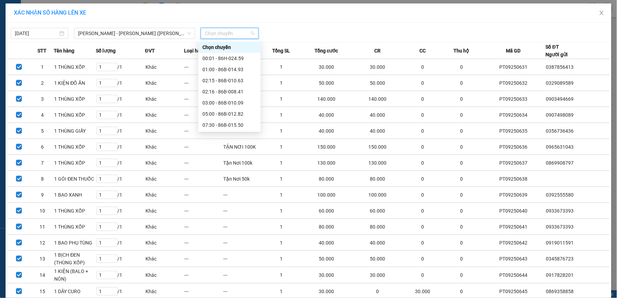
click at [228, 132] on div "10:30 - 86B-010.04" at bounding box center [230, 136] width 54 height 8
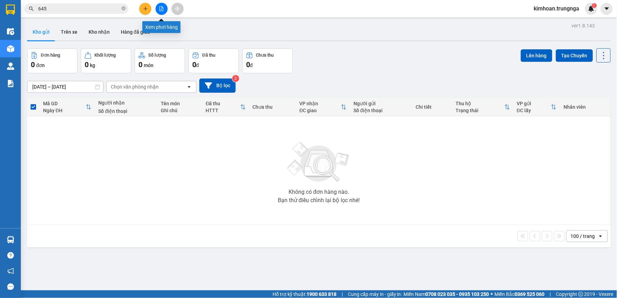
click at [161, 9] on icon "file-add" at bounding box center [161, 8] width 5 height 5
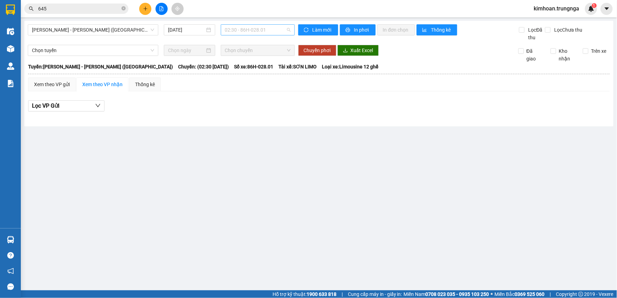
click at [249, 30] on span "02:30 - 86H-028.01" at bounding box center [258, 30] width 66 height 10
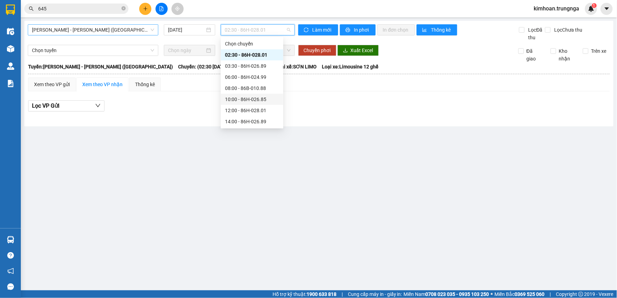
click at [131, 28] on span "[PERSON_NAME] - [PERSON_NAME] ([GEOGRAPHIC_DATA])" at bounding box center [93, 30] width 122 height 10
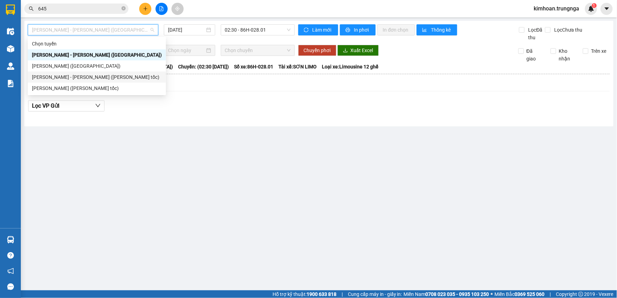
click at [99, 79] on div "[PERSON_NAME] - [PERSON_NAME] ([PERSON_NAME] tốc)" at bounding box center [97, 77] width 130 height 8
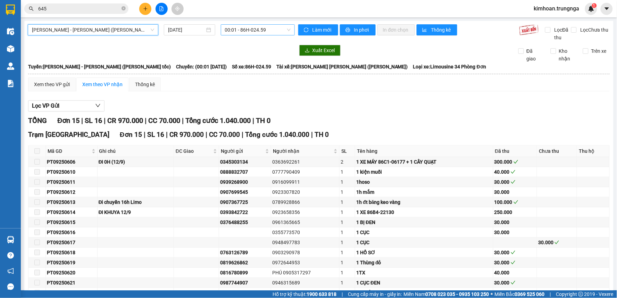
click at [238, 29] on span "00:01 - 86H-024.59" at bounding box center [258, 30] width 66 height 10
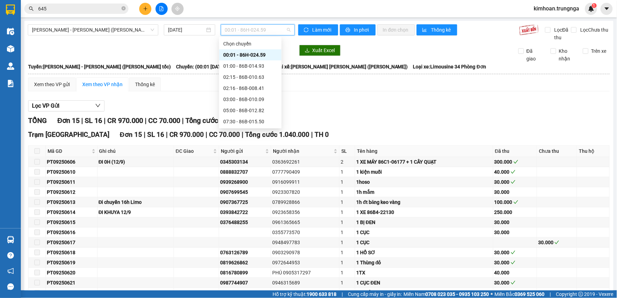
click at [254, 140] on div "12:30 - 86H-024.59" at bounding box center [250, 144] width 54 height 8
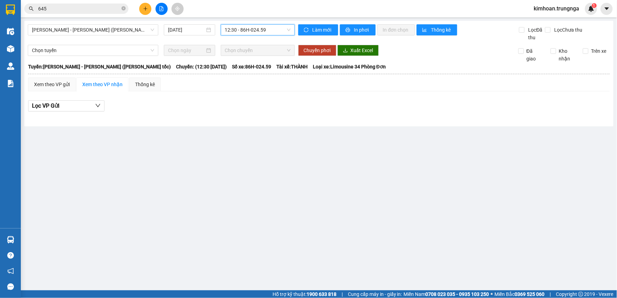
click at [253, 28] on span "12:30 - 86H-024.59" at bounding box center [258, 30] width 66 height 10
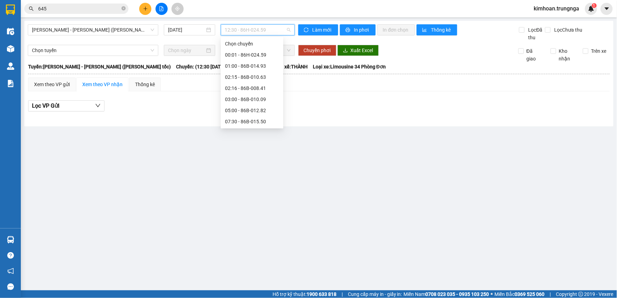
click at [249, 129] on div "10:30 - 86B-010.04" at bounding box center [252, 133] width 54 height 8
